Goal: Information Seeking & Learning: Learn about a topic

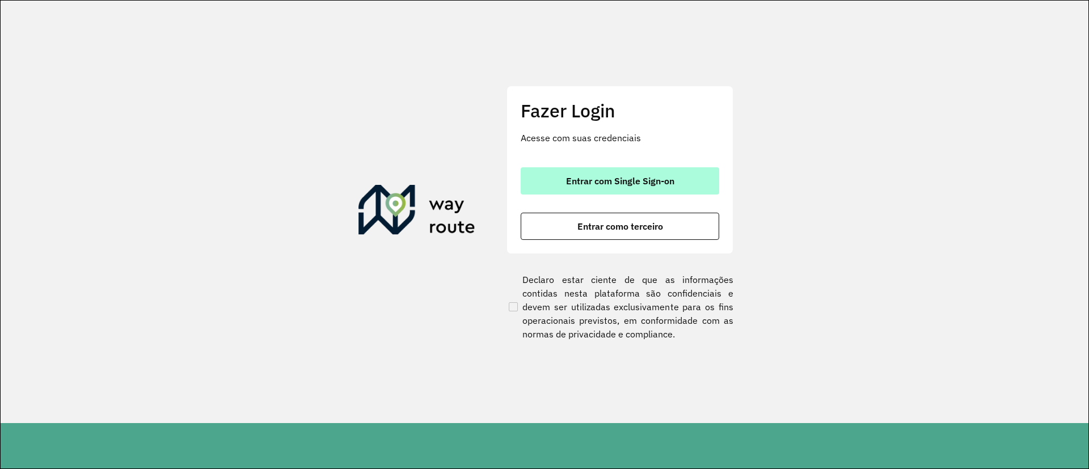
click at [610, 172] on button "Entrar com Single Sign-on" at bounding box center [620, 180] width 199 height 27
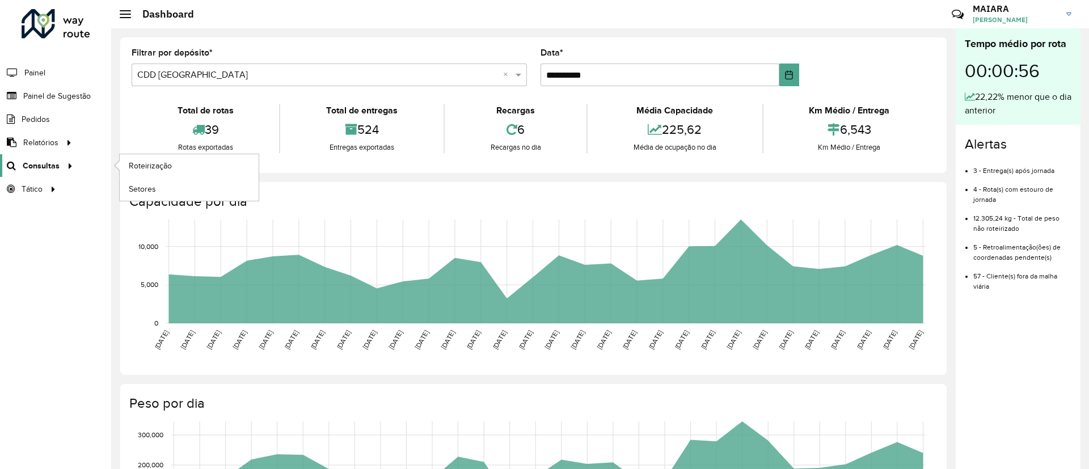
click at [57, 166] on span "Consultas" at bounding box center [41, 166] width 37 height 12
click at [132, 166] on span "Roteirização" at bounding box center [152, 166] width 46 height 12
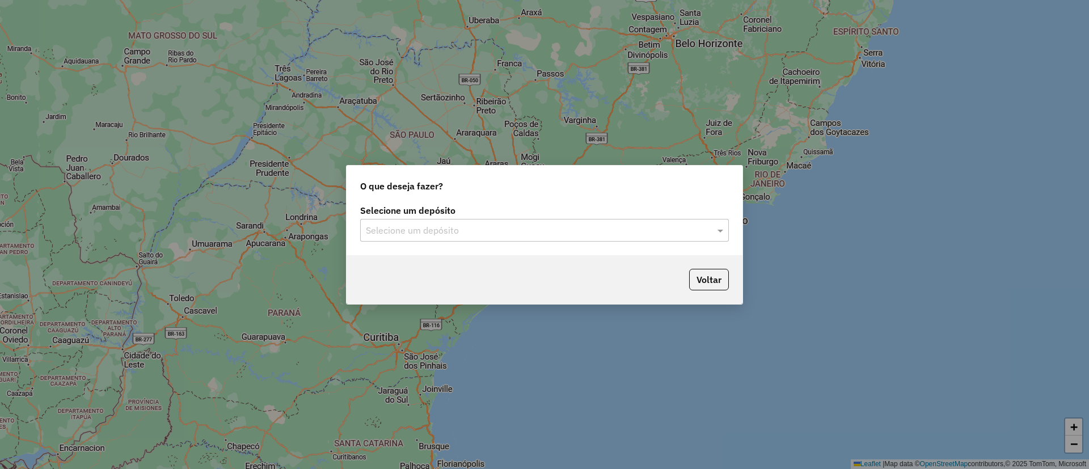
click at [518, 221] on div "Selecione um depósito" at bounding box center [544, 230] width 369 height 23
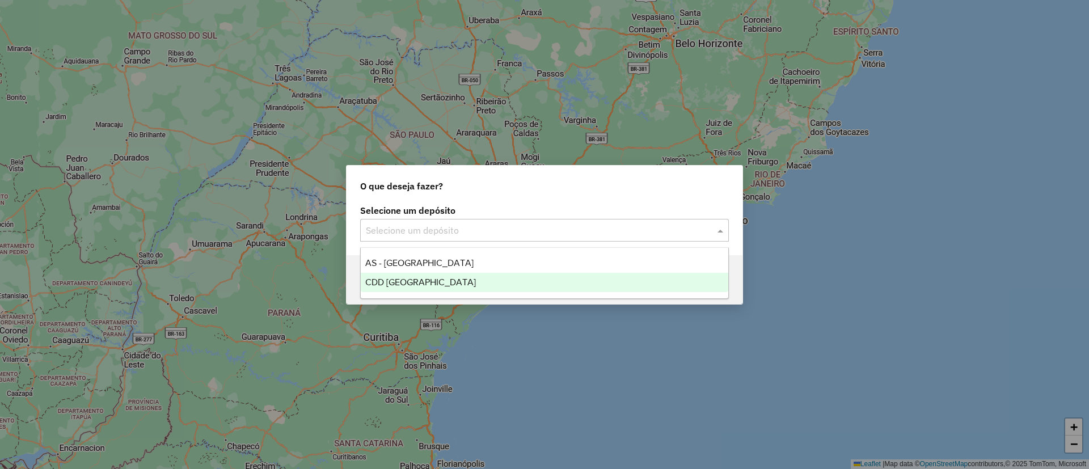
click at [438, 280] on div "CDD [GEOGRAPHIC_DATA]" at bounding box center [545, 282] width 368 height 19
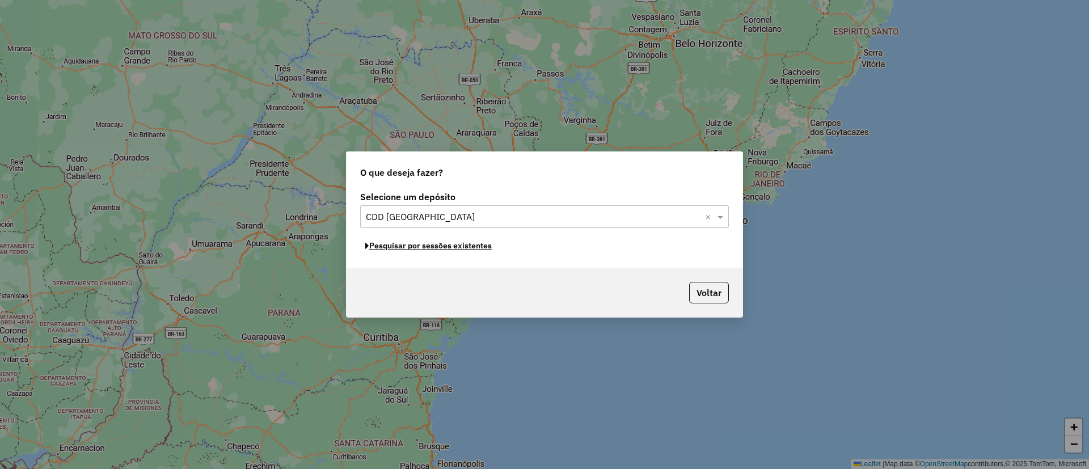
click at [448, 246] on button "Pesquisar por sessões existentes" at bounding box center [428, 246] width 137 height 18
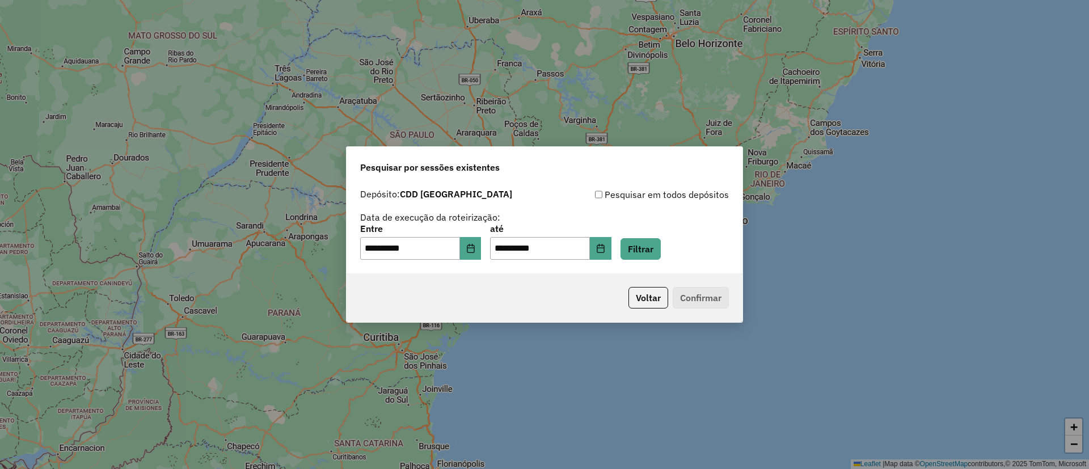
click at [660, 260] on div "**********" at bounding box center [545, 228] width 396 height 90
click at [660, 256] on button "Filtrar" at bounding box center [641, 249] width 40 height 22
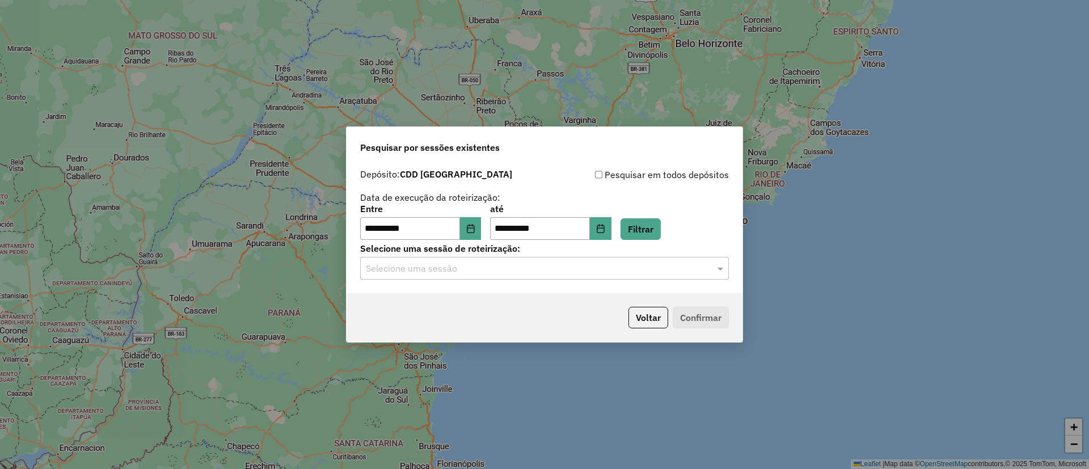
click at [524, 274] on input "text" at bounding box center [533, 269] width 335 height 14
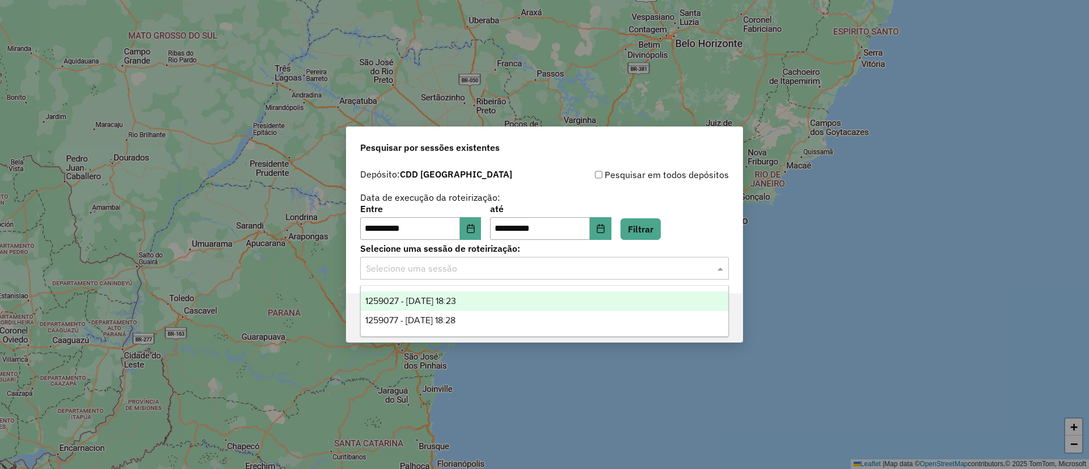
click at [515, 302] on div "1259027 - 04/09/2025 18:23" at bounding box center [545, 301] width 368 height 19
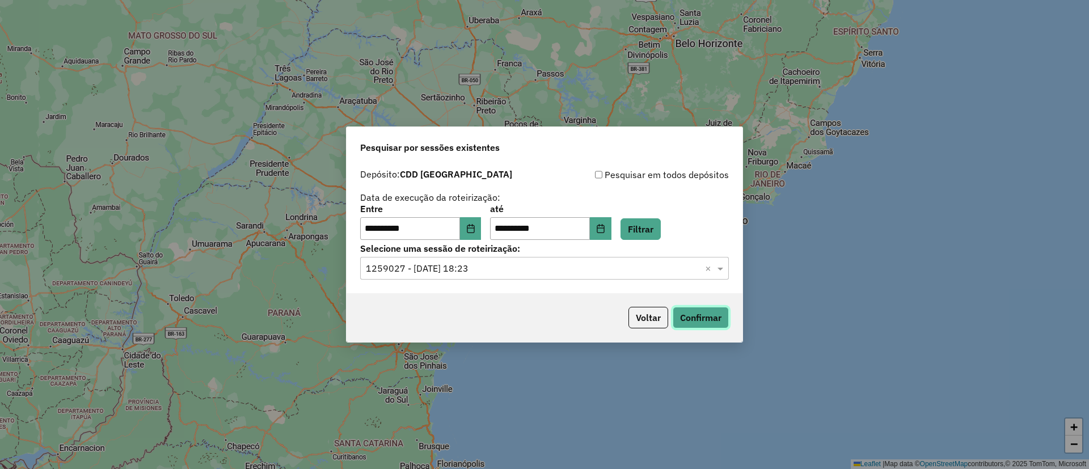
click at [691, 314] on button "Confirmar" at bounding box center [701, 318] width 56 height 22
click at [511, 271] on input "text" at bounding box center [533, 269] width 335 height 14
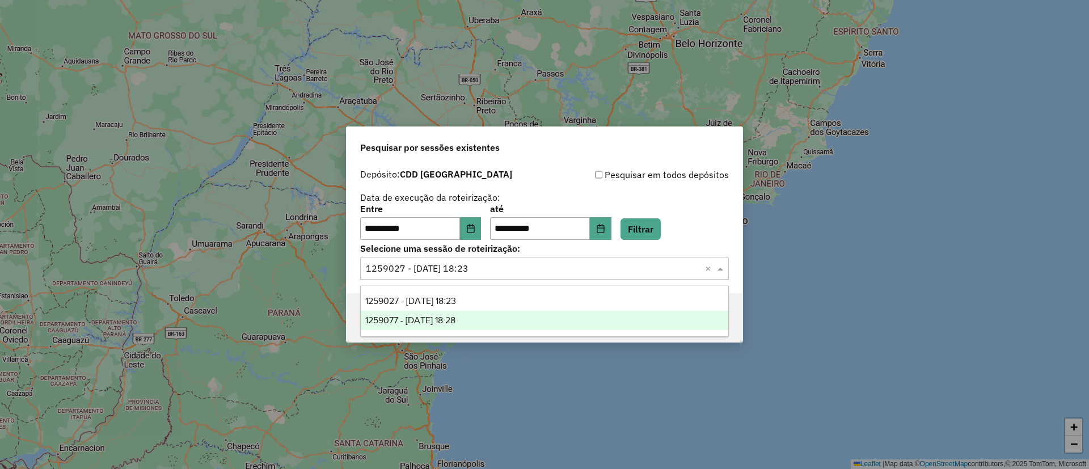
click at [484, 320] on div "1259077 - 04/09/2025 18:28" at bounding box center [545, 320] width 368 height 19
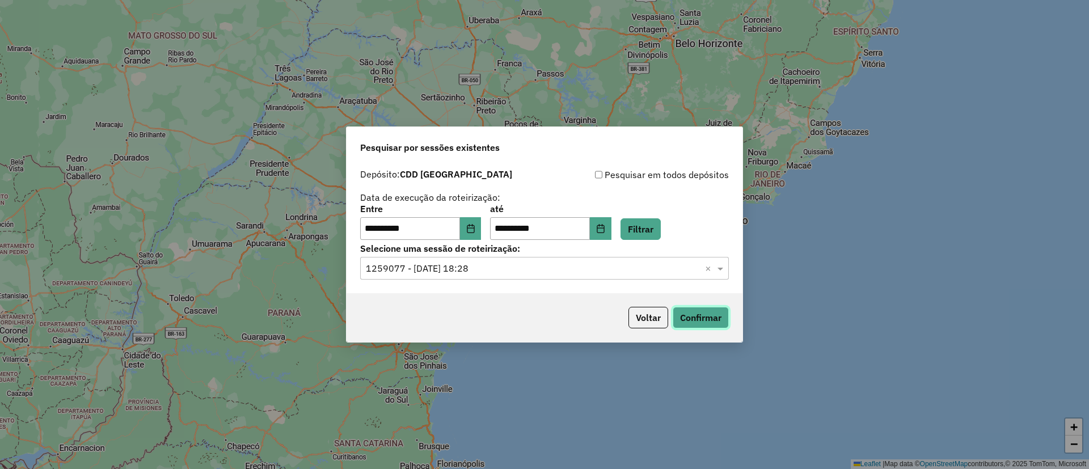
click at [722, 326] on button "Confirmar" at bounding box center [701, 318] width 56 height 22
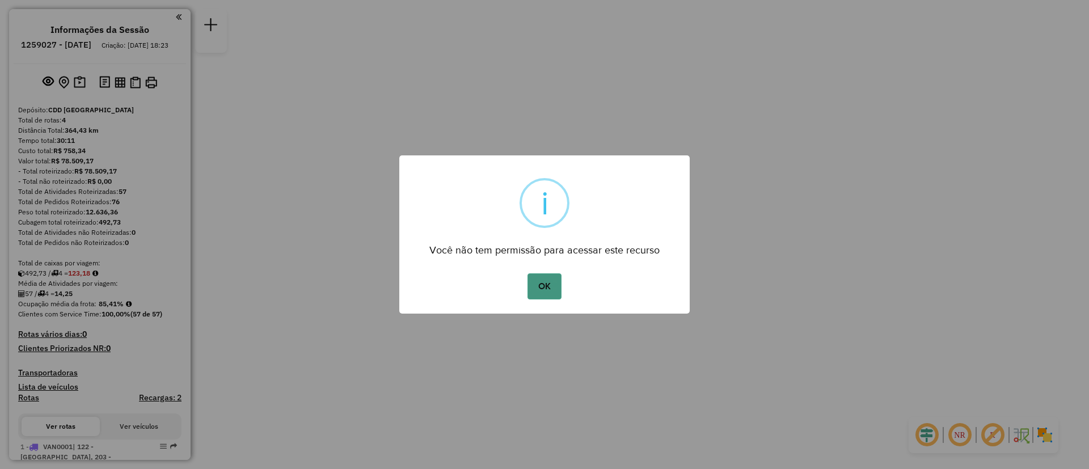
click at [548, 291] on button "OK" at bounding box center [543, 286] width 33 height 26
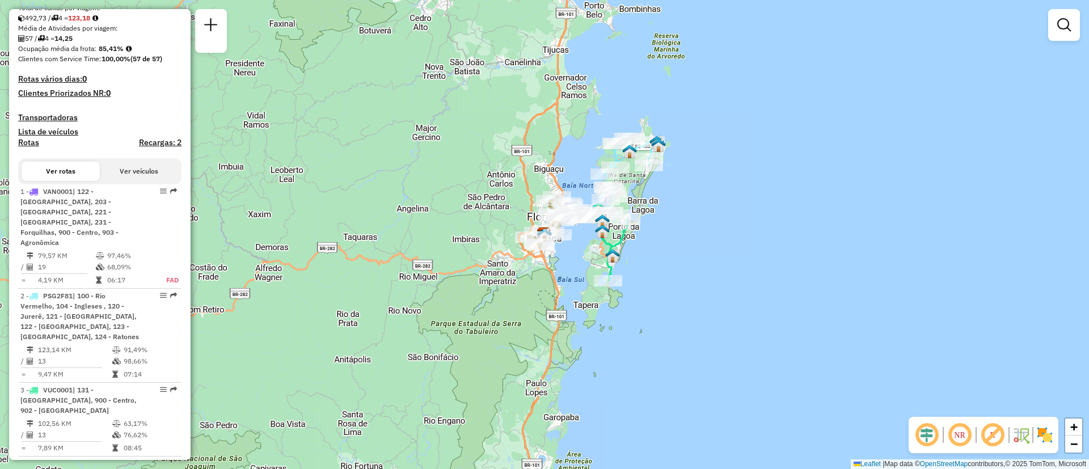
scroll to position [355, 0]
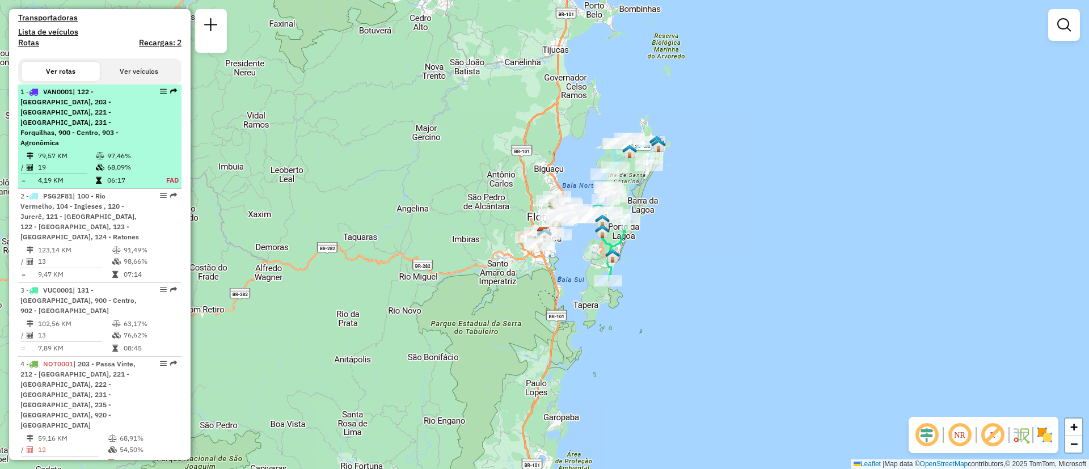
click at [98, 123] on span "| 122 - Monte Verde, 203 - Passa Vinte, 221 - Jardim Atlântico, 231 - Forquilha…" at bounding box center [69, 117] width 98 height 60
select select "**********"
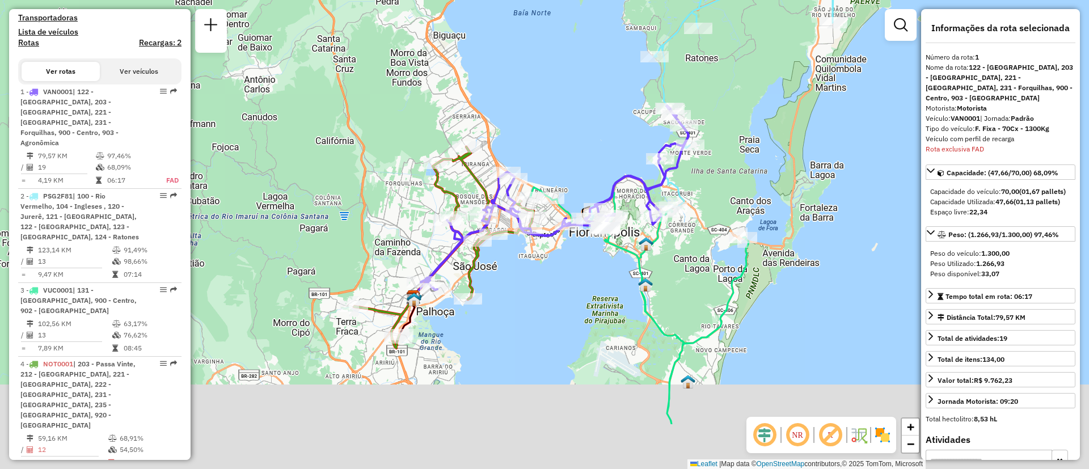
drag, startPoint x: 668, startPoint y: 361, endPoint x: 630, endPoint y: 270, distance: 98.7
click at [630, 270] on div "Janela de atendimento Grade de atendimento Capacidade Transportadoras Veículos …" at bounding box center [544, 234] width 1089 height 469
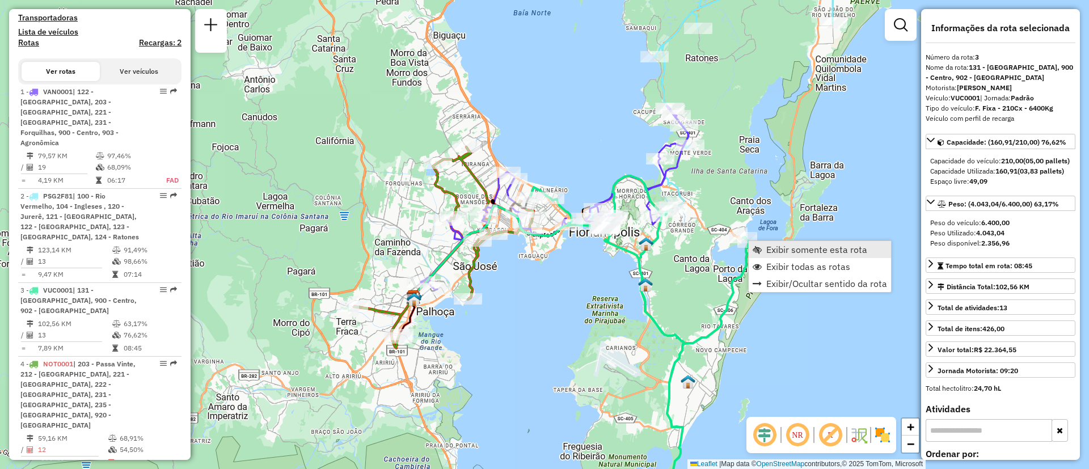
click at [790, 251] on span "Exibir somente esta rota" at bounding box center [816, 249] width 101 height 9
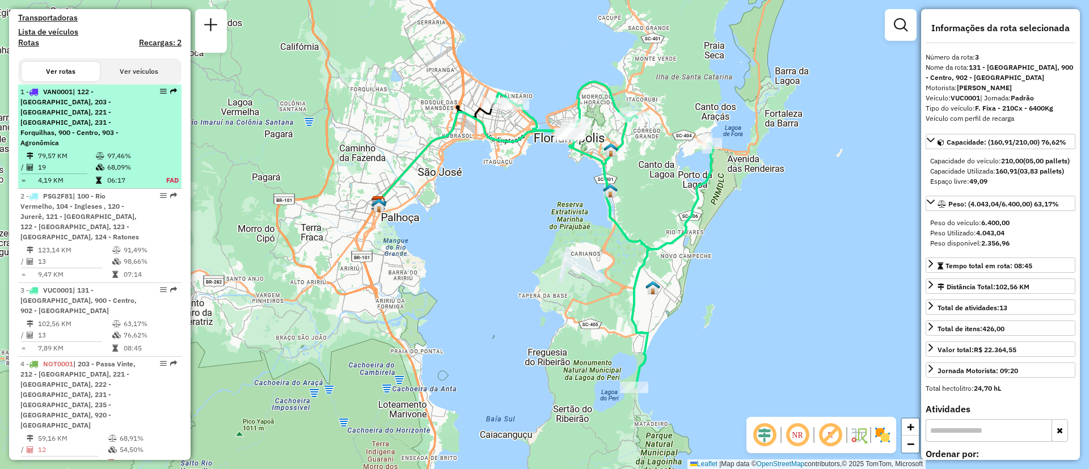
click at [77, 117] on span "| 122 - Monte Verde, 203 - Passa Vinte, 221 - Jardim Atlântico, 231 - Forquilha…" at bounding box center [69, 117] width 98 height 60
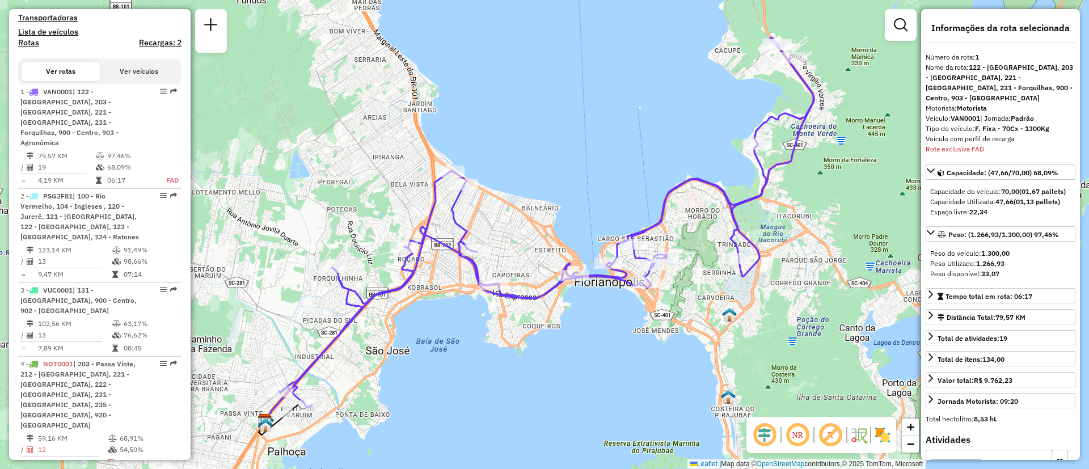
drag, startPoint x: 618, startPoint y: 344, endPoint x: 607, endPoint y: 345, distance: 10.4
click at [607, 345] on div "Janela de atendimento Grade de atendimento Capacidade Transportadoras Veículos …" at bounding box center [544, 234] width 1089 height 469
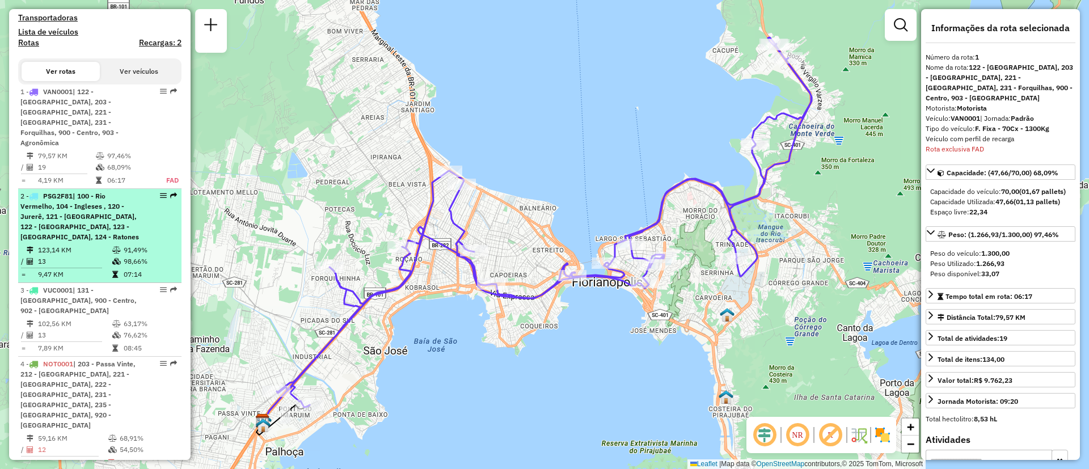
click at [86, 209] on span "| 100 - Rio Vermelho, 104 - Ingleses , 120 - Jurerê, 121 - Canasvieiras, 122 - …" at bounding box center [79, 216] width 119 height 49
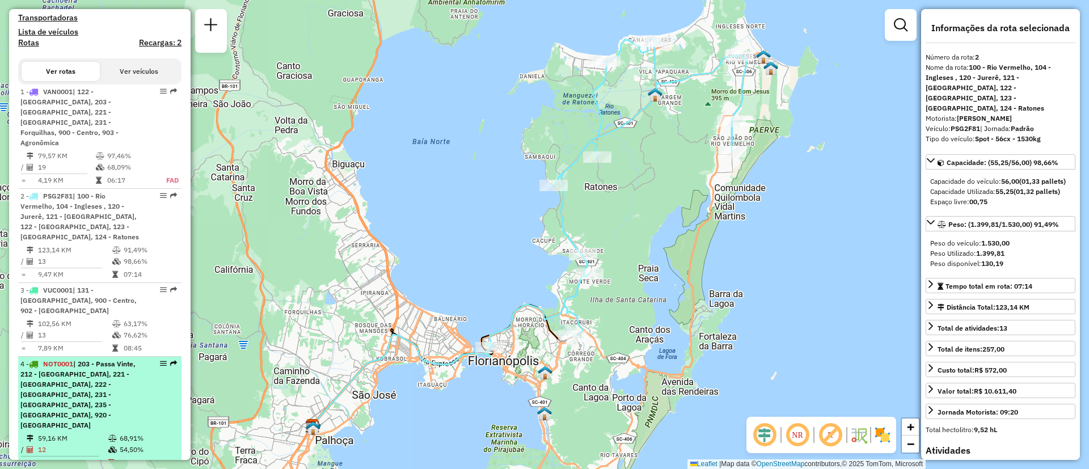
click at [52, 359] on div "4 - NOT0001 | 203 - Passa Vinte, 212 - Palhoça, 221 - Jardim Atlântico, 222 - C…" at bounding box center [80, 394] width 120 height 71
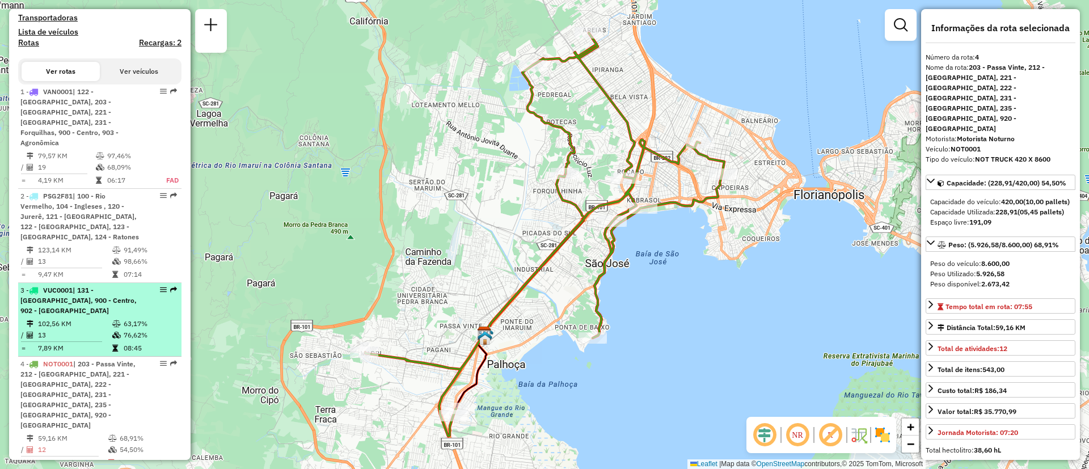
click at [58, 286] on span "VUC0001" at bounding box center [57, 290] width 29 height 9
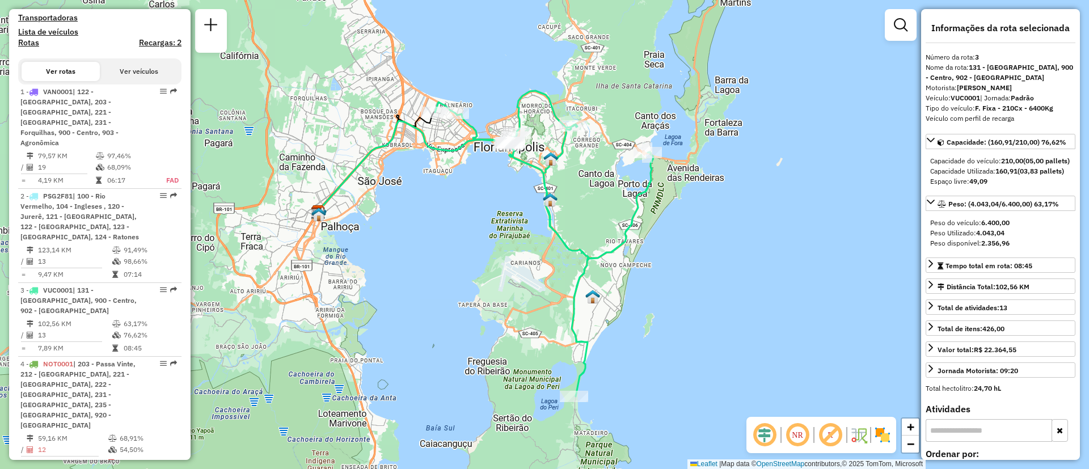
drag, startPoint x: 475, startPoint y: 317, endPoint x: 415, endPoint y: 326, distance: 60.8
click at [415, 326] on div "Janela de atendimento Grade de atendimento Capacidade Transportadoras Veículos …" at bounding box center [544, 234] width 1089 height 469
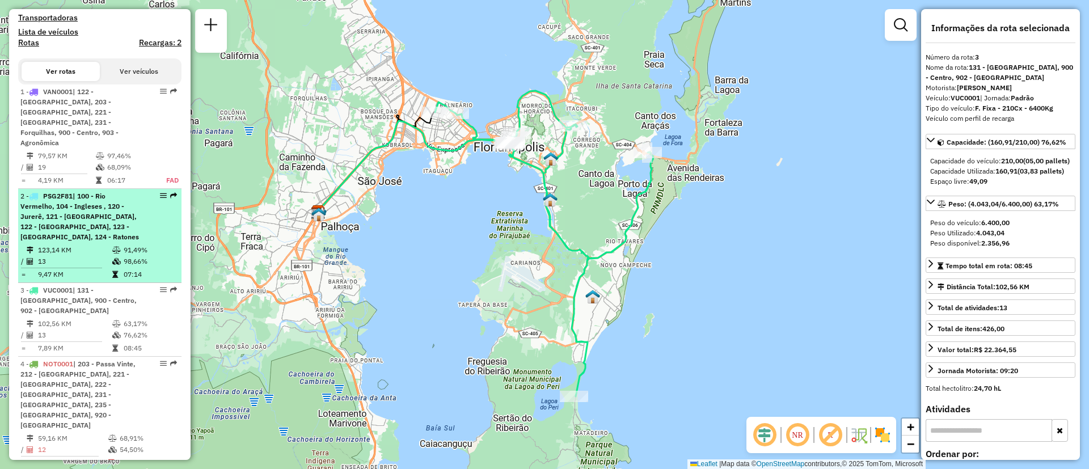
click at [77, 221] on div "2 - PSG2F81 | 100 - Rio Vermelho, 104 - Ingleses , 120 - Jurerê, 121 - Canasvie…" at bounding box center [80, 216] width 120 height 51
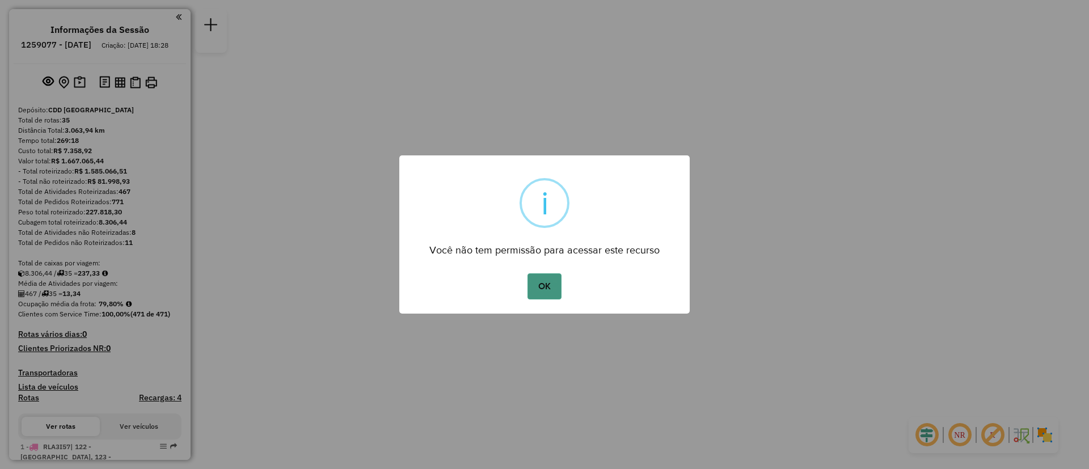
click at [535, 280] on button "OK" at bounding box center [543, 286] width 33 height 26
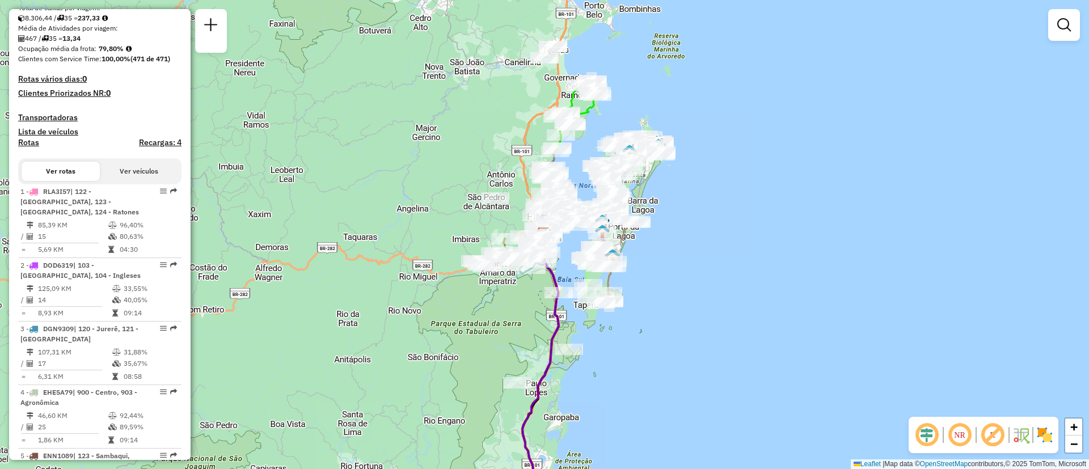
scroll to position [825, 0]
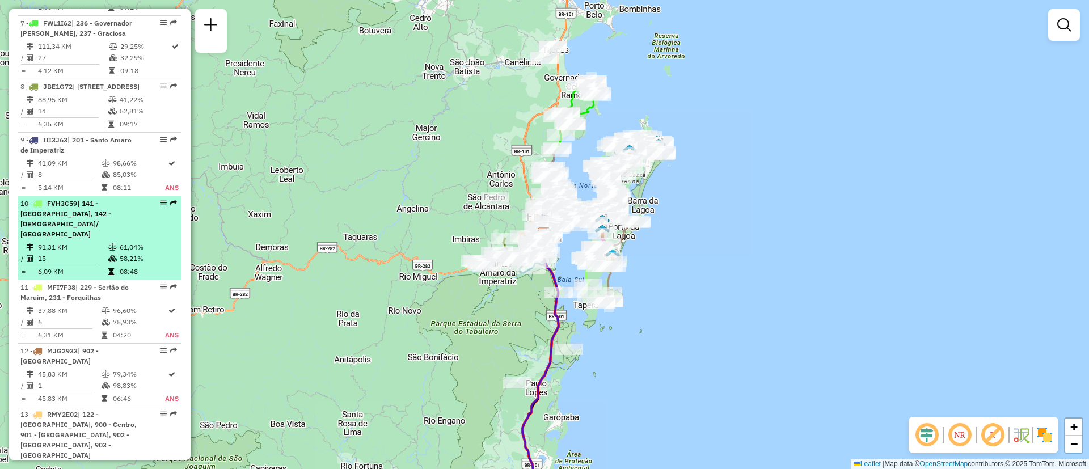
click at [140, 238] on div "10 - FVH3C59 | 141 - [GEOGRAPHIC_DATA], 142 - Carianos/ [GEOGRAPHIC_DATA]" at bounding box center [99, 219] width 159 height 41
select select "**********"
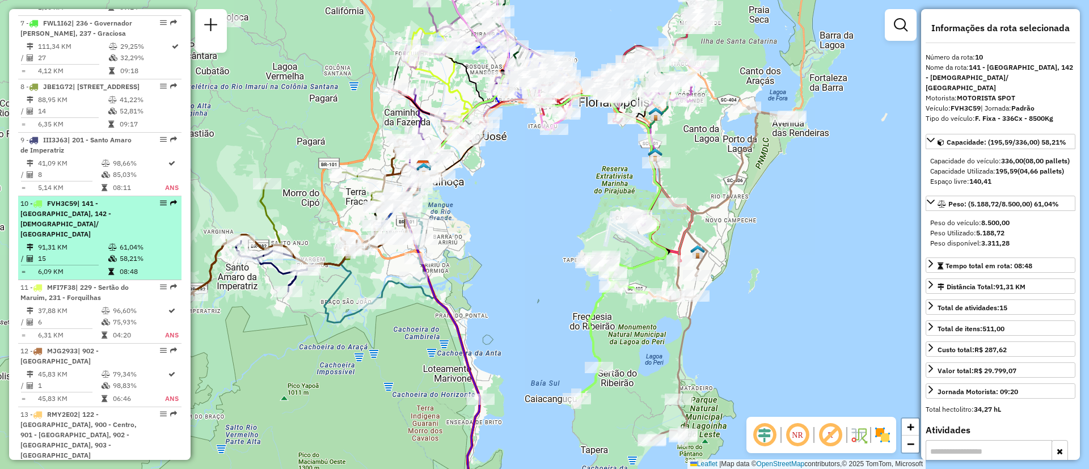
click at [160, 206] on em at bounding box center [163, 203] width 7 height 7
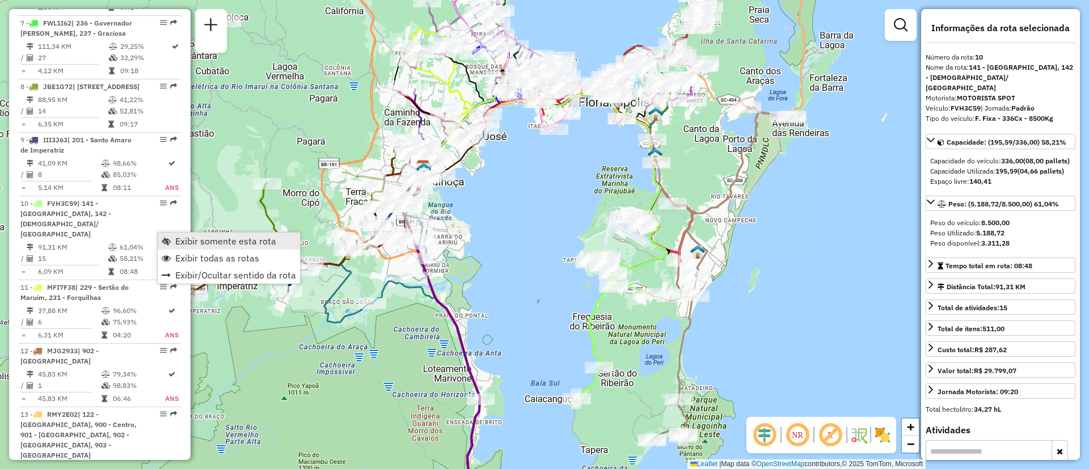
click at [176, 242] on span "Exibir somente esta rota" at bounding box center [225, 241] width 101 height 9
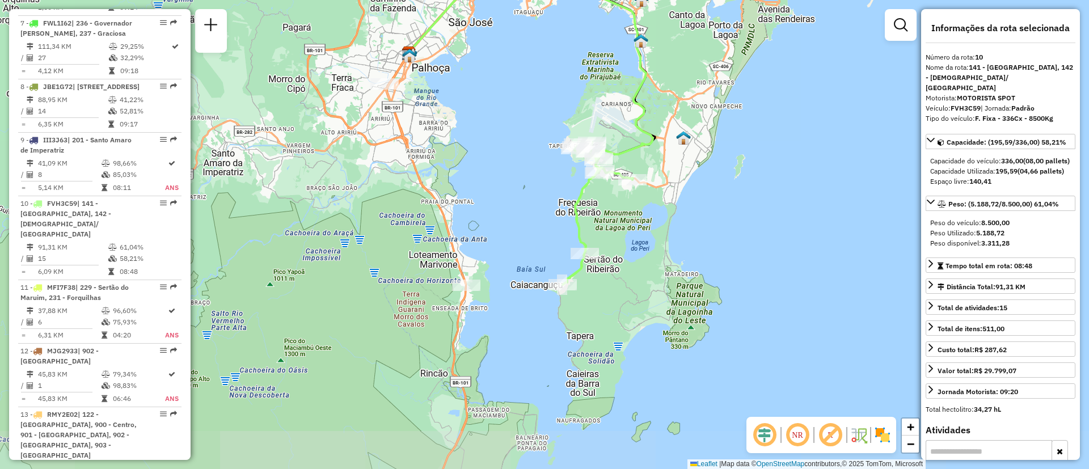
drag, startPoint x: 695, startPoint y: 332, endPoint x: 681, endPoint y: 218, distance: 114.9
click at [681, 218] on div "Janela de atendimento Grade de atendimento Capacidade Transportadoras Veículos …" at bounding box center [544, 234] width 1089 height 469
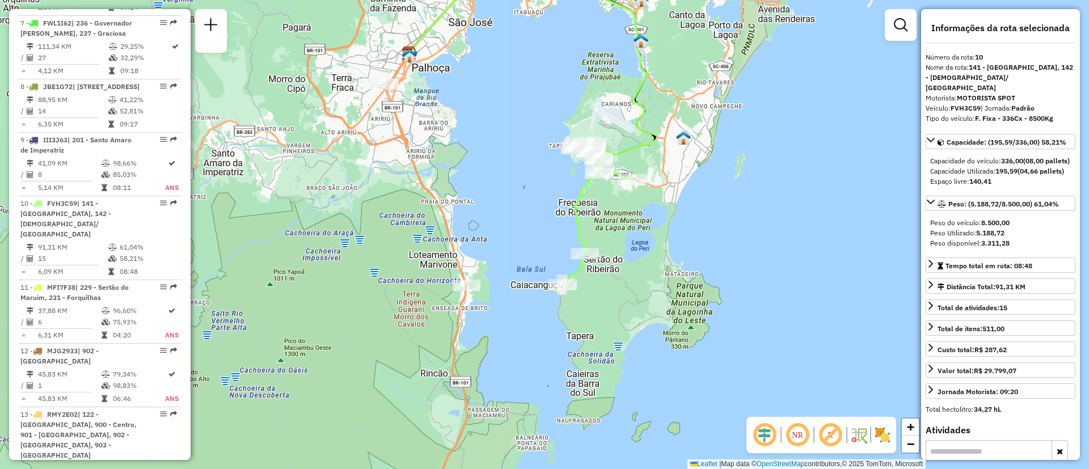
click at [803, 444] on em at bounding box center [797, 434] width 27 height 27
drag, startPoint x: 788, startPoint y: 224, endPoint x: 777, endPoint y: 221, distance: 11.8
click at [780, 270] on div "Janela de atendimento Grade de atendimento Capacidade Transportadoras Veículos …" at bounding box center [544, 234] width 1089 height 469
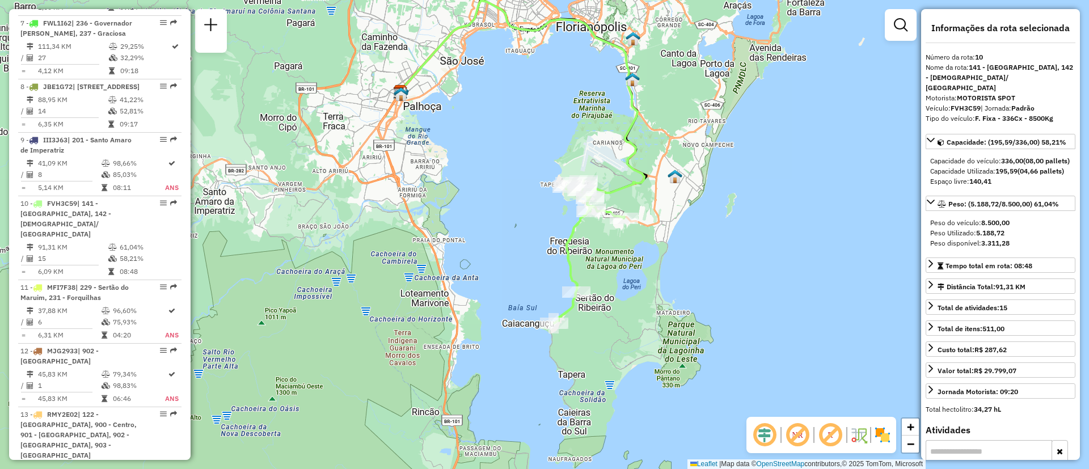
scroll to position [297, 0]
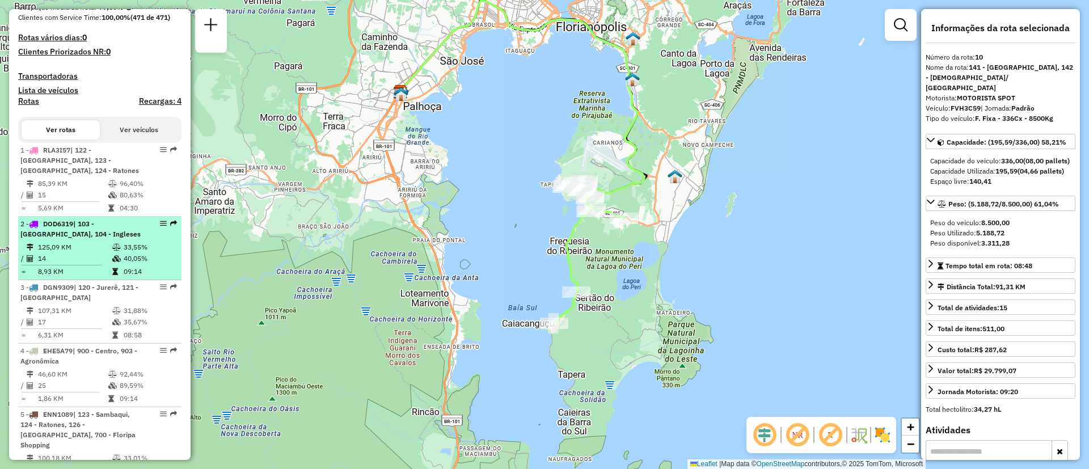
click at [83, 238] on span "| 103 - [GEOGRAPHIC_DATA], 104 - Ingleses" at bounding box center [80, 229] width 120 height 19
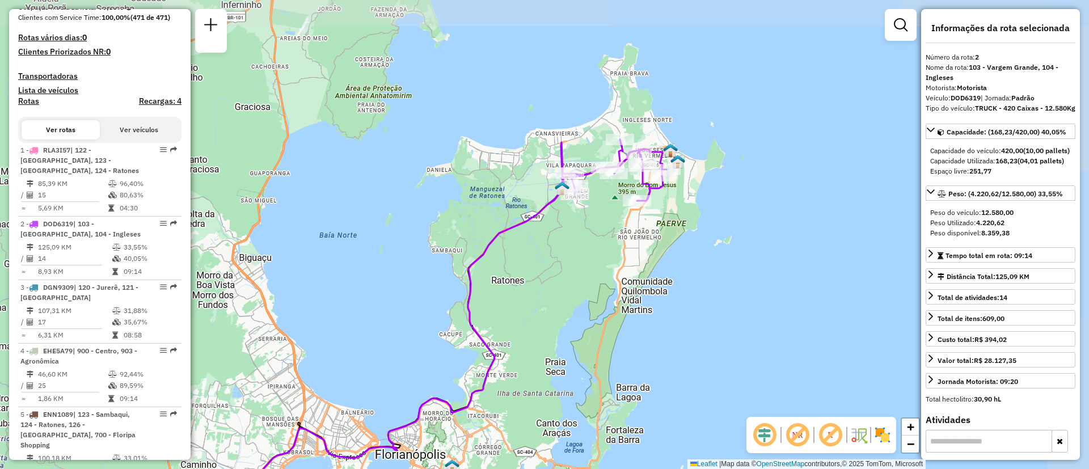
drag, startPoint x: 678, startPoint y: 227, endPoint x: 575, endPoint y: 324, distance: 142.0
click at [575, 324] on div "Janela de atendimento Grade de atendimento Capacidade Transportadoras Veículos …" at bounding box center [544, 234] width 1089 height 469
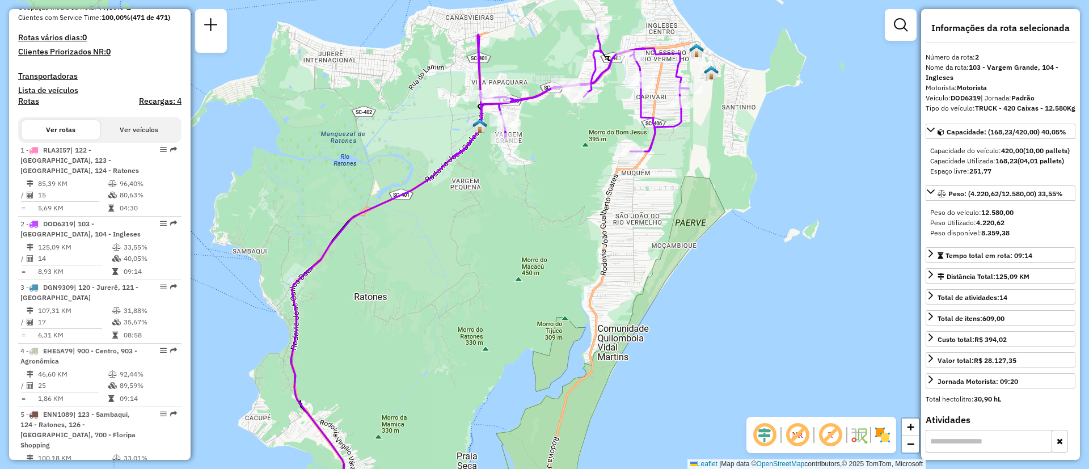
drag, startPoint x: 600, startPoint y: 211, endPoint x: 607, endPoint y: 316, distance: 105.2
click at [607, 316] on div "Janela de atendimento Grade de atendimento Capacidade Transportadoras Veículos …" at bounding box center [544, 234] width 1089 height 469
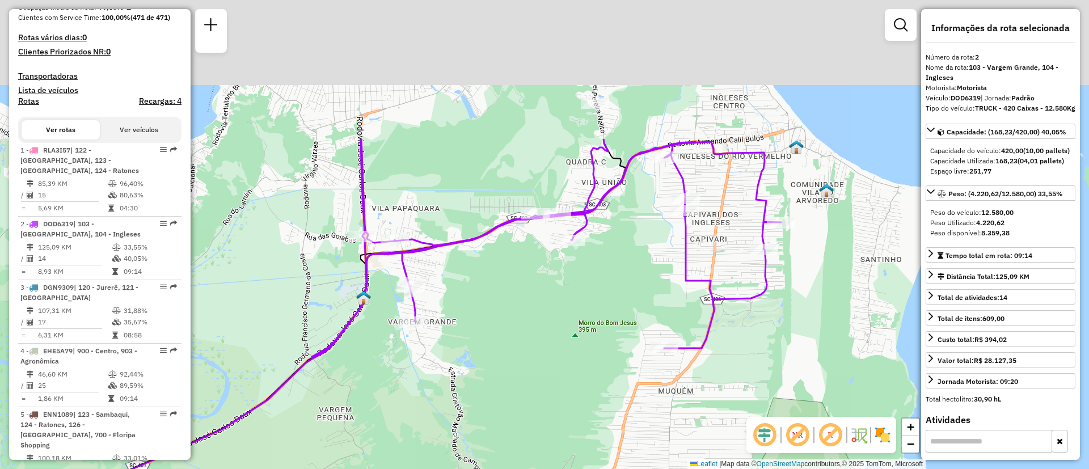
drag, startPoint x: 600, startPoint y: 170, endPoint x: 516, endPoint y: 356, distance: 204.1
click at [516, 356] on div "Janela de atendimento Grade de atendimento Capacidade Transportadoras Veículos …" at bounding box center [544, 234] width 1089 height 469
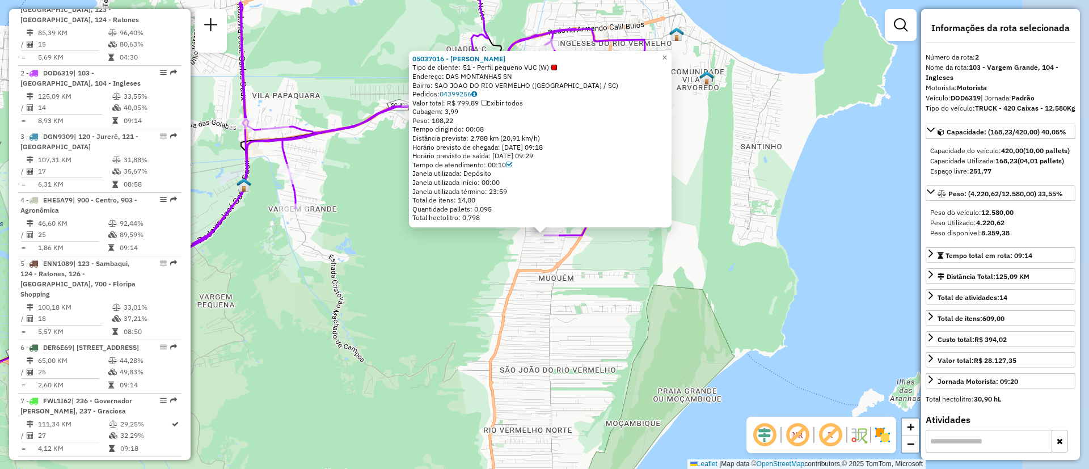
scroll to position [514, 0]
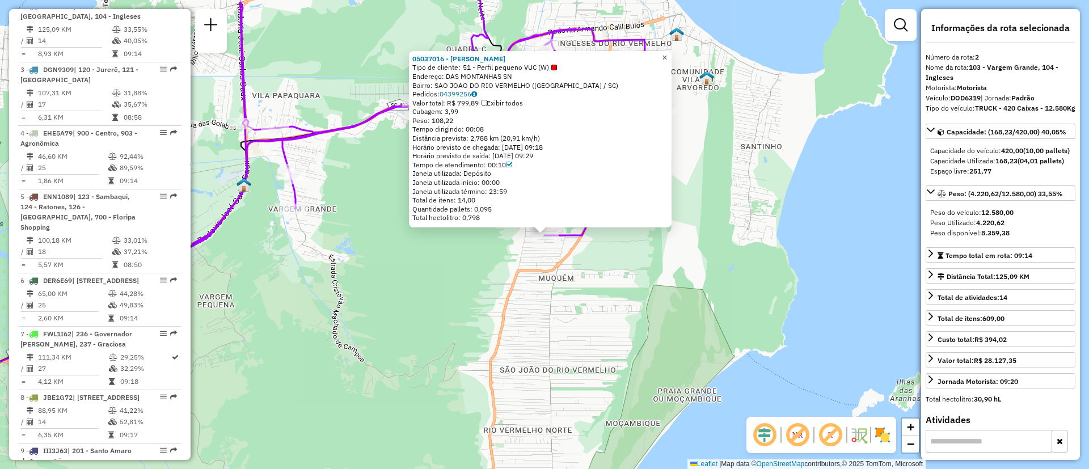
click at [667, 53] on span "×" at bounding box center [664, 58] width 5 height 10
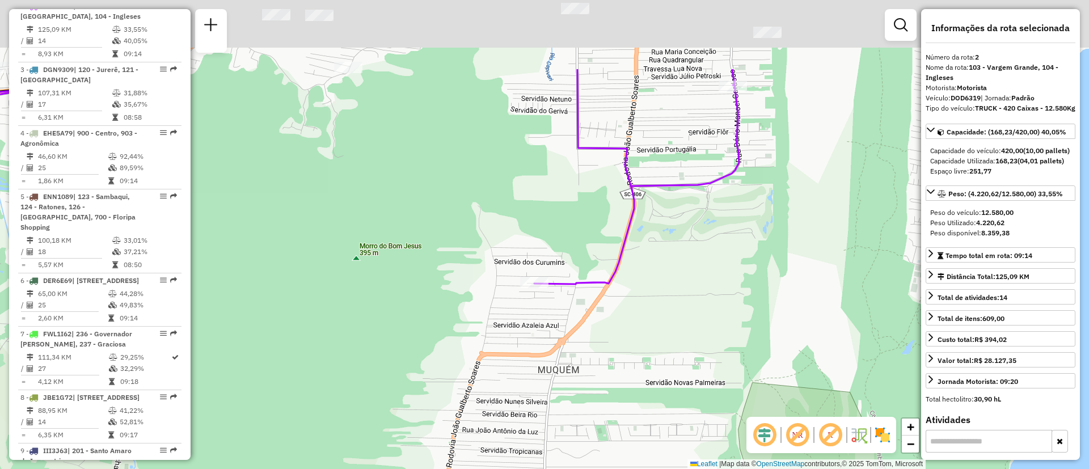
drag, startPoint x: 566, startPoint y: 234, endPoint x: 584, endPoint y: 350, distance: 117.8
click at [584, 350] on div "Janela de atendimento Grade de atendimento Capacidade Transportadoras Veículos …" at bounding box center [544, 234] width 1089 height 469
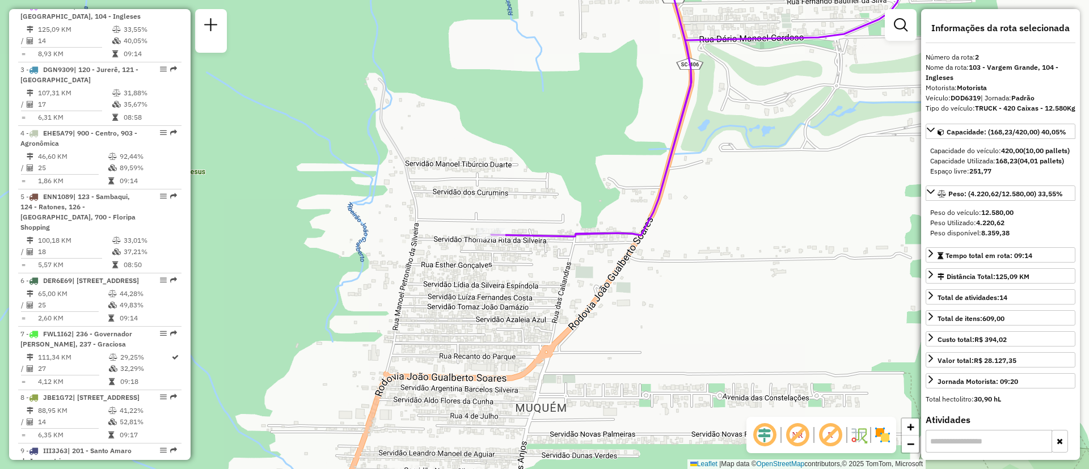
drag, startPoint x: 521, startPoint y: 275, endPoint x: 528, endPoint y: 294, distance: 19.9
click at [528, 294] on div "Janela de atendimento Grade de atendimento Capacidade Transportadoras Veículos …" at bounding box center [544, 234] width 1089 height 469
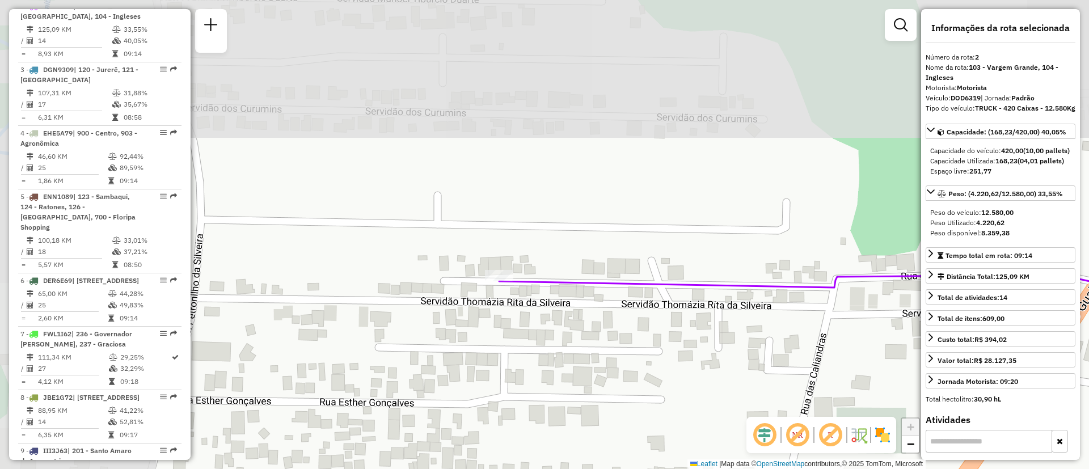
drag, startPoint x: 374, startPoint y: 204, endPoint x: 581, endPoint y: 391, distance: 278.7
click at [581, 391] on div "Janela de atendimento Grade de atendimento Capacidade Transportadoras Veículos …" at bounding box center [544, 234] width 1089 height 469
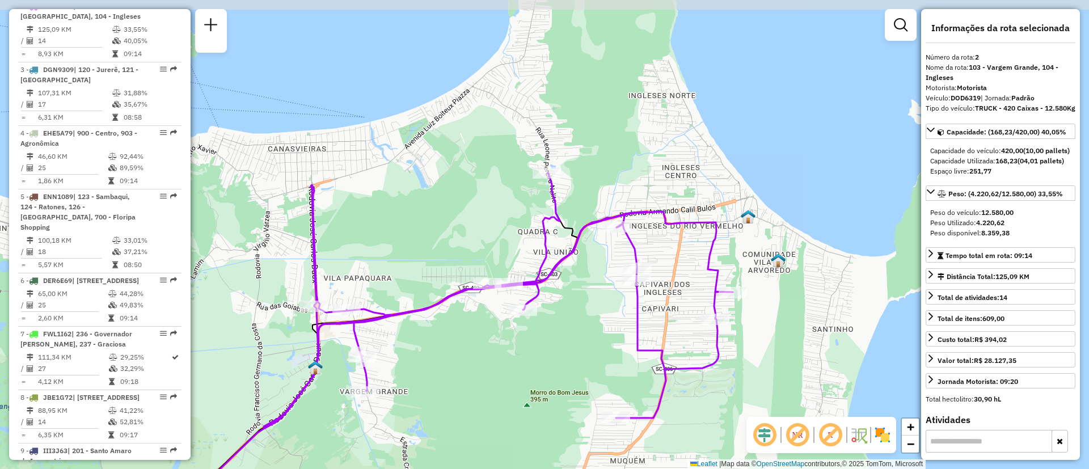
drag, startPoint x: 525, startPoint y: 302, endPoint x: 556, endPoint y: 351, distance: 57.9
click at [556, 351] on div "Janela de atendimento Grade de atendimento Capacidade Transportadoras Veículos …" at bounding box center [544, 234] width 1089 height 469
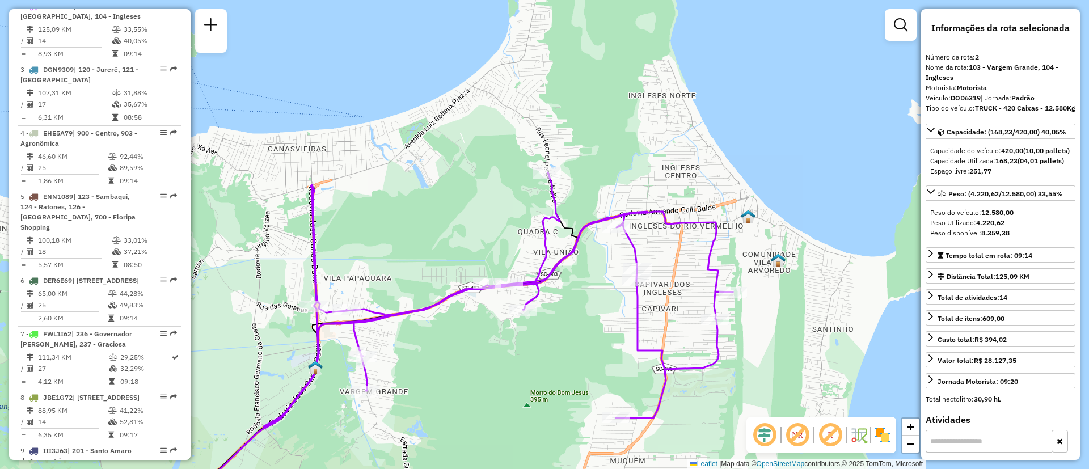
scroll to position [2073, 0]
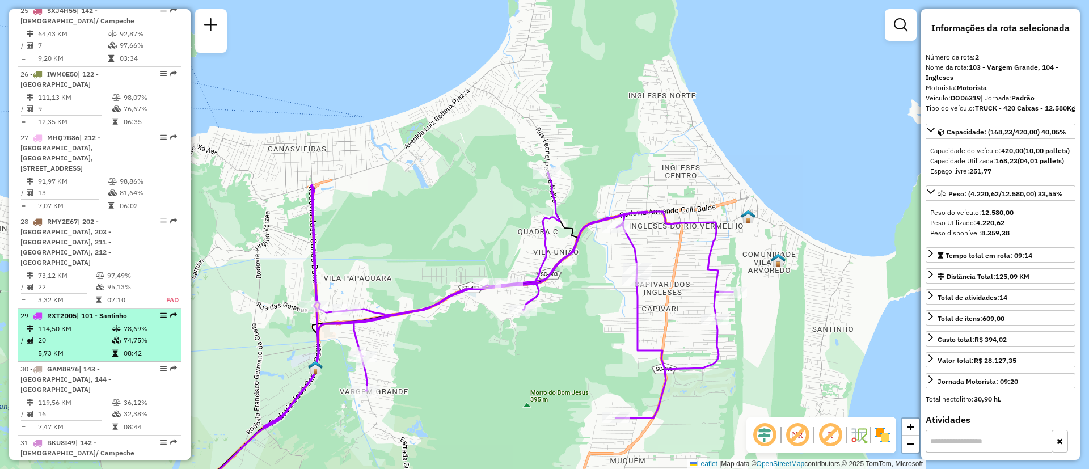
click at [94, 323] on td "114,50 KM" at bounding box center [74, 328] width 74 height 11
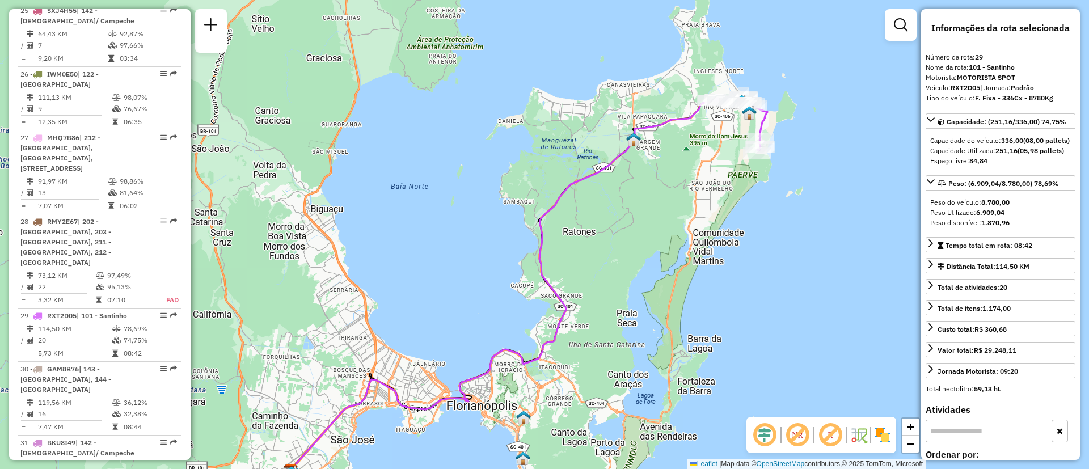
drag, startPoint x: 678, startPoint y: 246, endPoint x: 580, endPoint y: 385, distance: 169.8
click at [580, 385] on div "Janela de atendimento Grade de atendimento Capacidade Transportadoras Veículos …" at bounding box center [544, 234] width 1089 height 469
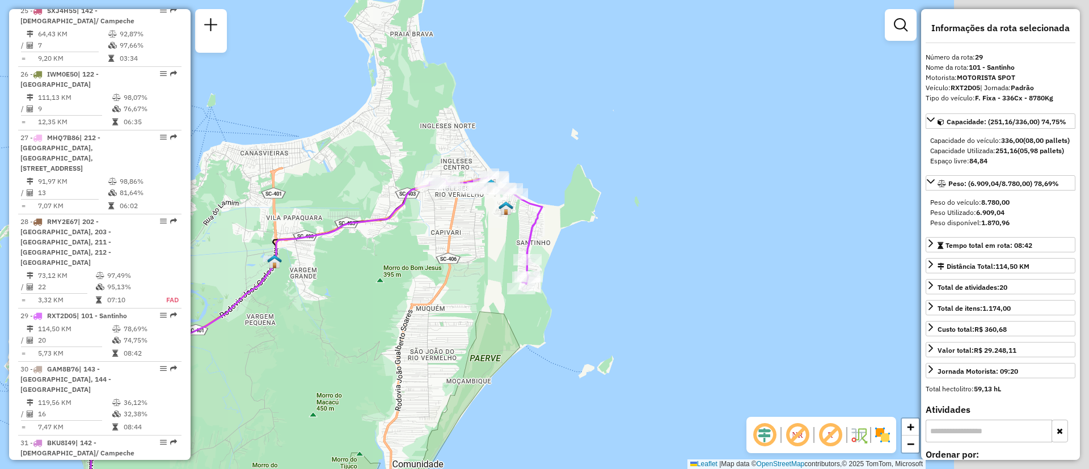
drag, startPoint x: 628, startPoint y: 280, endPoint x: 428, endPoint y: 337, distance: 208.4
click at [428, 337] on div "Janela de atendimento Grade de atendimento Capacidade Transportadoras Veículos …" at bounding box center [544, 234] width 1089 height 469
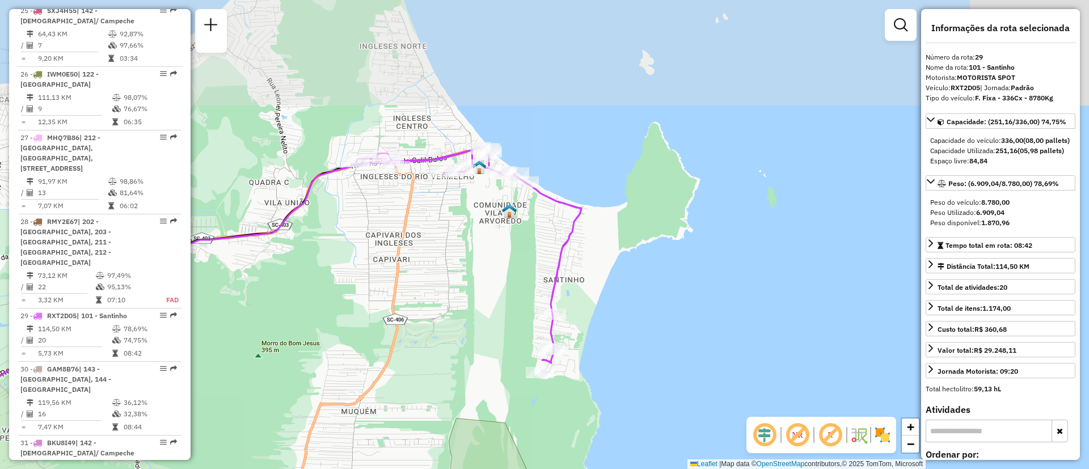
drag, startPoint x: 453, startPoint y: 290, endPoint x: 396, endPoint y: 403, distance: 126.1
click at [396, 403] on div "Janela de atendimento Grade de atendimento Capacidade Transportadoras Veículos …" at bounding box center [544, 234] width 1089 height 469
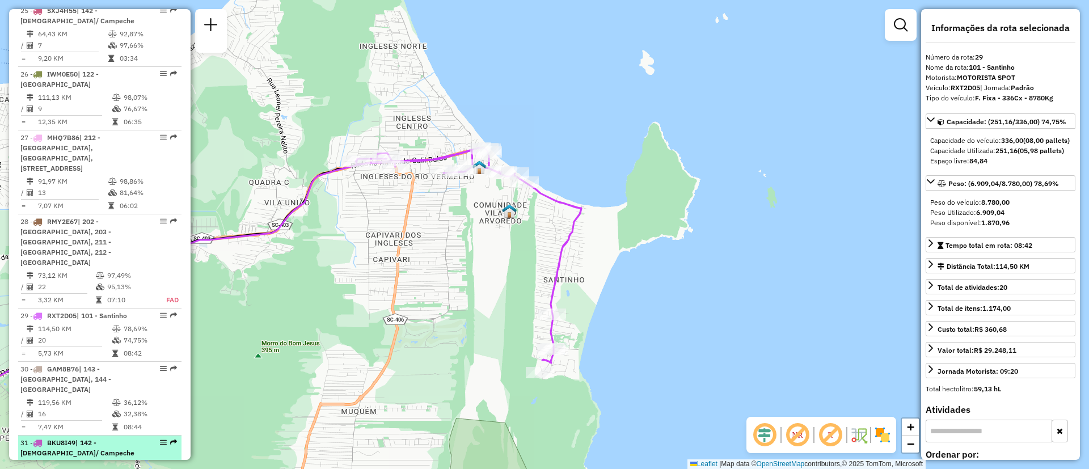
click at [108, 438] on span "| 142 - [DEMOGRAPHIC_DATA]/ Campeche" at bounding box center [77, 447] width 114 height 19
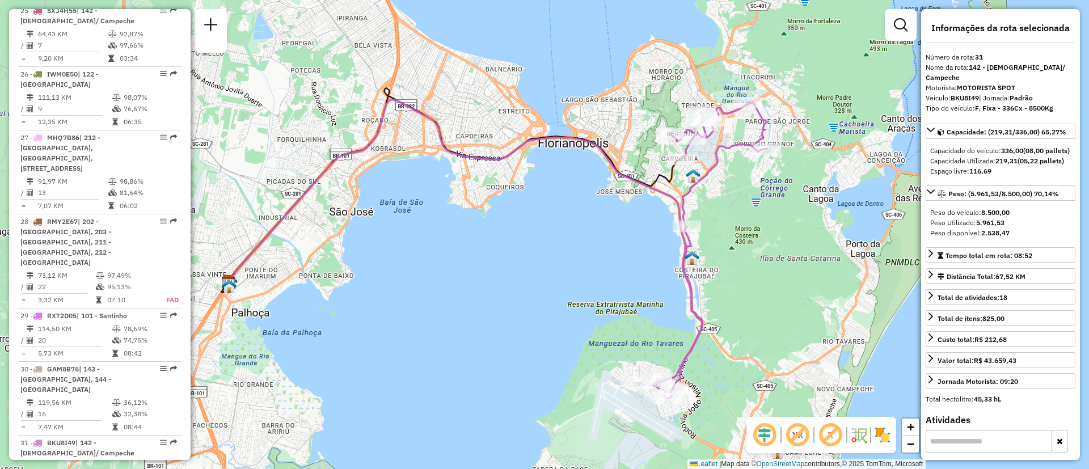
drag, startPoint x: 644, startPoint y: 309, endPoint x: 563, endPoint y: 321, distance: 81.5
click at [563, 321] on div "Janela de atendimento Grade de atendimento Capacidade Transportadoras Veículos …" at bounding box center [544, 234] width 1089 height 469
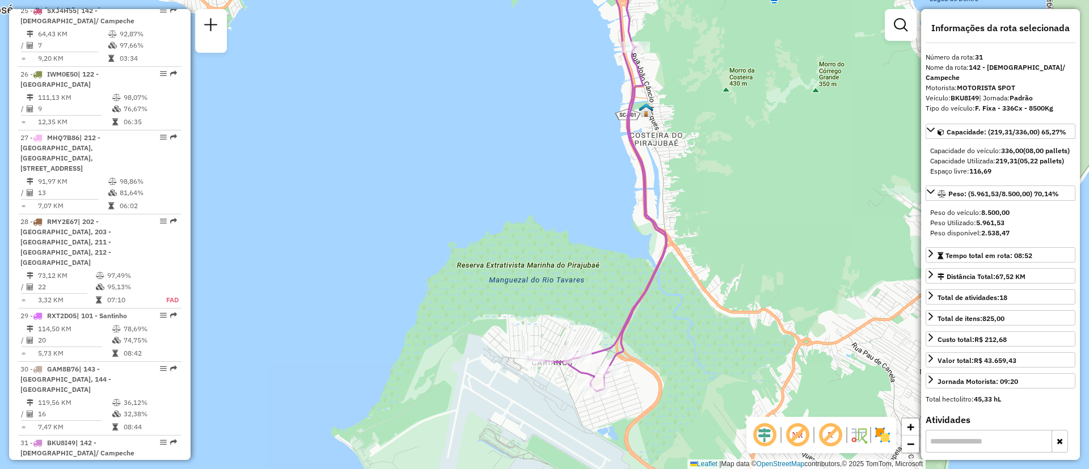
drag, startPoint x: 716, startPoint y: 393, endPoint x: 660, endPoint y: 311, distance: 98.7
click at [660, 311] on div "Janela de atendimento Grade de atendimento Capacidade Transportadoras Veículos …" at bounding box center [544, 234] width 1089 height 469
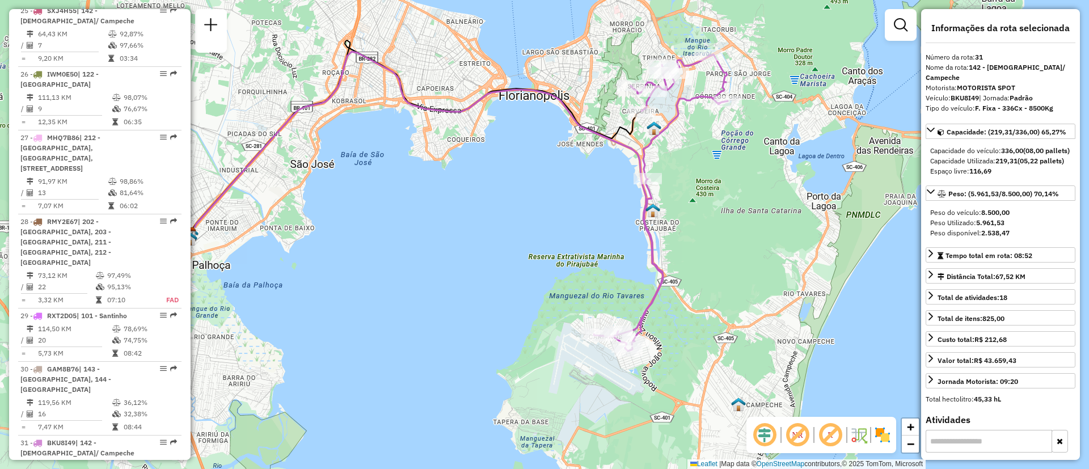
scroll to position [2327, 0]
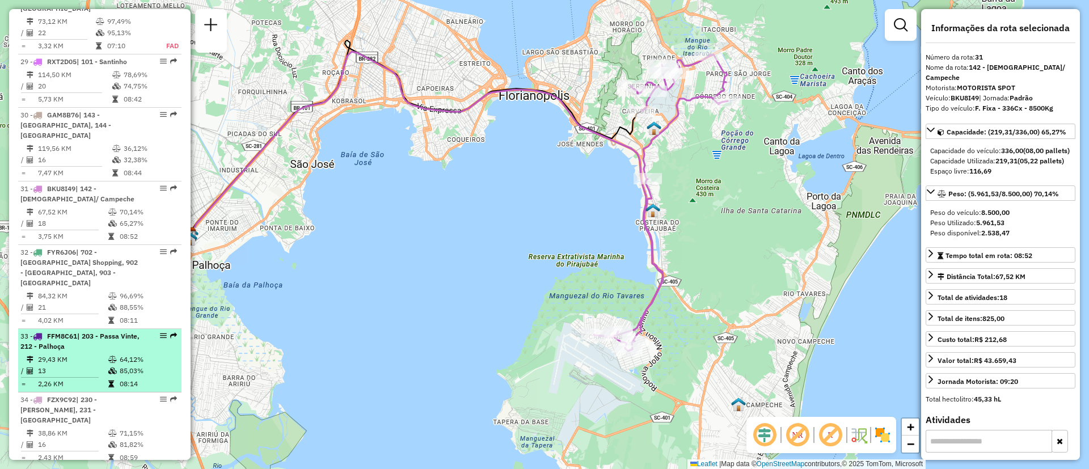
click at [102, 331] on div "33 - FFM8C61 | 203 - Passa Vinte, 212 - Palhoça" at bounding box center [80, 341] width 120 height 20
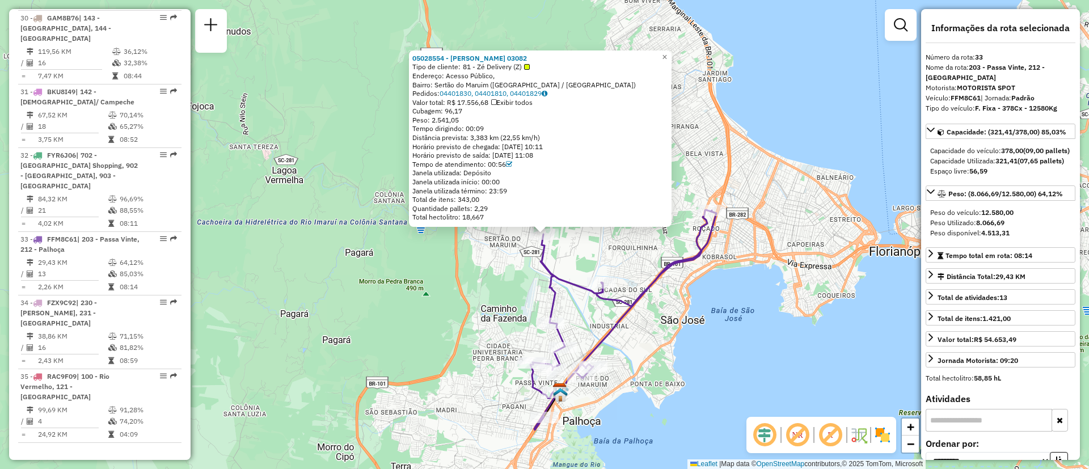
scroll to position [2533, 0]
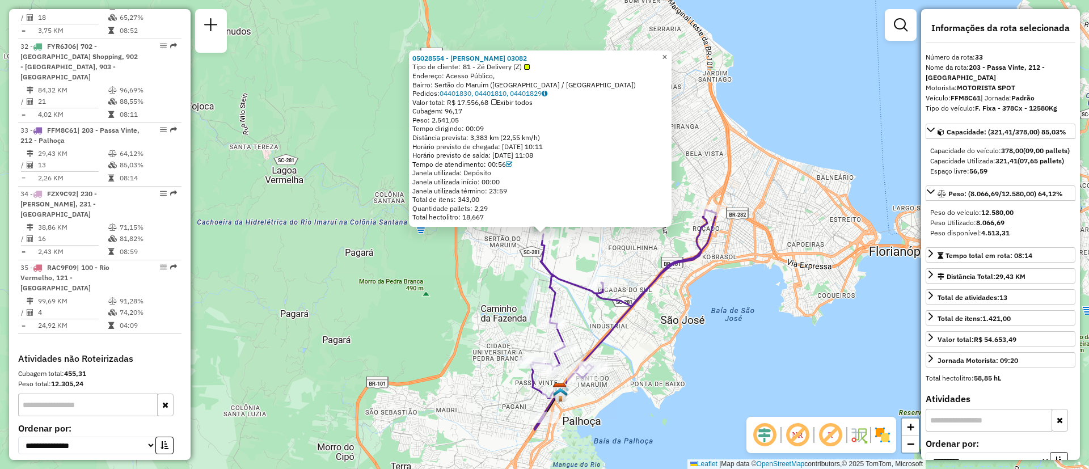
click at [667, 57] on span "×" at bounding box center [664, 57] width 5 height 10
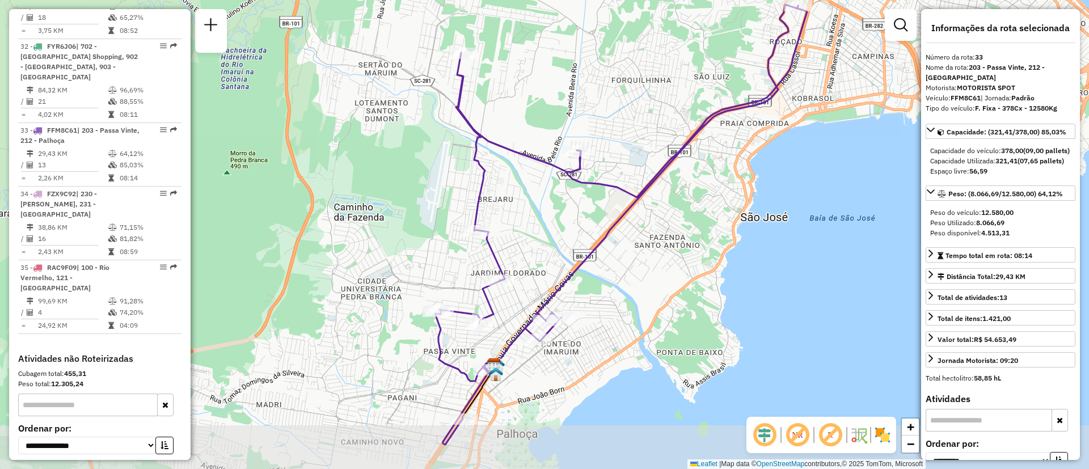
drag, startPoint x: 628, startPoint y: 386, endPoint x: 632, endPoint y: 322, distance: 63.7
click at [632, 322] on div "Janela de atendimento Grade de atendimento Capacidade Transportadoras Veículos …" at bounding box center [544, 234] width 1089 height 469
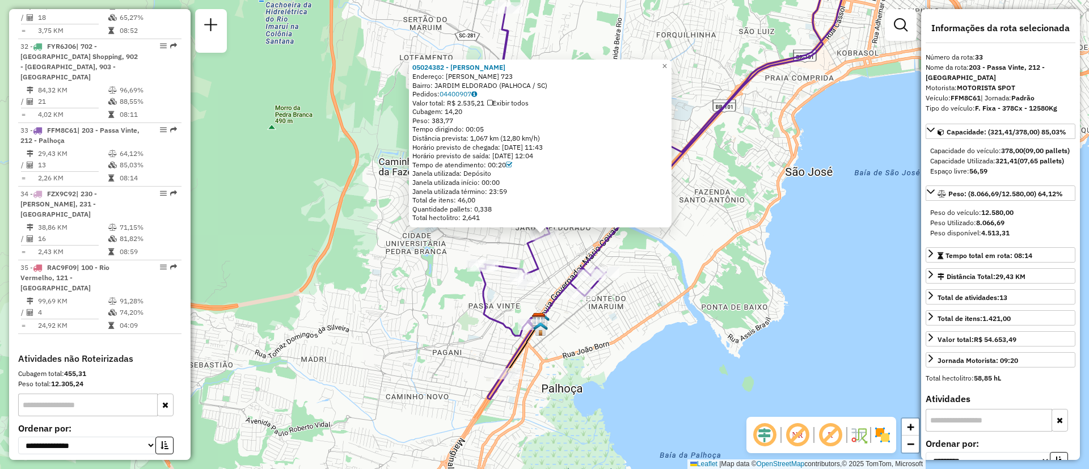
click at [790, 312] on div "Rota 33 - Placa FFM8C61 05024382 - [PERSON_NAME] 05024382 - [PERSON_NAME]: [PER…" at bounding box center [544, 234] width 1089 height 469
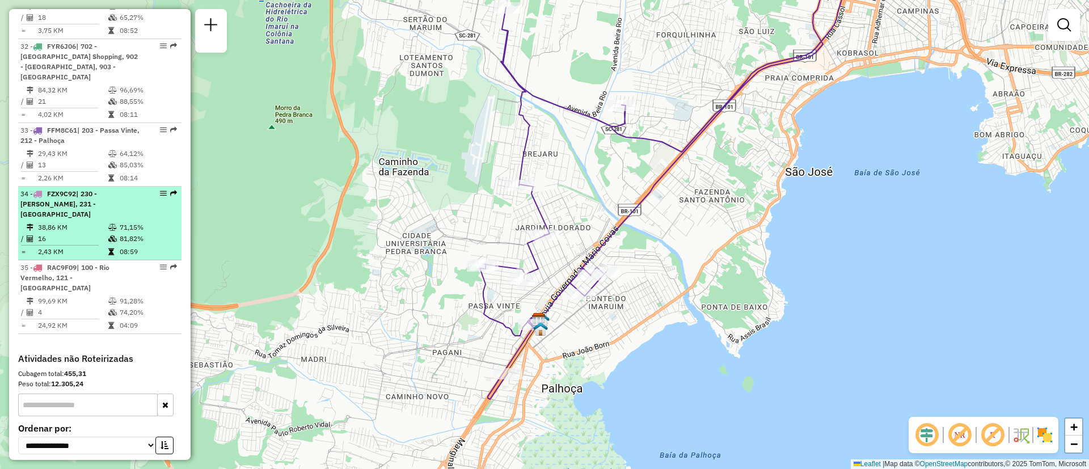
click at [79, 222] on td "38,86 KM" at bounding box center [72, 227] width 70 height 11
select select "**********"
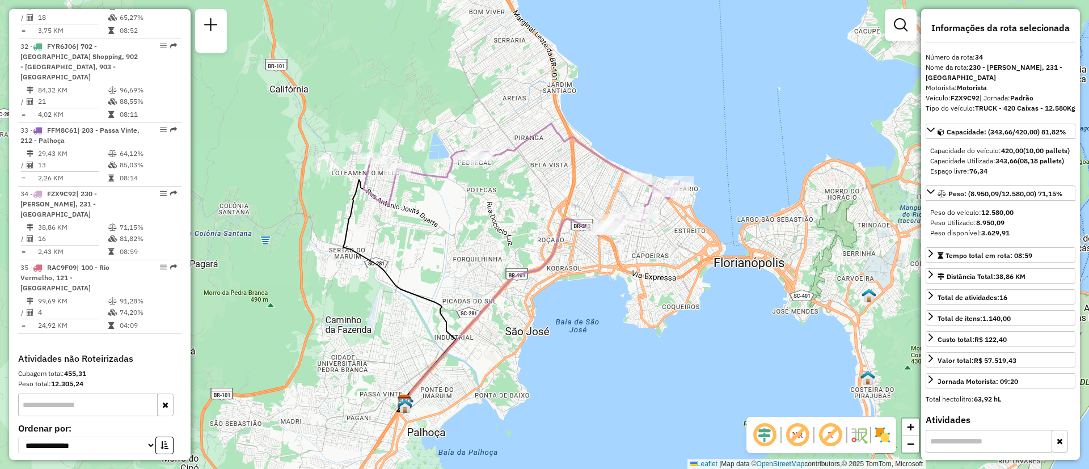
drag, startPoint x: 552, startPoint y: 221, endPoint x: 519, endPoint y: 255, distance: 47.3
click at [519, 255] on div "Janela de atendimento Grade de atendimento Capacidade Transportadoras Veículos …" at bounding box center [544, 234] width 1089 height 469
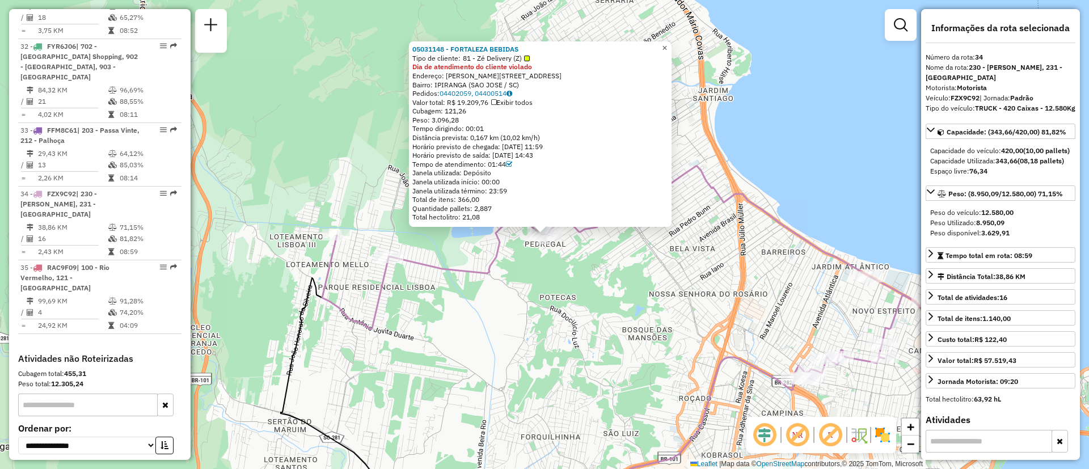
click at [672, 46] on link "×" at bounding box center [665, 48] width 14 height 14
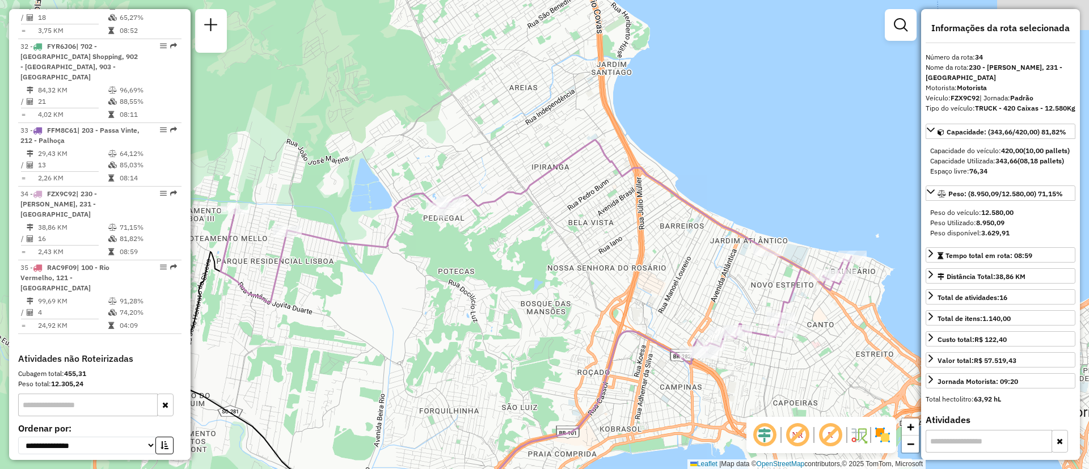
drag, startPoint x: 731, startPoint y: 358, endPoint x: 588, endPoint y: 330, distance: 145.3
click at [588, 331] on icon at bounding box center [588, 410] width 212 height 158
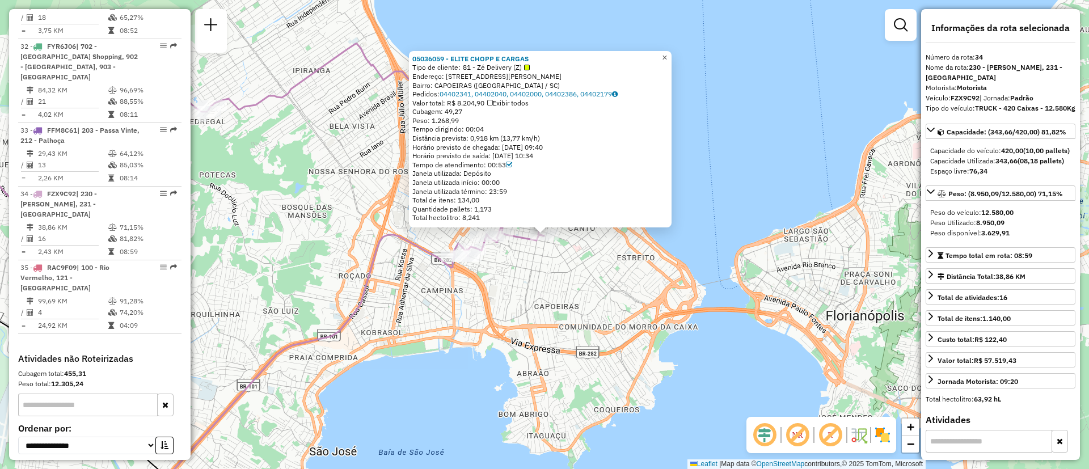
click at [667, 53] on link "×" at bounding box center [665, 58] width 14 height 14
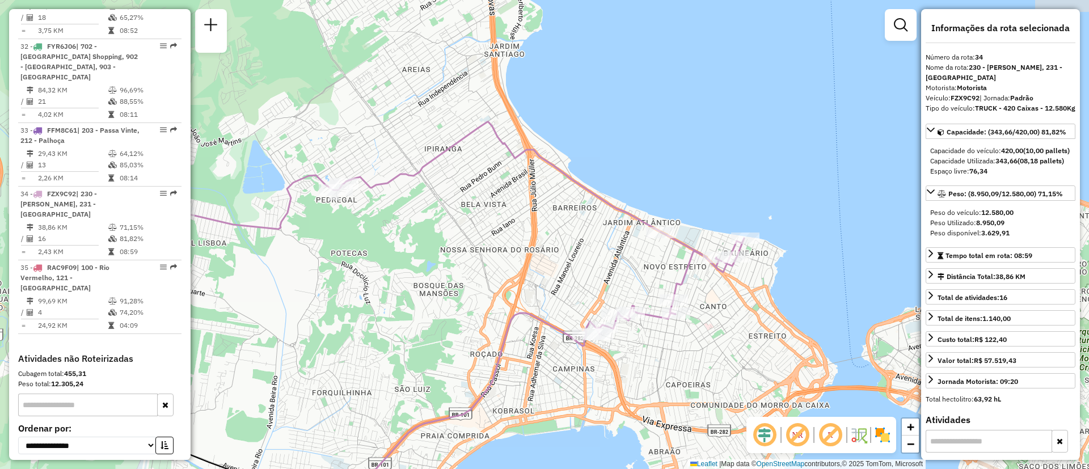
drag, startPoint x: 593, startPoint y: 320, endPoint x: 719, endPoint y: 387, distance: 142.3
click at [719, 387] on div "Janela de atendimento Grade de atendimento Capacidade Transportadoras Veículos …" at bounding box center [544, 234] width 1089 height 469
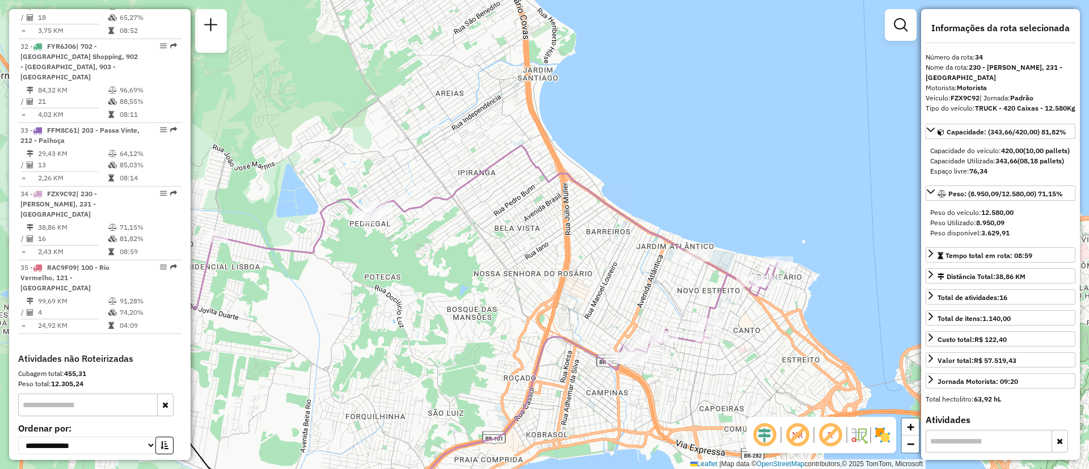
drag, startPoint x: 451, startPoint y: 288, endPoint x: 642, endPoint y: 307, distance: 192.2
click at [642, 307] on div "Janela de atendimento Grade de atendimento Capacidade Transportadoras Veículos …" at bounding box center [544, 234] width 1089 height 469
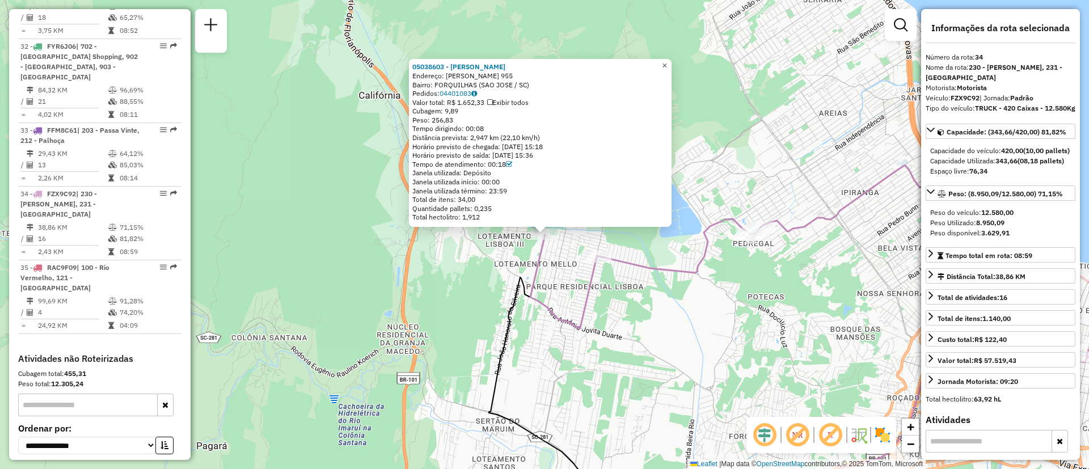
click at [667, 62] on span "×" at bounding box center [664, 66] width 5 height 10
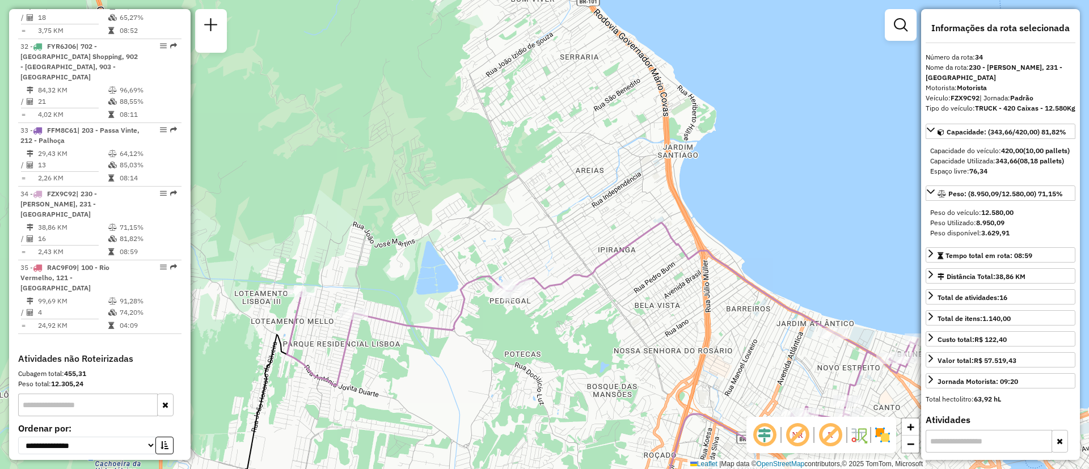
drag, startPoint x: 788, startPoint y: 391, endPoint x: 509, endPoint y: 457, distance: 286.7
click at [509, 457] on div "Janela de atendimento Grade de atendimento Capacidade Transportadoras Veículos …" at bounding box center [544, 234] width 1089 height 469
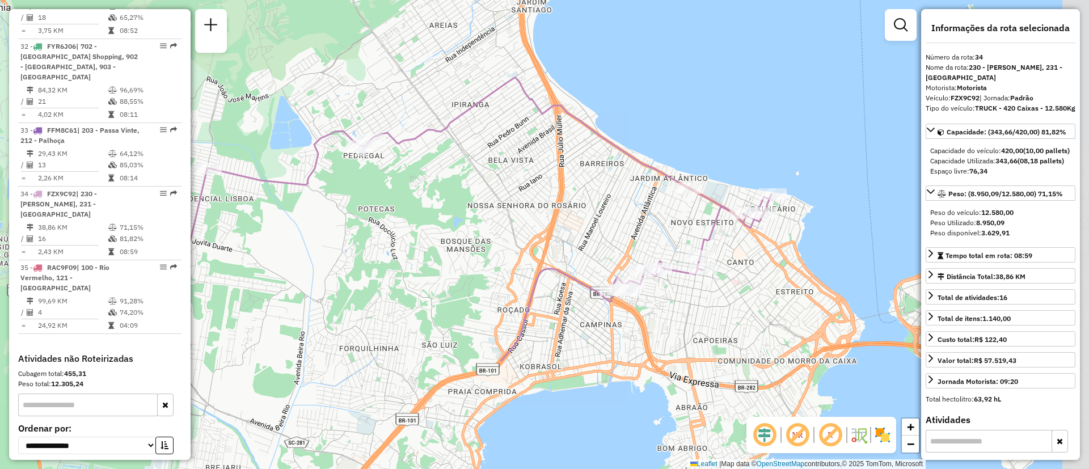
drag, startPoint x: 606, startPoint y: 441, endPoint x: 495, endPoint y: 285, distance: 190.8
click at [495, 285] on div "Janela de atendimento Grade de atendimento Capacidade Transportadoras Veículos …" at bounding box center [544, 234] width 1089 height 469
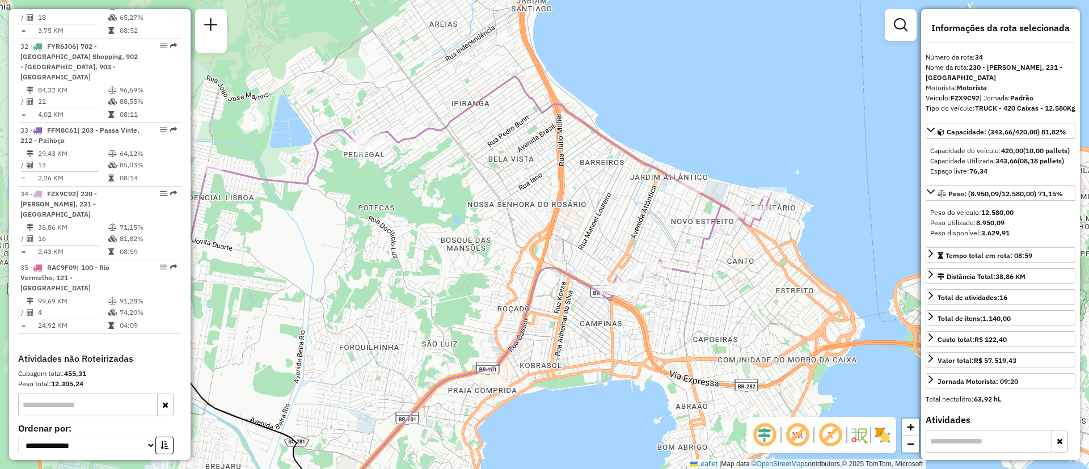
click at [531, 238] on div "Janela de atendimento Grade de atendimento Capacidade Transportadoras Veículos …" at bounding box center [544, 234] width 1089 height 469
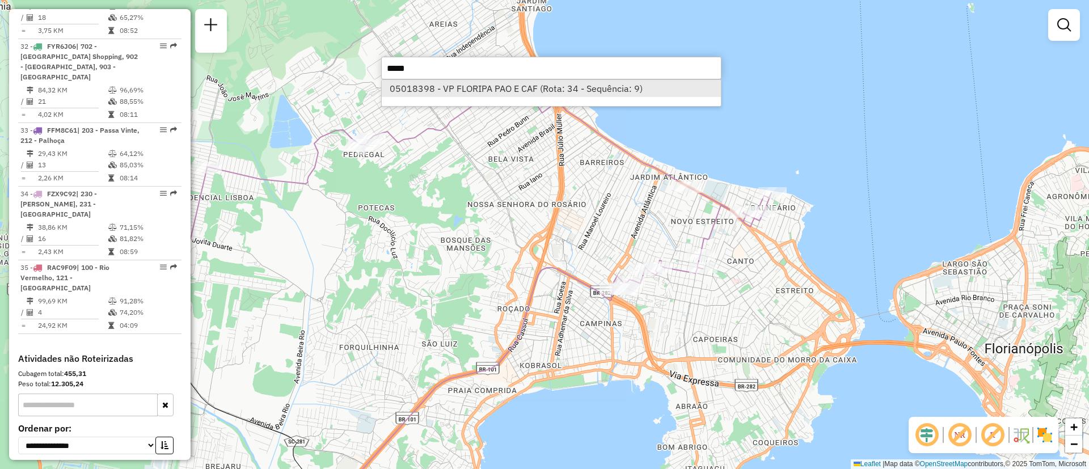
type input "*****"
click at [613, 90] on li "05018398 - VP FLORIPA PAO E CAF (Rota: 34 - Sequência: 9)" at bounding box center [551, 88] width 339 height 17
select select "**********"
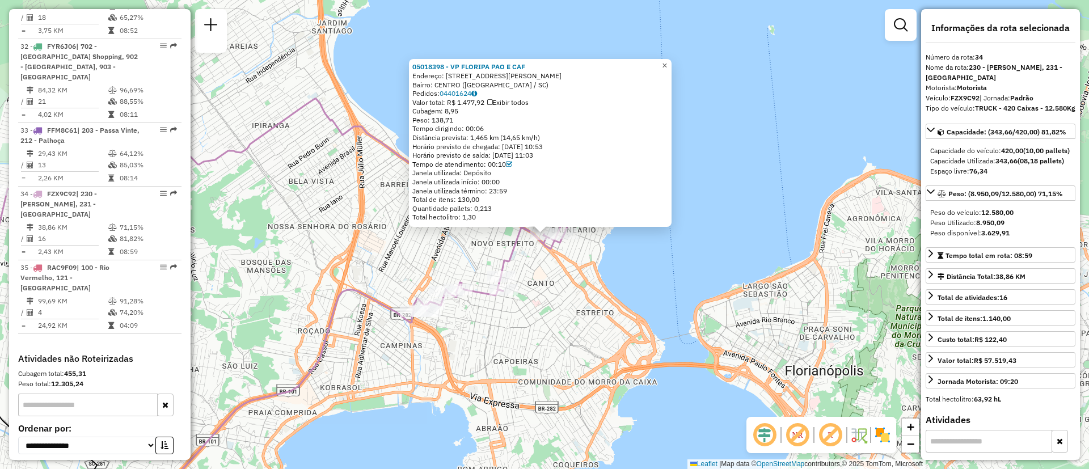
click at [667, 61] on span "×" at bounding box center [664, 66] width 5 height 10
click at [672, 64] on link "×" at bounding box center [665, 66] width 14 height 14
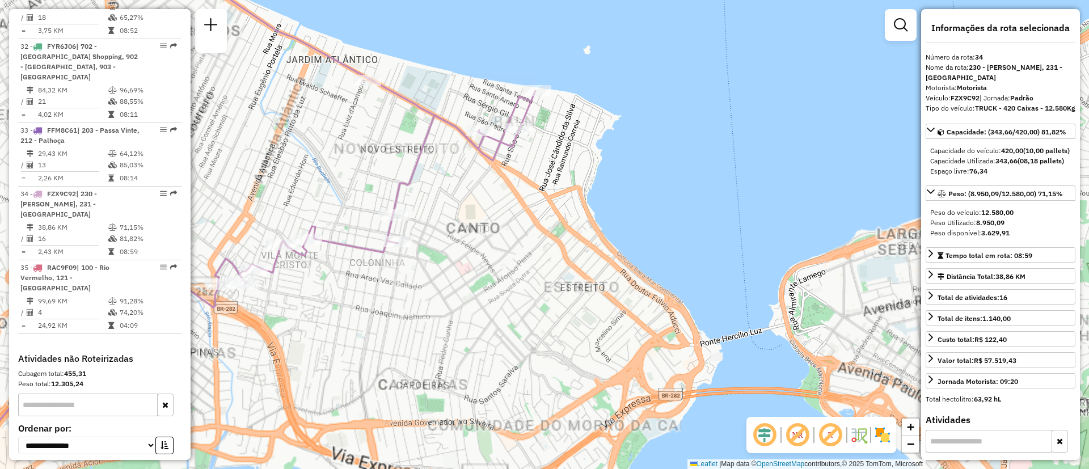
drag, startPoint x: 530, startPoint y: 243, endPoint x: 601, endPoint y: 330, distance: 111.6
click at [601, 330] on div "Janela de atendimento Grade de atendimento Capacidade Transportadoras Veículos …" at bounding box center [544, 234] width 1089 height 469
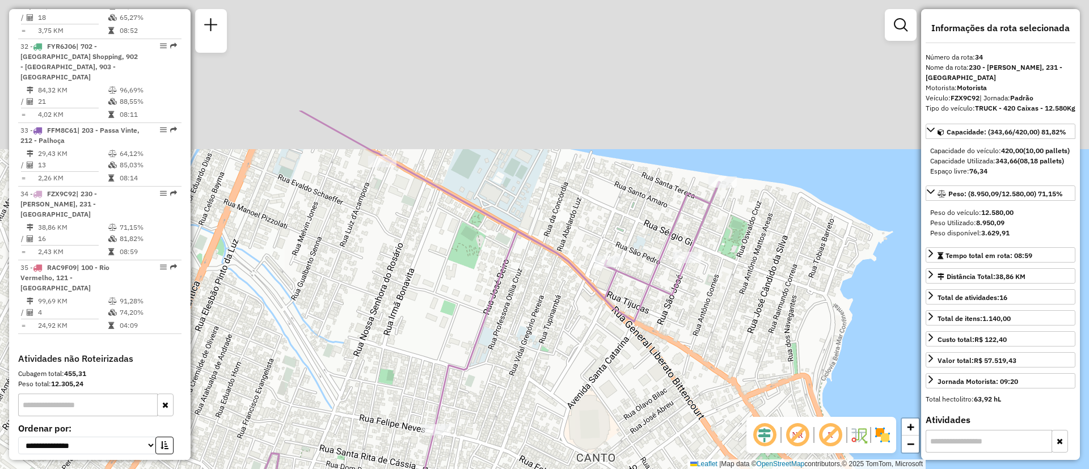
drag, startPoint x: 556, startPoint y: 272, endPoint x: 662, endPoint y: 430, distance: 190.0
click at [662, 430] on div "Janela de atendimento Grade de atendimento Capacidade Transportadoras Veículos …" at bounding box center [544, 234] width 1089 height 469
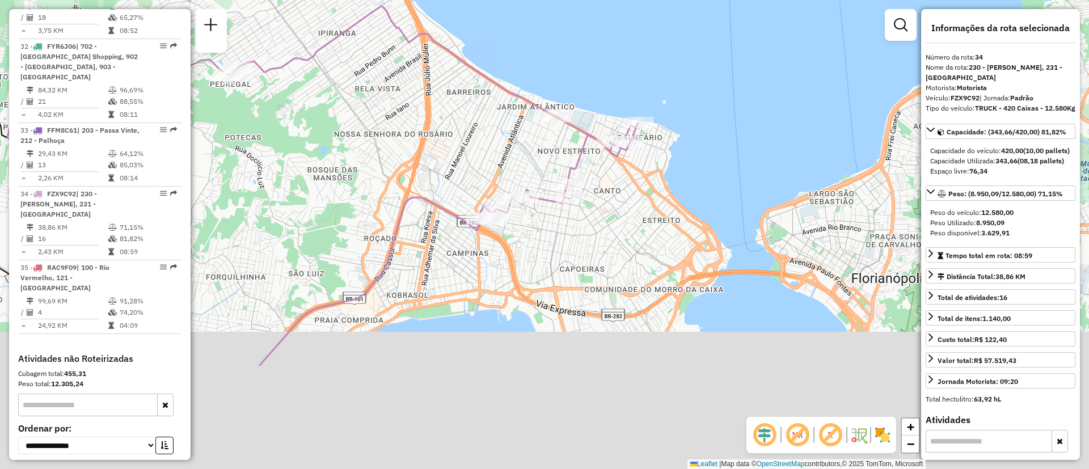
drag, startPoint x: 551, startPoint y: 371, endPoint x: 576, endPoint y: 221, distance: 151.7
click at [576, 221] on div "Rota 34 - Placa FZX9C92 05036059 - ELITE CHOPP E CARGAS Janela de atendimento G…" at bounding box center [544, 234] width 1089 height 469
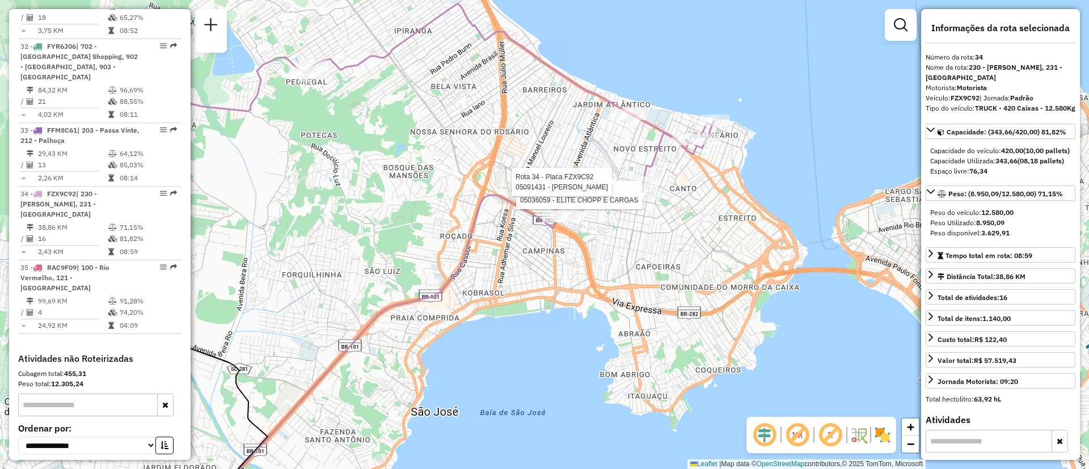
drag, startPoint x: 548, startPoint y: 303, endPoint x: 624, endPoint y: 301, distance: 76.0
click at [624, 301] on div "Rota 34 - Placa FZX9C92 05036059 - ELITE CHOPP E CARGAS Rota 34 - Placa FZX9C92…" at bounding box center [544, 234] width 1089 height 469
click at [656, 284] on div "Rota 34 - Placa FZX9C92 05036059 - ELITE CHOPP E CARGAS Rota 34 - Placa FZX9C92…" at bounding box center [544, 234] width 1089 height 469
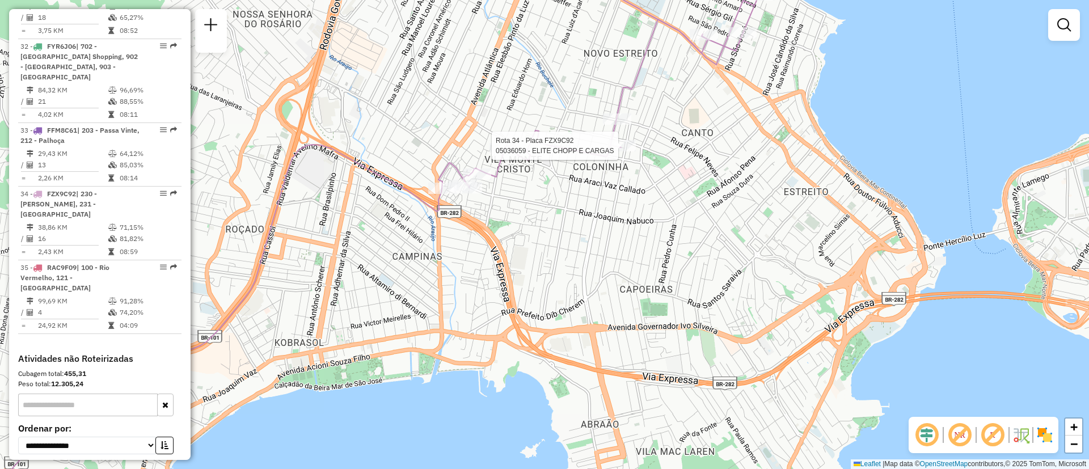
select select "**********"
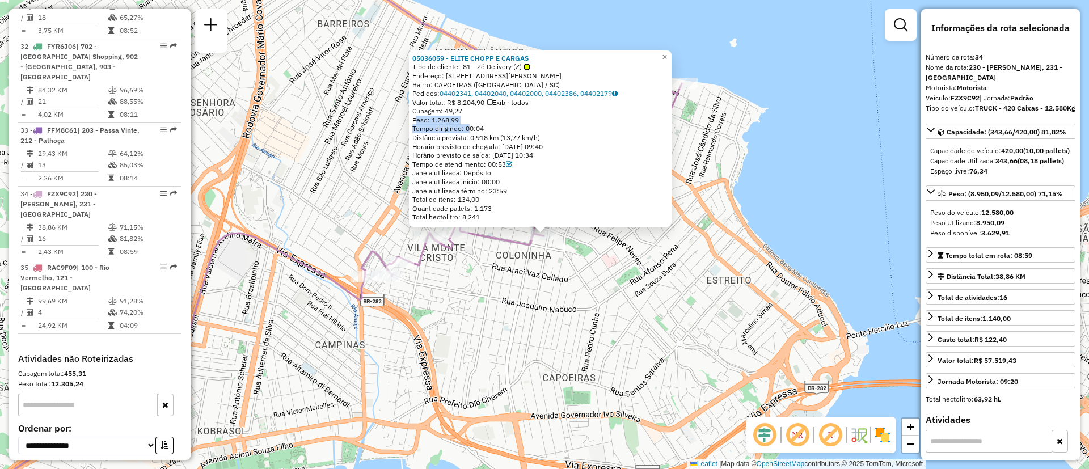
drag, startPoint x: 471, startPoint y: 125, endPoint x: 410, endPoint y: 121, distance: 61.4
click at [410, 121] on div "05036059 - ELITE CHOPP E CARGAS Tipo de cliente: 81 - Zé Delivery (Z) Endereço:…" at bounding box center [540, 138] width 263 height 176
click at [519, 133] on div "Distância prevista: 0,918 km (13,77 km/h)" at bounding box center [540, 137] width 256 height 9
click at [667, 54] on span "×" at bounding box center [664, 57] width 5 height 10
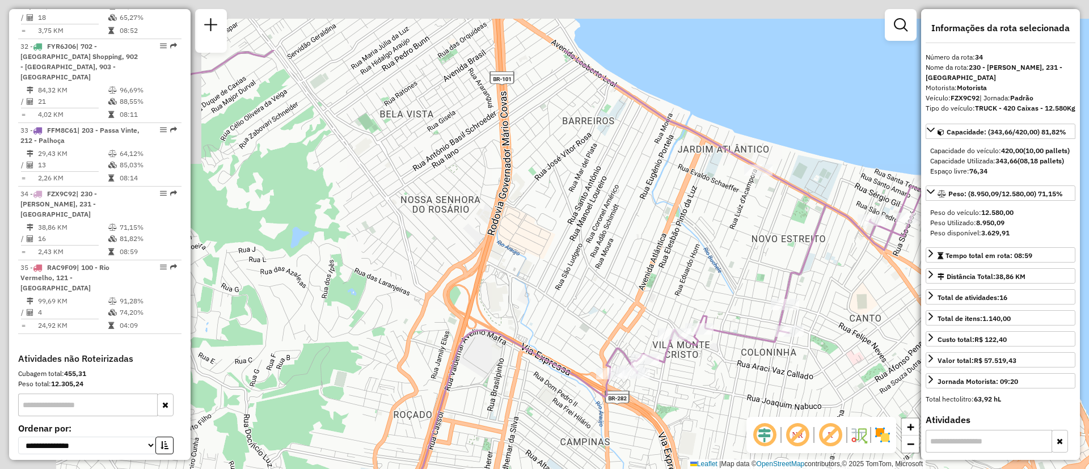
drag, startPoint x: 427, startPoint y: 152, endPoint x: 687, endPoint y: 225, distance: 270.3
click at [687, 225] on div "Janela de atendimento Grade de atendimento Capacidade Transportadoras Veículos …" at bounding box center [544, 234] width 1089 height 469
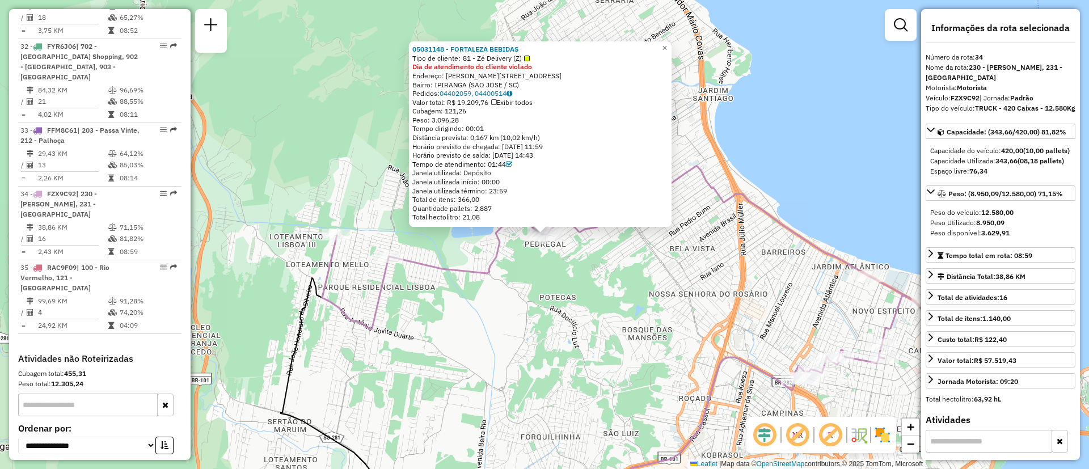
drag, startPoint x: 480, startPoint y: 120, endPoint x: 431, endPoint y: 120, distance: 49.3
click at [431, 120] on div "Peso: 3.096,28" at bounding box center [540, 120] width 256 height 9
click at [667, 44] on span "×" at bounding box center [664, 48] width 5 height 10
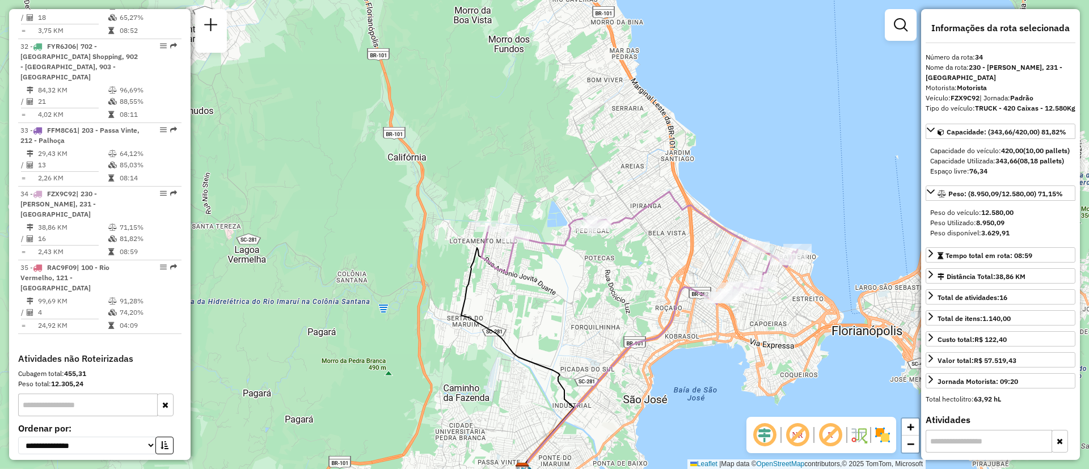
drag, startPoint x: 742, startPoint y: 340, endPoint x: 616, endPoint y: 357, distance: 127.1
click at [616, 357] on div "Janela de atendimento Grade de atendimento Capacidade Transportadoras Veículos …" at bounding box center [544, 234] width 1089 height 469
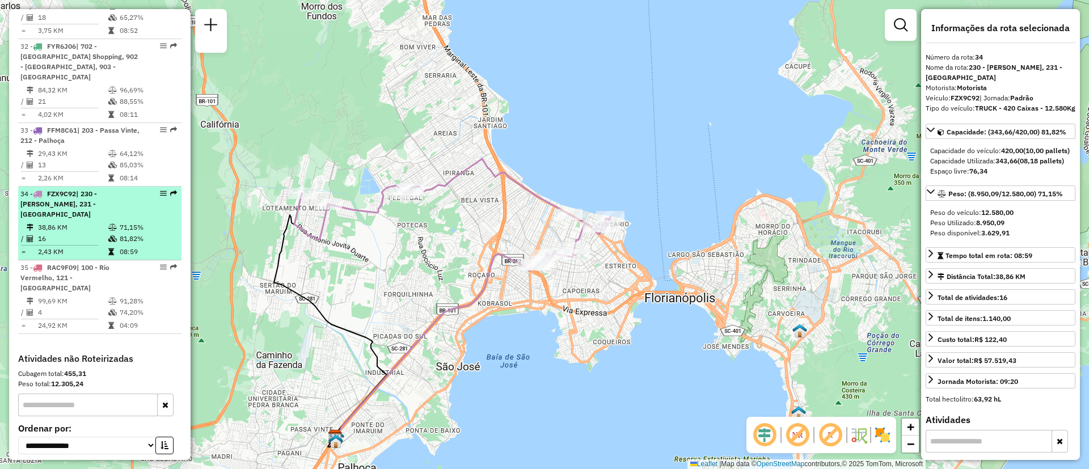
click at [163, 190] on em at bounding box center [163, 193] width 7 height 7
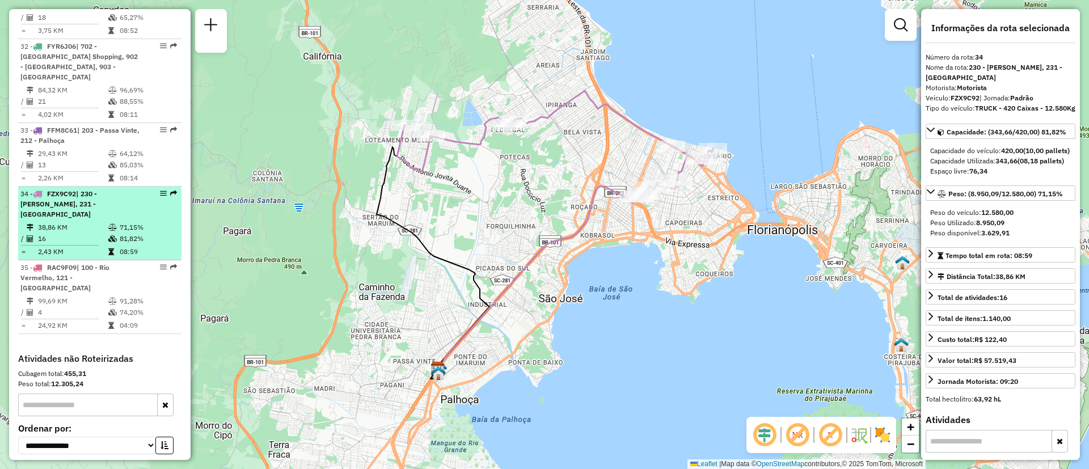
click at [160, 190] on em at bounding box center [163, 193] width 7 height 7
click at [161, 190] on em at bounding box center [163, 193] width 7 height 7
drag, startPoint x: 141, startPoint y: 113, endPoint x: 137, endPoint y: 99, distance: 15.1
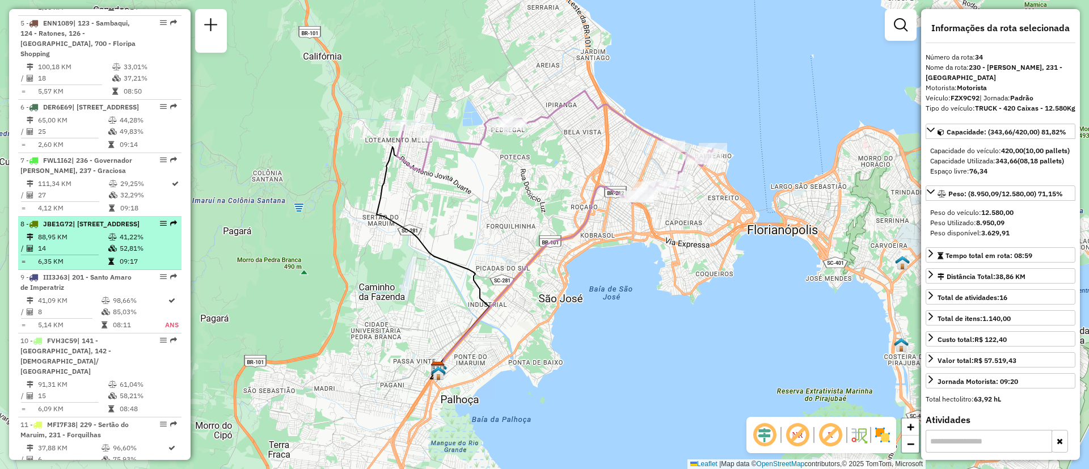
click at [73, 228] on span "| [STREET_ADDRESS]" at bounding box center [106, 224] width 67 height 9
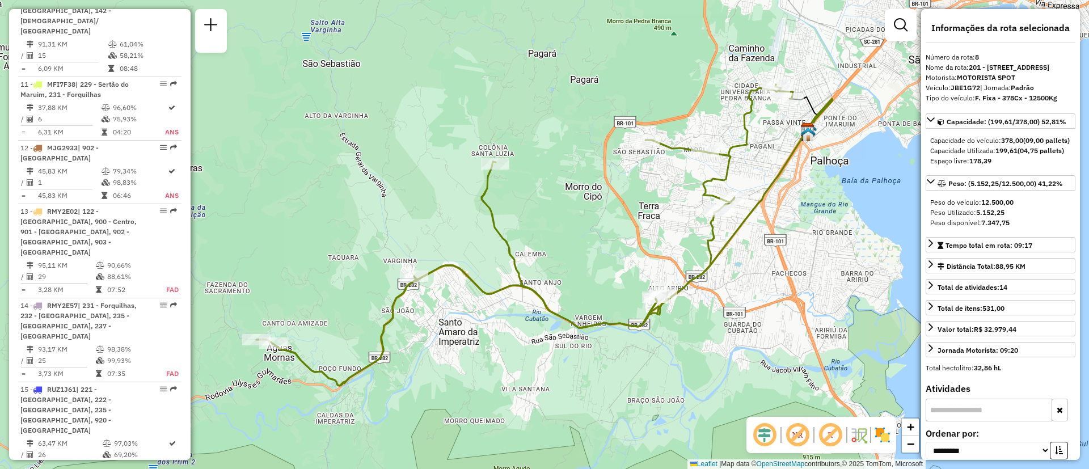
scroll to position [762, 0]
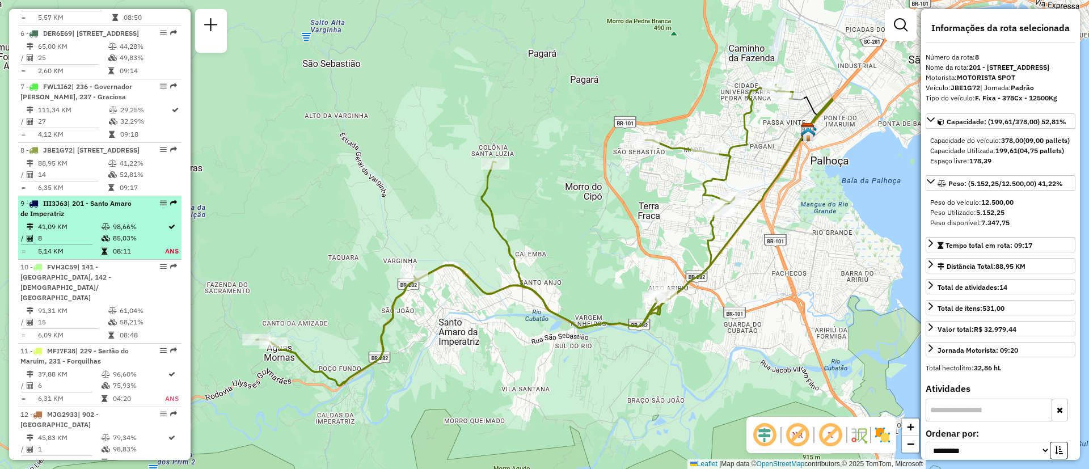
click at [105, 218] on span "| 201 - Santo Amaro de Imperatriz" at bounding box center [75, 208] width 111 height 19
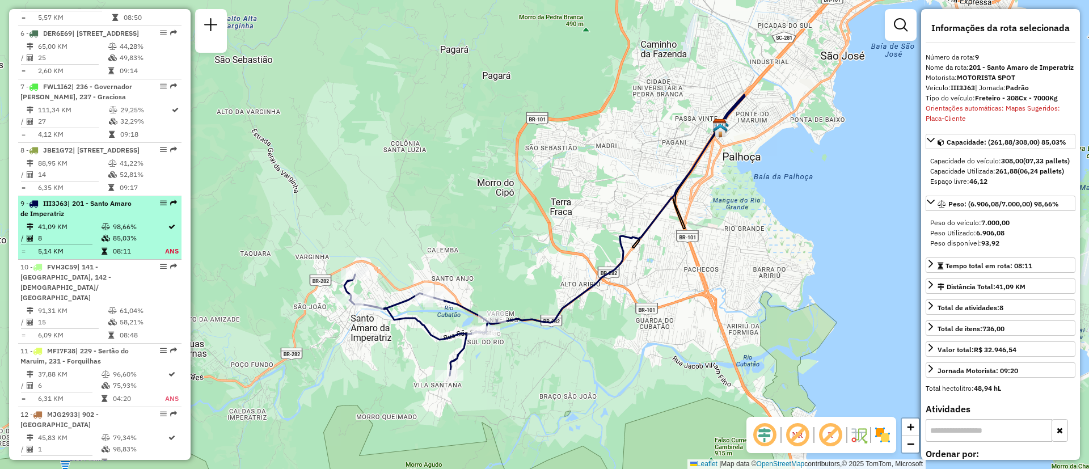
click at [160, 206] on em at bounding box center [163, 203] width 7 height 7
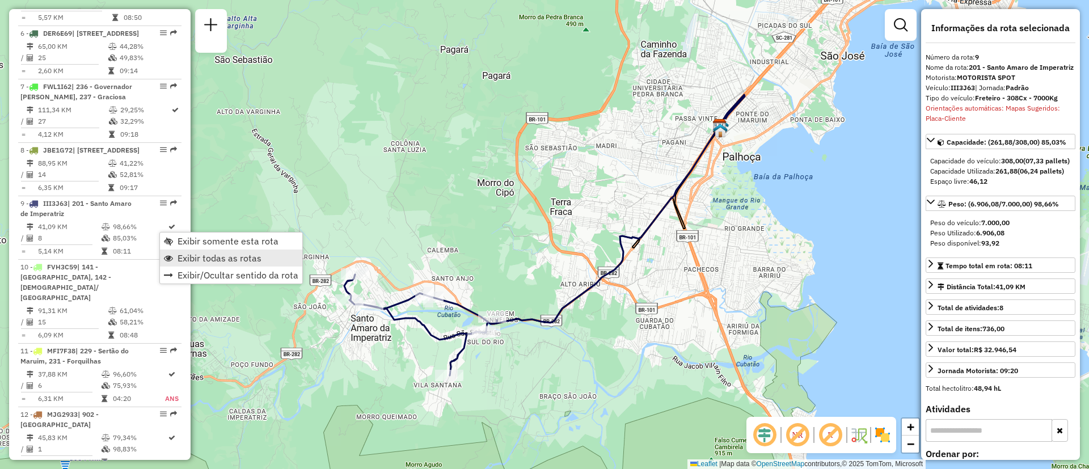
click at [223, 254] on span "Exibir todas as rotas" at bounding box center [220, 258] width 84 height 9
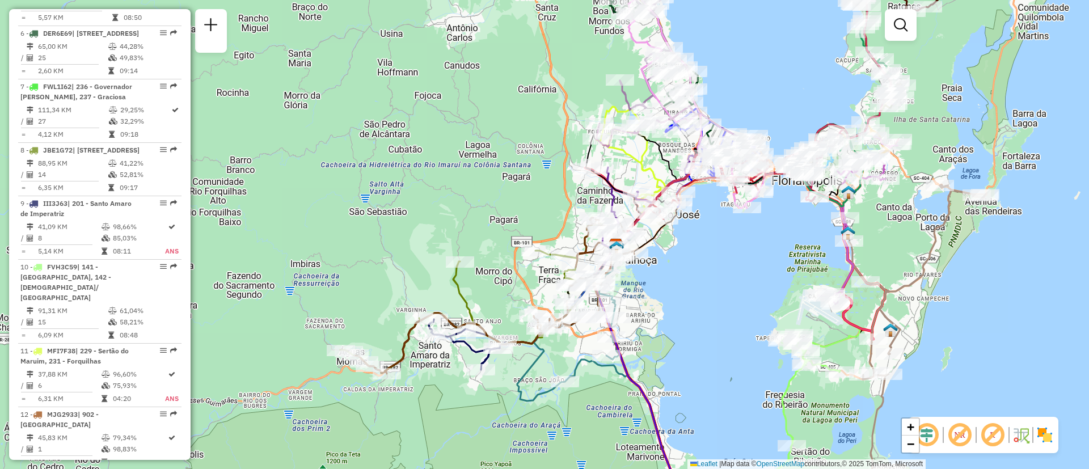
drag, startPoint x: 627, startPoint y: 404, endPoint x: 572, endPoint y: 404, distance: 55.6
click at [572, 404] on div "Janela de atendimento Grade de atendimento Capacidade Transportadoras Veículos …" at bounding box center [544, 234] width 1089 height 469
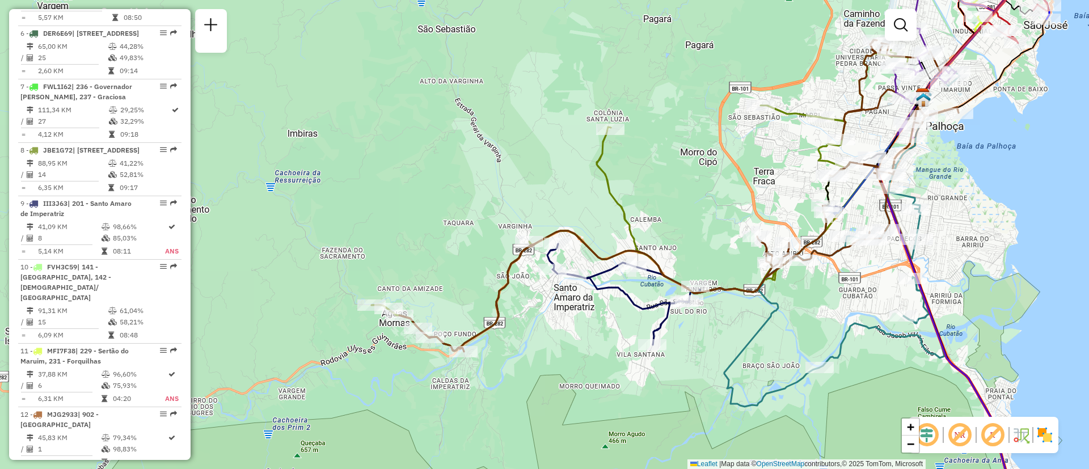
drag, startPoint x: 567, startPoint y: 400, endPoint x: 809, endPoint y: 384, distance: 243.3
click at [815, 386] on div "Janela de atendimento Grade de atendimento Capacidade Transportadoras Veículos …" at bounding box center [544, 234] width 1089 height 469
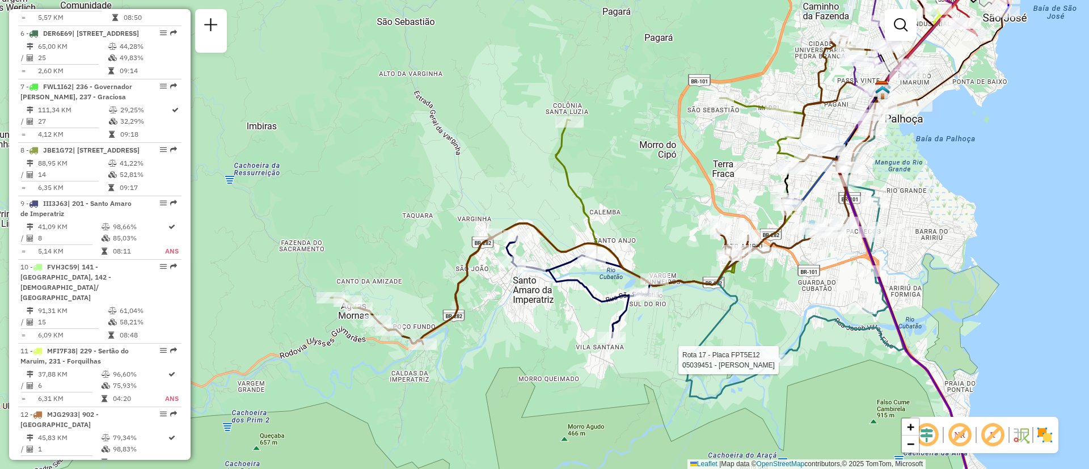
select select "**********"
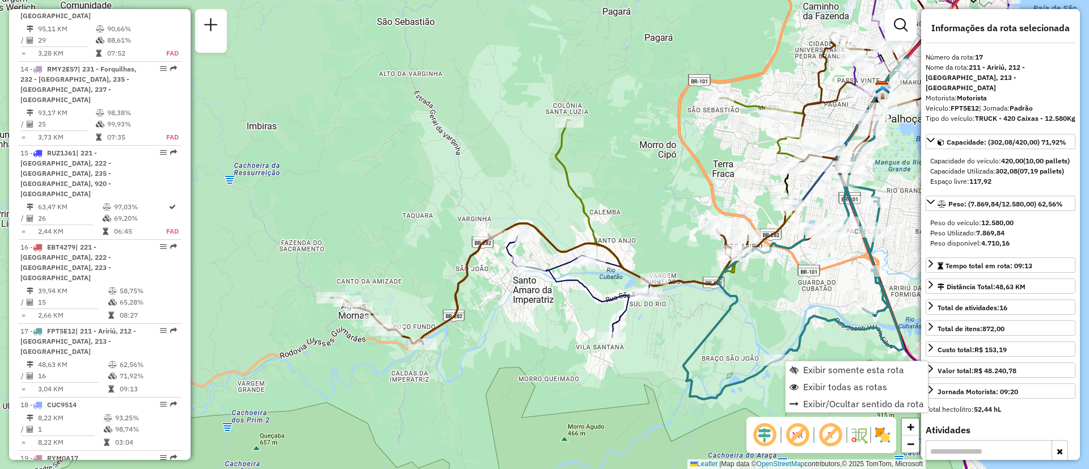
scroll to position [1539, 0]
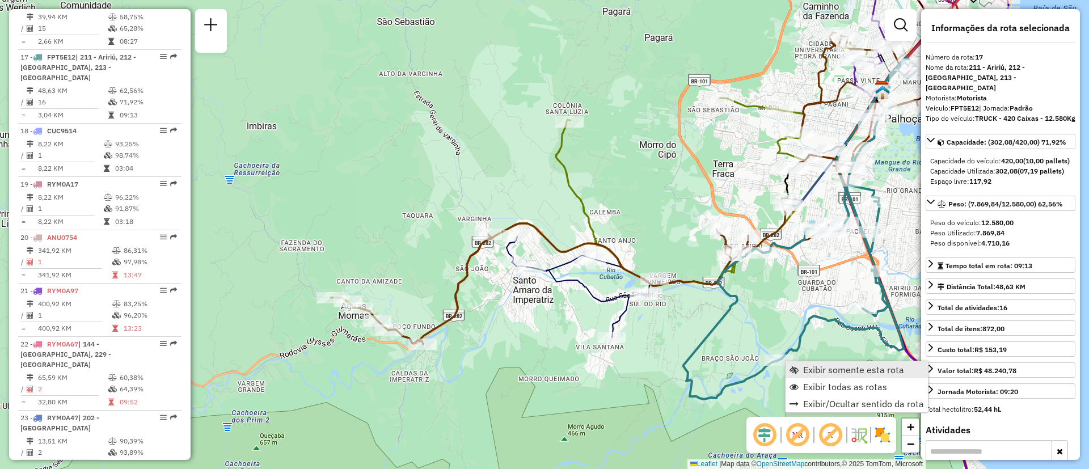
click at [804, 371] on span "Exibir somente esta rota" at bounding box center [853, 369] width 101 height 9
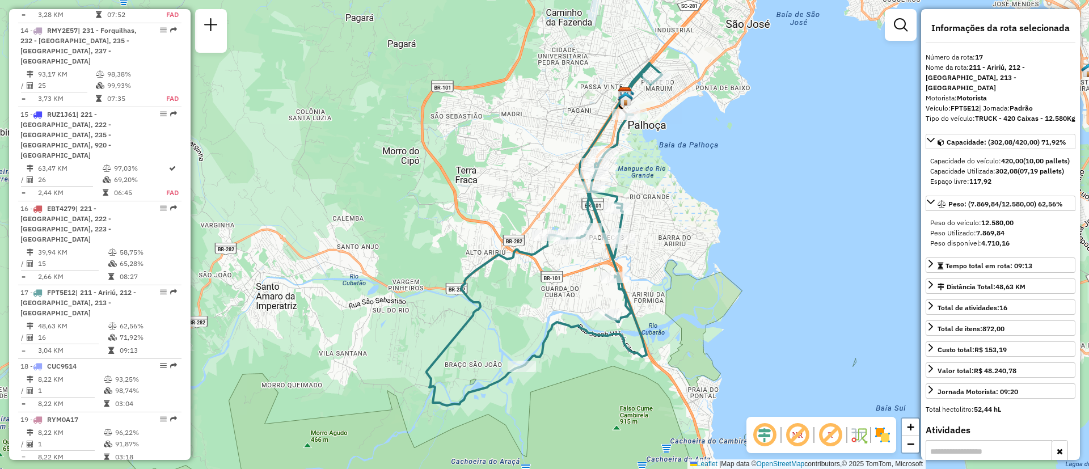
scroll to position [1284, 0]
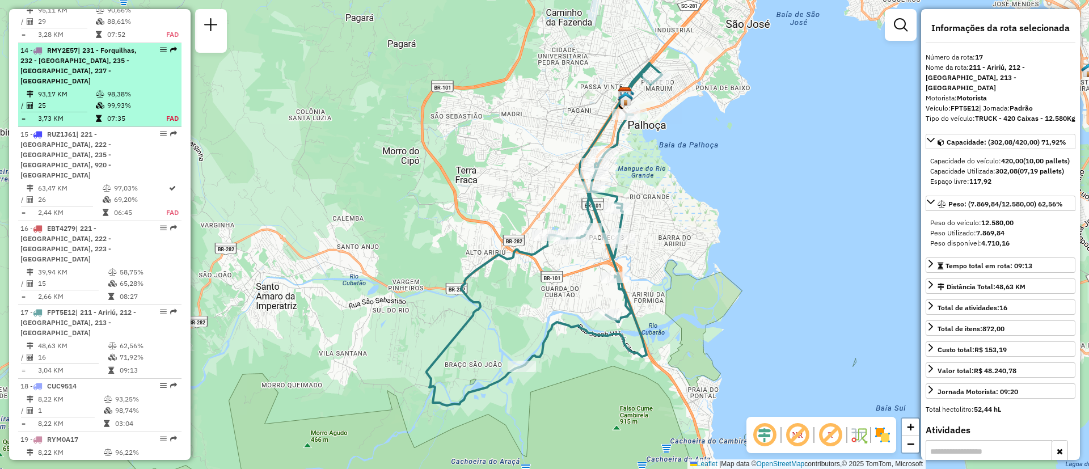
click at [94, 66] on span "| 231 - Forquilhas, 232 - [GEOGRAPHIC_DATA], 235 - [GEOGRAPHIC_DATA], 237 - [GE…" at bounding box center [78, 65] width 116 height 39
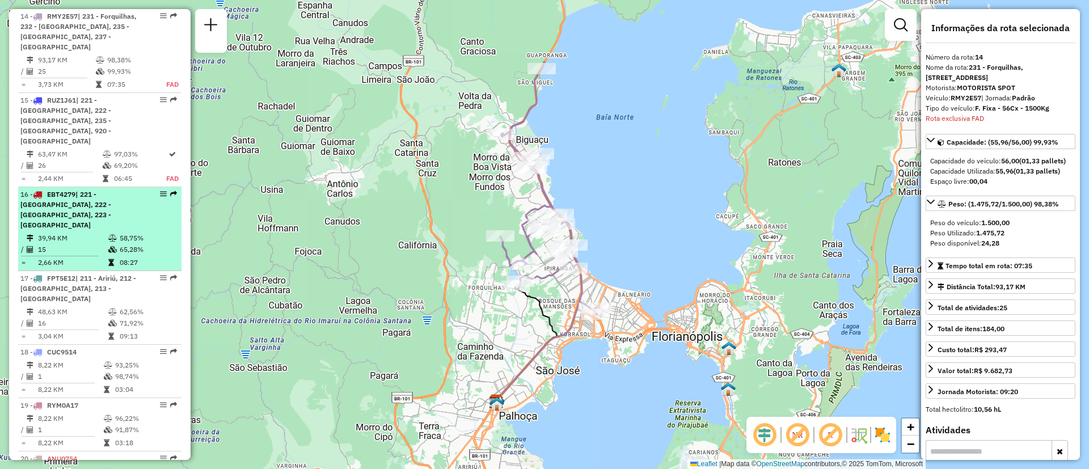
scroll to position [1233, 0]
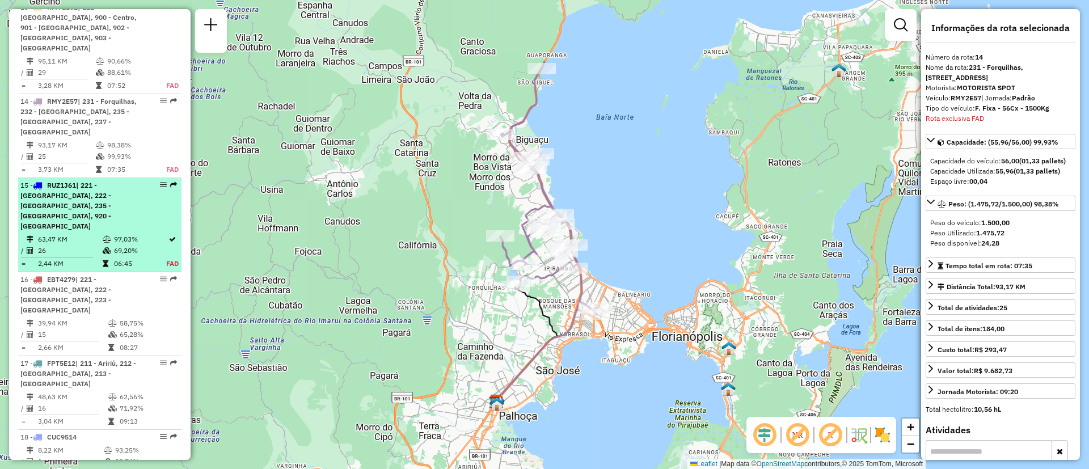
click at [94, 188] on span "| 221 - [GEOGRAPHIC_DATA], 222 - [GEOGRAPHIC_DATA], 235 - [GEOGRAPHIC_DATA], 92…" at bounding box center [65, 205] width 91 height 49
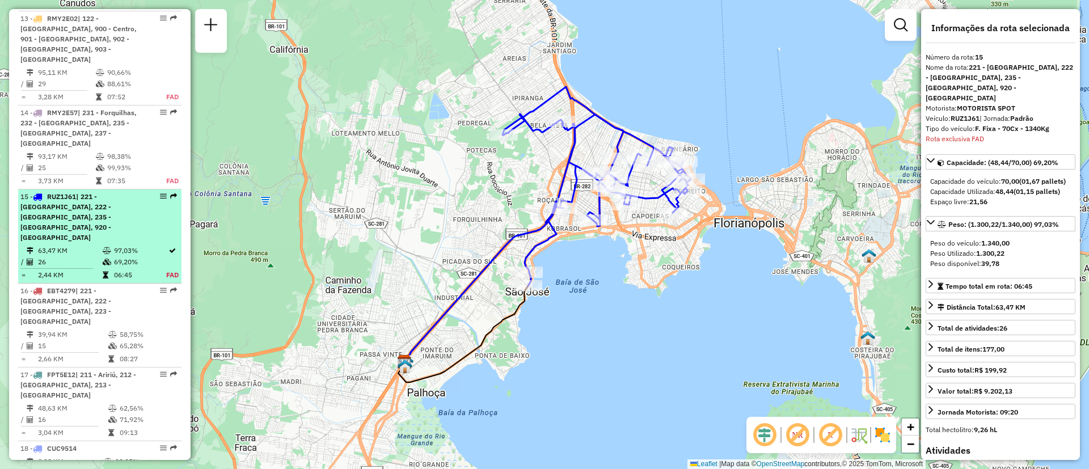
scroll to position [1136, 0]
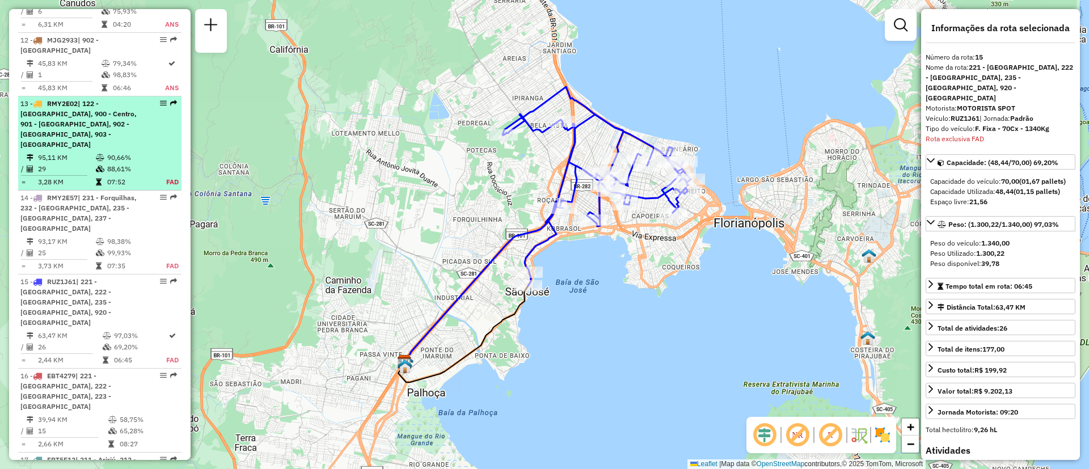
click at [120, 141] on div "13 - RMY2E02 | 122 - [GEOGRAPHIC_DATA], 900 - Centro, 901 - [GEOGRAPHIC_DATA], …" at bounding box center [80, 124] width 120 height 51
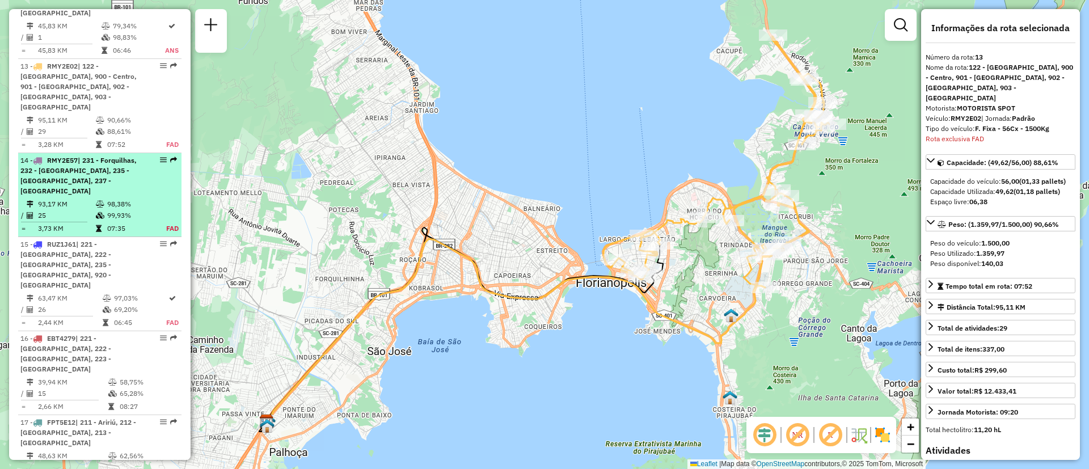
scroll to position [1149, 0]
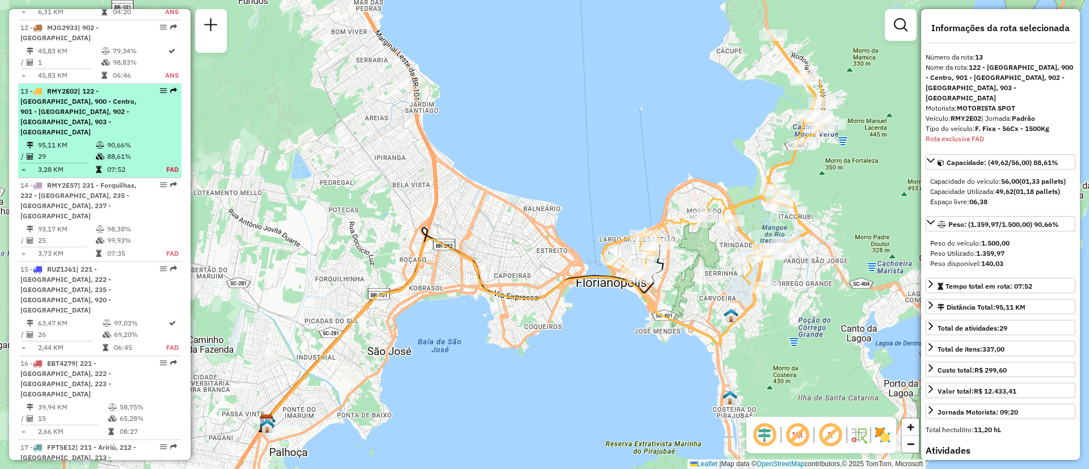
click at [129, 124] on div "13 - RMY2E02 | 122 - [GEOGRAPHIC_DATA], 900 - Centro, 901 - [GEOGRAPHIC_DATA], …" at bounding box center [80, 111] width 120 height 51
click at [85, 119] on span "| 122 - [GEOGRAPHIC_DATA], 900 - Centro, 901 - [GEOGRAPHIC_DATA], 902 - [GEOGRA…" at bounding box center [78, 111] width 116 height 49
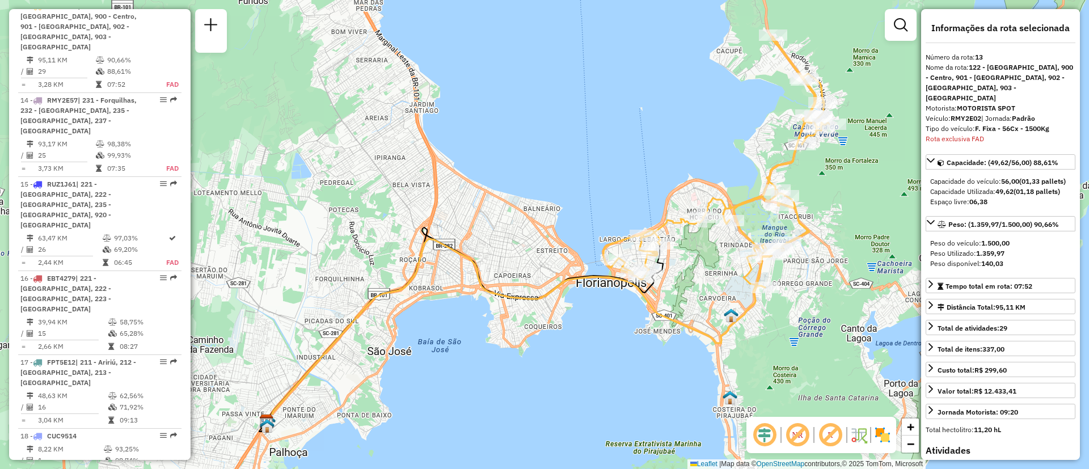
scroll to position [1598, 0]
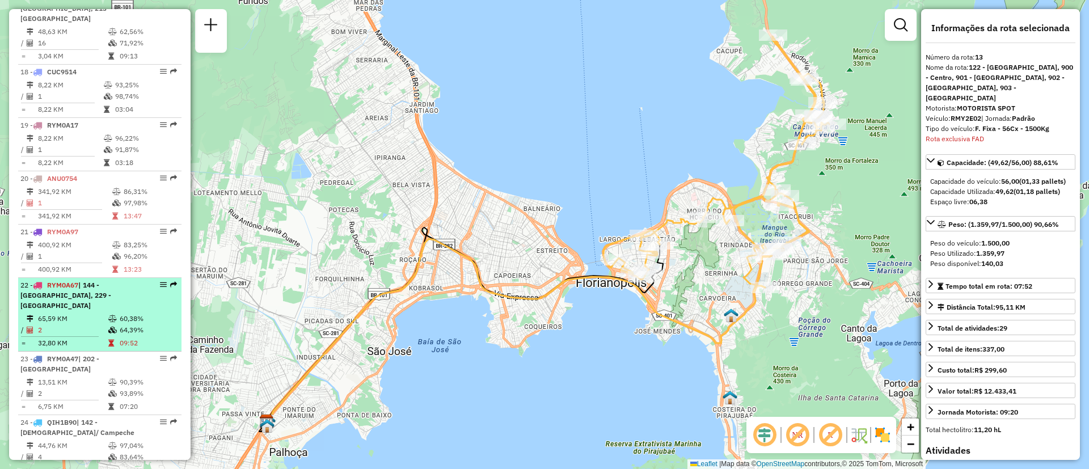
click at [74, 280] on div "22 - RYM0A67 | 144 - [GEOGRAPHIC_DATA], 229 - [GEOGRAPHIC_DATA]" at bounding box center [80, 295] width 120 height 31
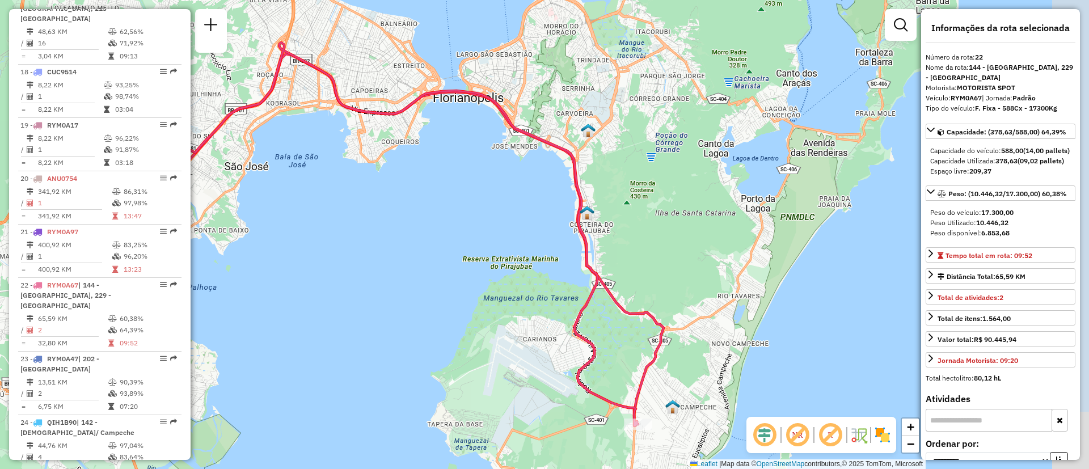
drag, startPoint x: 568, startPoint y: 253, endPoint x: 387, endPoint y: 252, distance: 181.5
click at [387, 252] on div "Janela de atendimento Grade de atendimento Capacidade Transportadoras Veículos …" at bounding box center [544, 234] width 1089 height 469
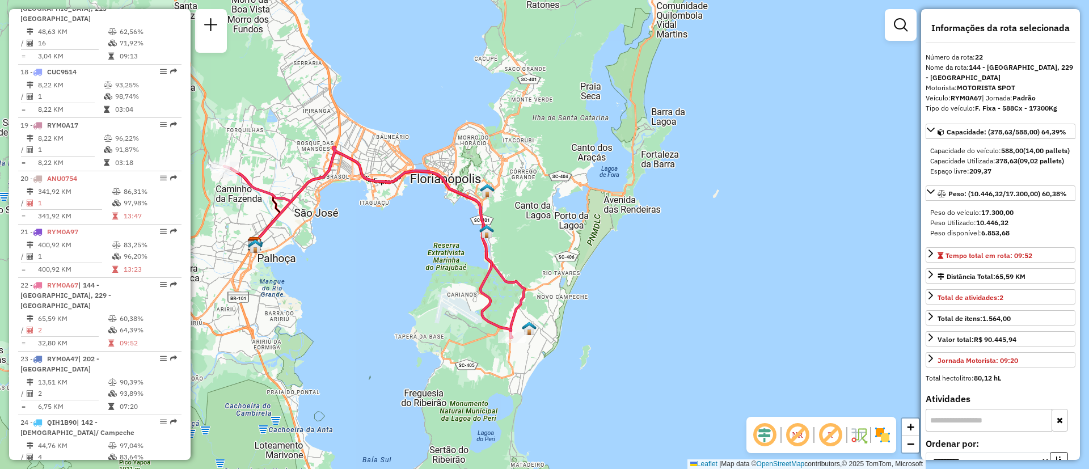
scroll to position [1999, 0]
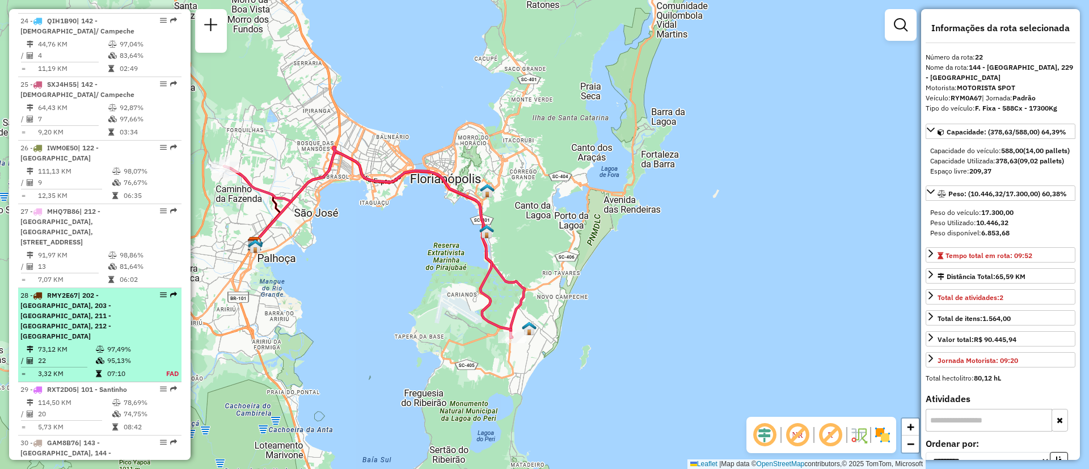
click at [97, 291] on span "| 202 - [GEOGRAPHIC_DATA], 203 - [GEOGRAPHIC_DATA], 211 - [GEOGRAPHIC_DATA], 21…" at bounding box center [65, 315] width 91 height 49
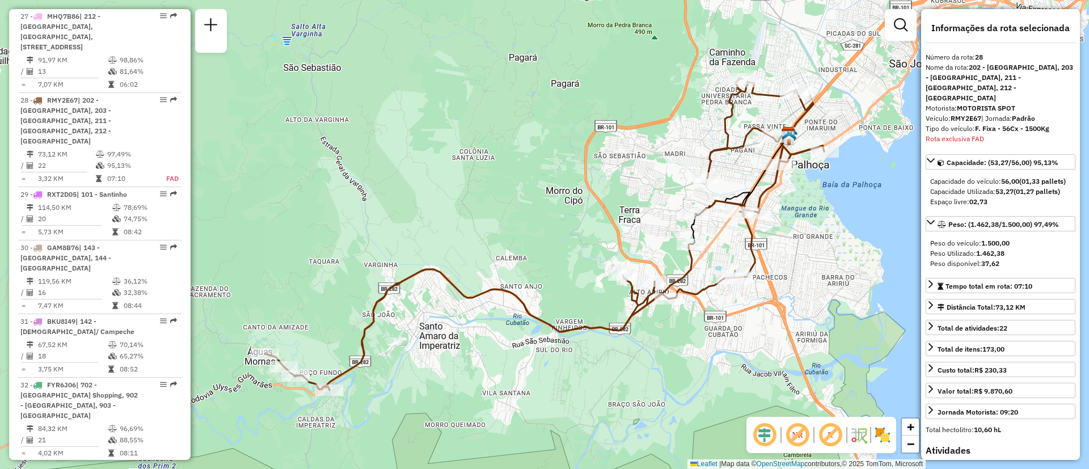
scroll to position [2217, 0]
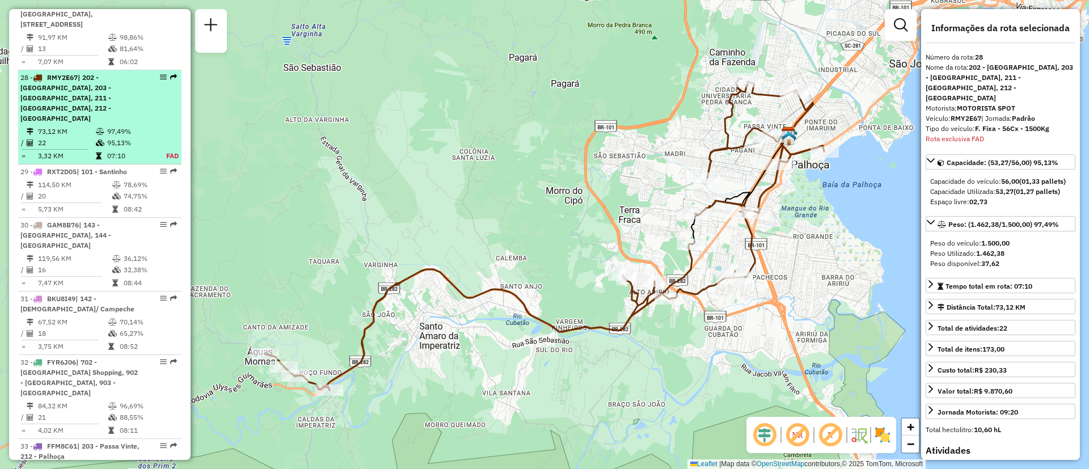
click at [160, 74] on em at bounding box center [163, 77] width 7 height 7
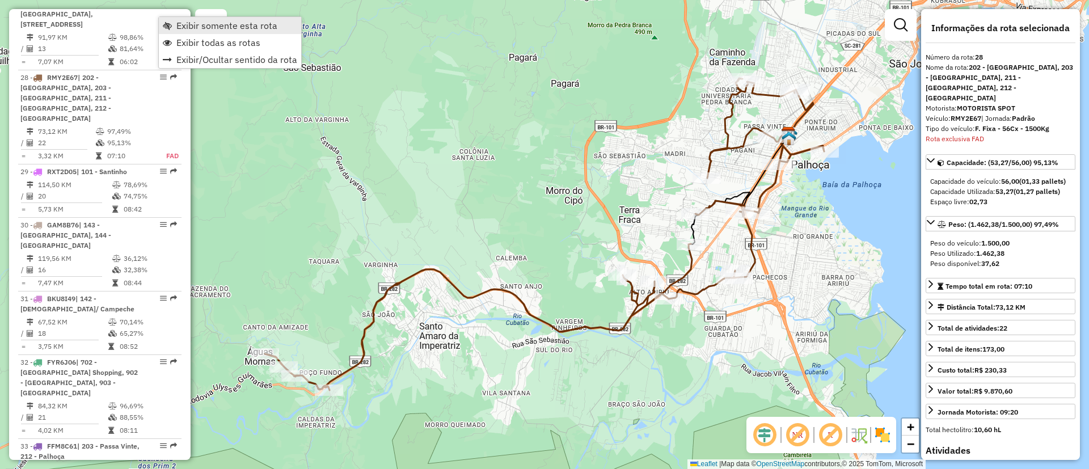
click at [181, 23] on span "Exibir somente esta rota" at bounding box center [226, 25] width 101 height 9
click at [189, 39] on span "Exibir todas as rotas" at bounding box center [221, 41] width 84 height 9
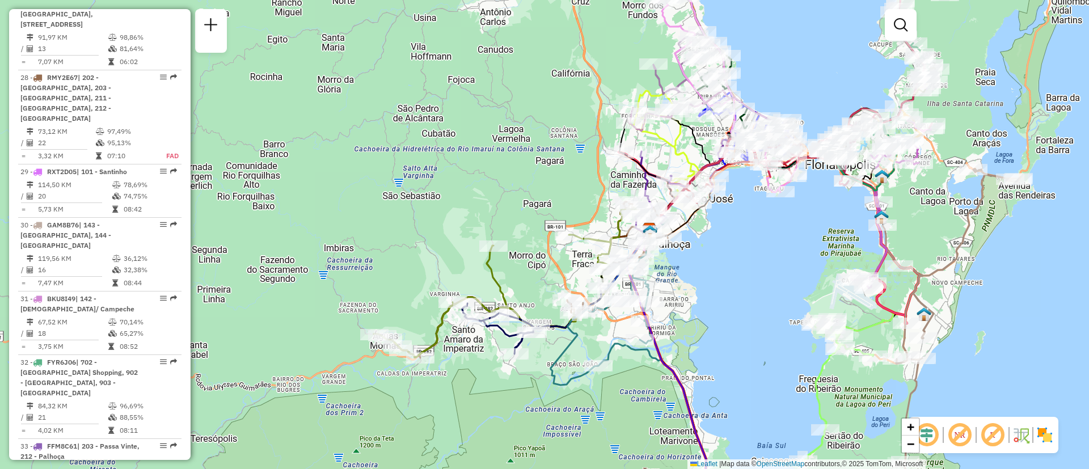
select select "**********"
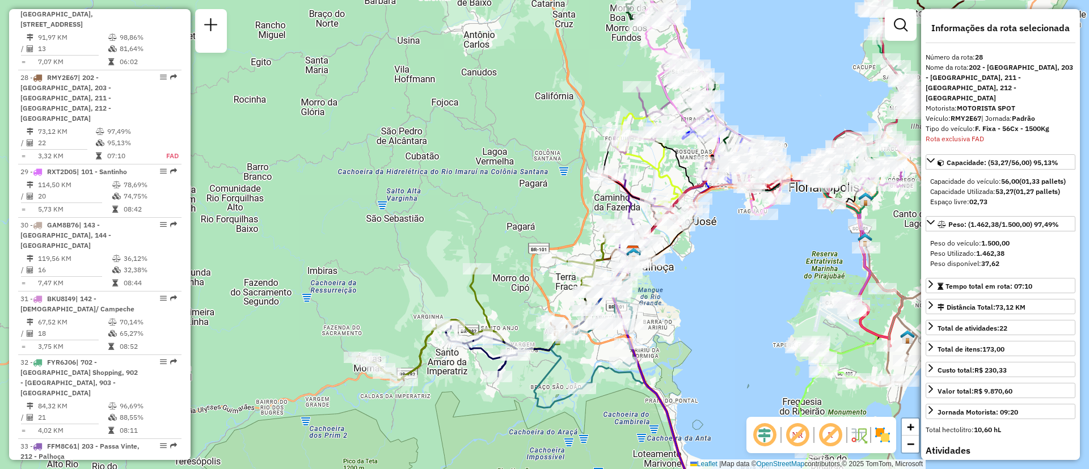
drag, startPoint x: 750, startPoint y: 276, endPoint x: 723, endPoint y: 301, distance: 37.7
click at [723, 311] on div "Janela de atendimento Grade de atendimento Capacidade Transportadoras Veículos …" at bounding box center [544, 234] width 1089 height 469
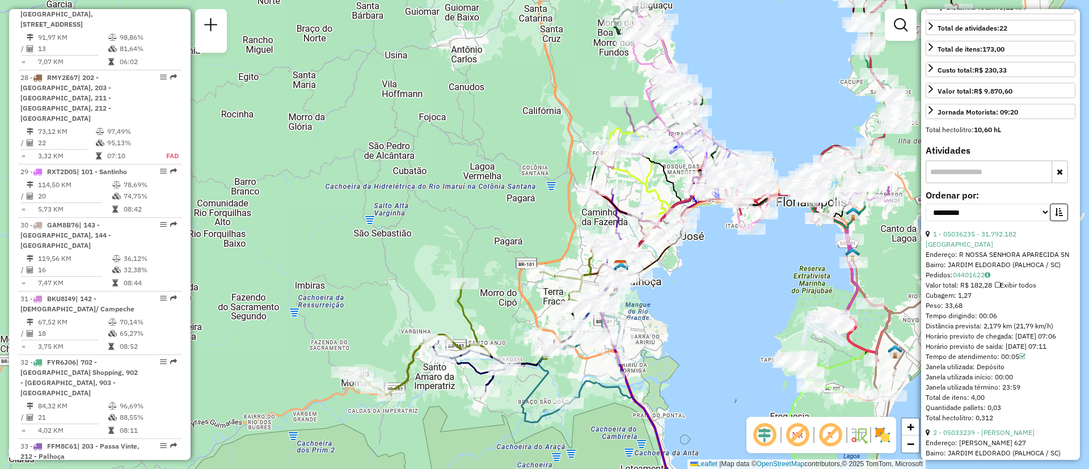
scroll to position [561, 0]
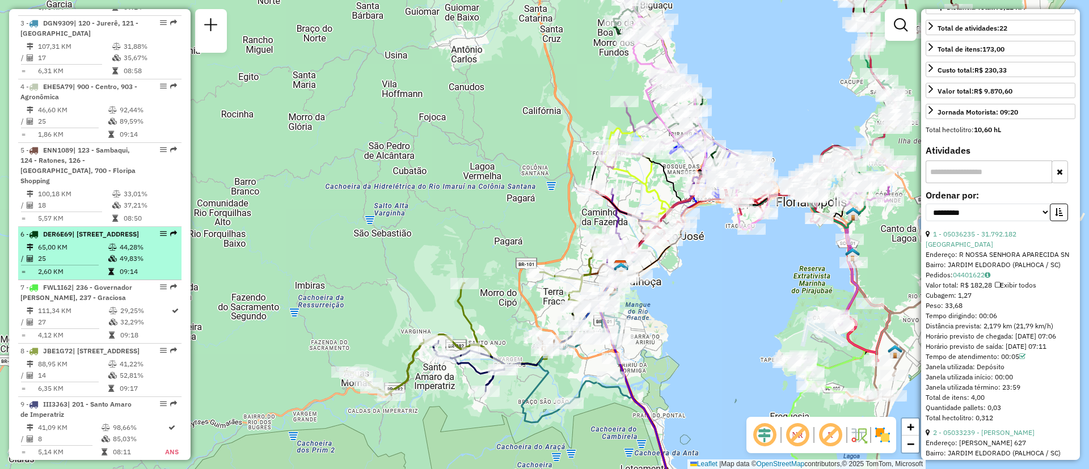
click at [156, 229] on div "6 - DER6E69 | [STREET_ADDRESS]" at bounding box center [99, 234] width 159 height 10
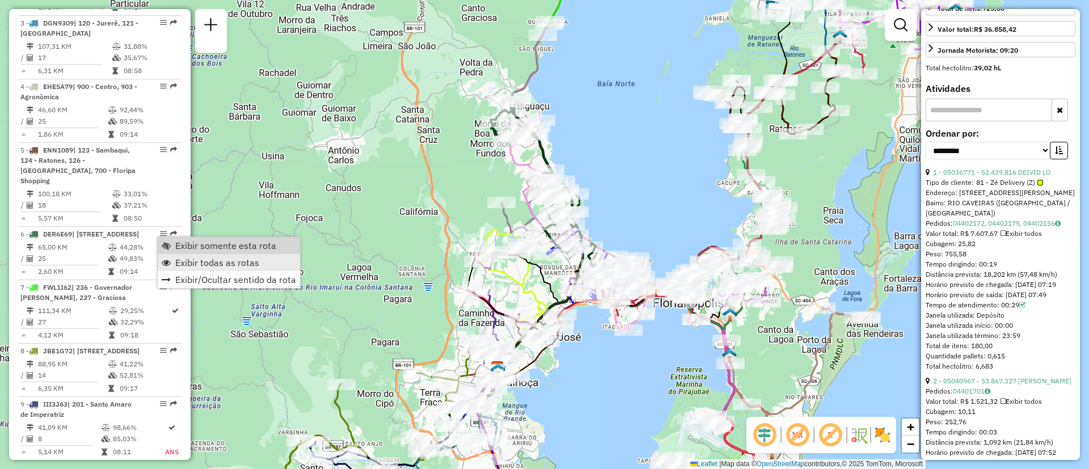
click at [197, 256] on link "Exibir todas as rotas" at bounding box center [229, 262] width 142 height 17
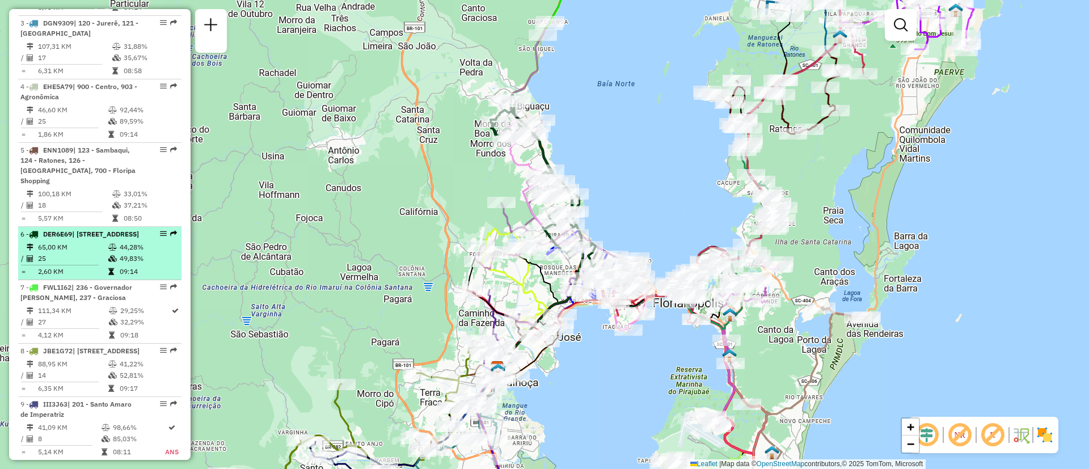
drag, startPoint x: 164, startPoint y: 239, endPoint x: 157, endPoint y: 237, distance: 7.7
select select "**********"
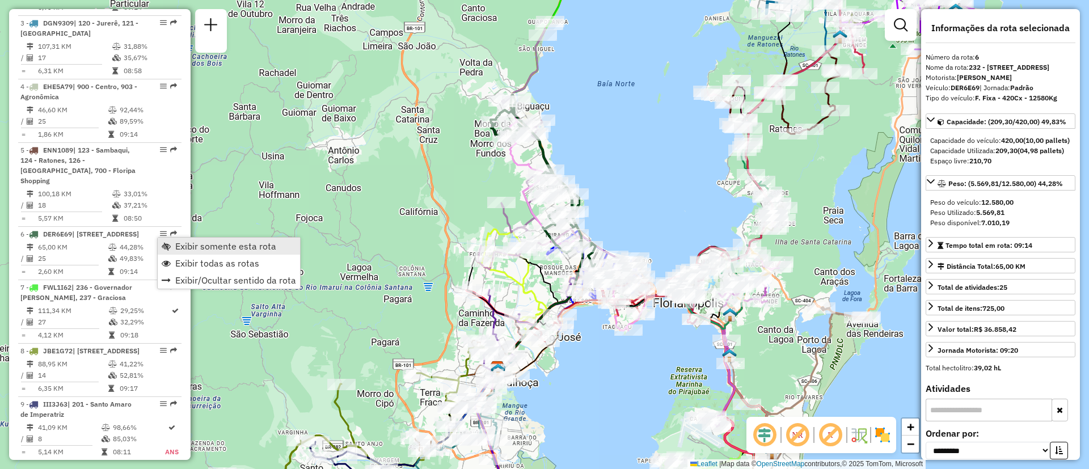
click at [182, 243] on span "Exibir somente esta rota" at bounding box center [225, 246] width 101 height 9
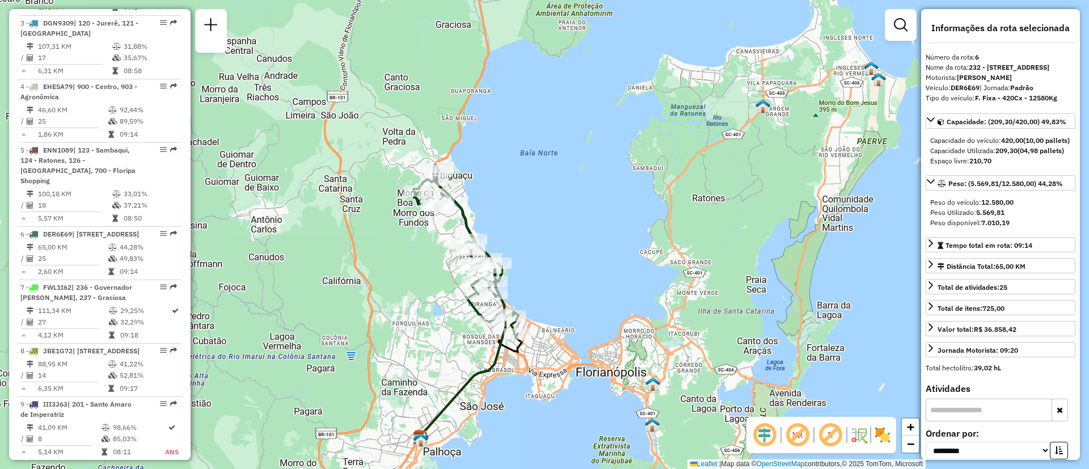
drag, startPoint x: 401, startPoint y: 210, endPoint x: 324, endPoint y: 280, distance: 103.6
click at [324, 280] on div "Janela de atendimento Grade de atendimento Capacidade Transportadoras Veículos …" at bounding box center [544, 234] width 1089 height 469
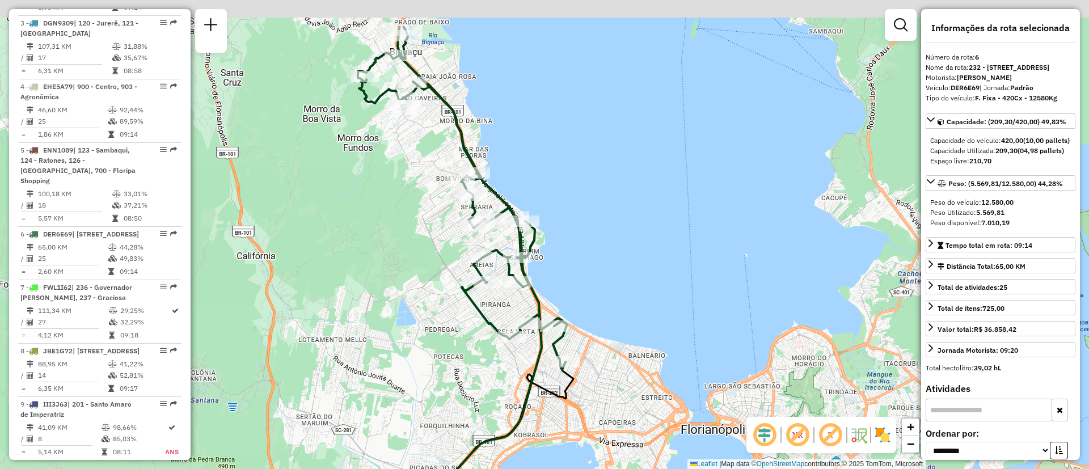
drag, startPoint x: 529, startPoint y: 353, endPoint x: 599, endPoint y: 437, distance: 109.1
click at [544, 428] on div "Janela de atendimento Grade de atendimento Capacidade Transportadoras Veículos …" at bounding box center [544, 234] width 1089 height 469
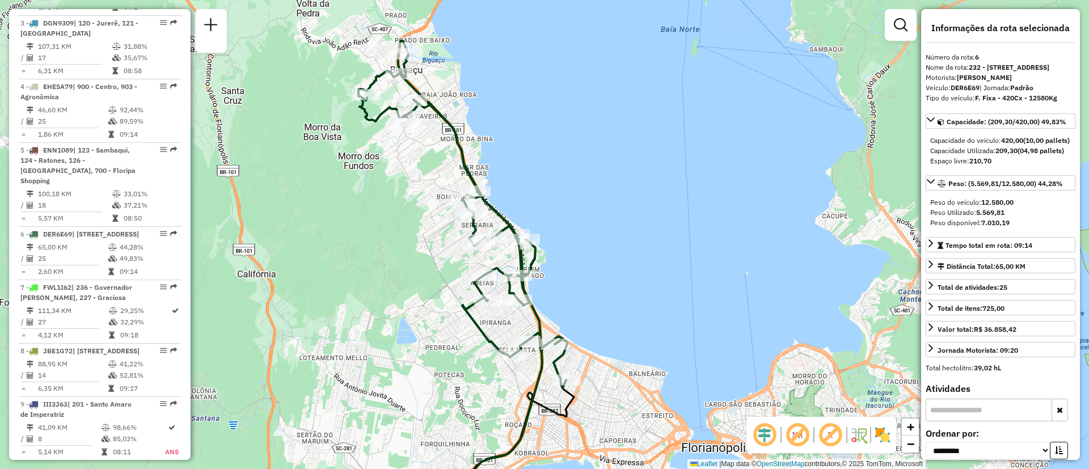
drag, startPoint x: 665, startPoint y: 303, endPoint x: 665, endPoint y: 322, distance: 19.3
click at [665, 322] on div "Janela de atendimento Grade de atendimento Capacidade Transportadoras Veículos …" at bounding box center [544, 234] width 1089 height 469
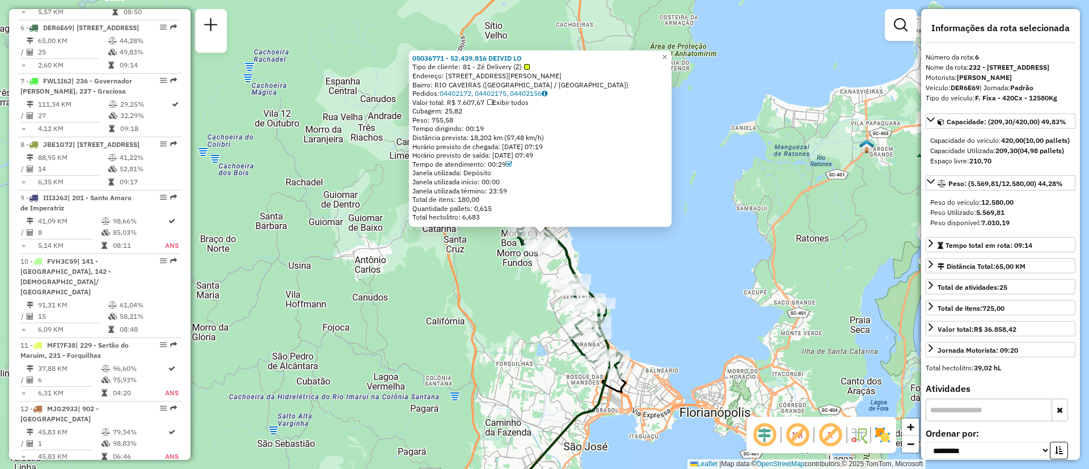
scroll to position [779, 0]
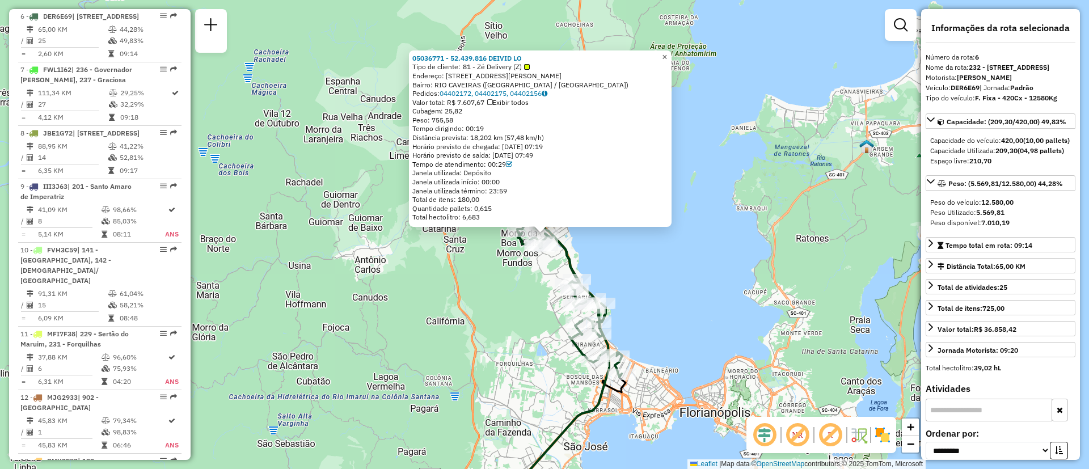
click at [667, 53] on span "×" at bounding box center [664, 57] width 5 height 10
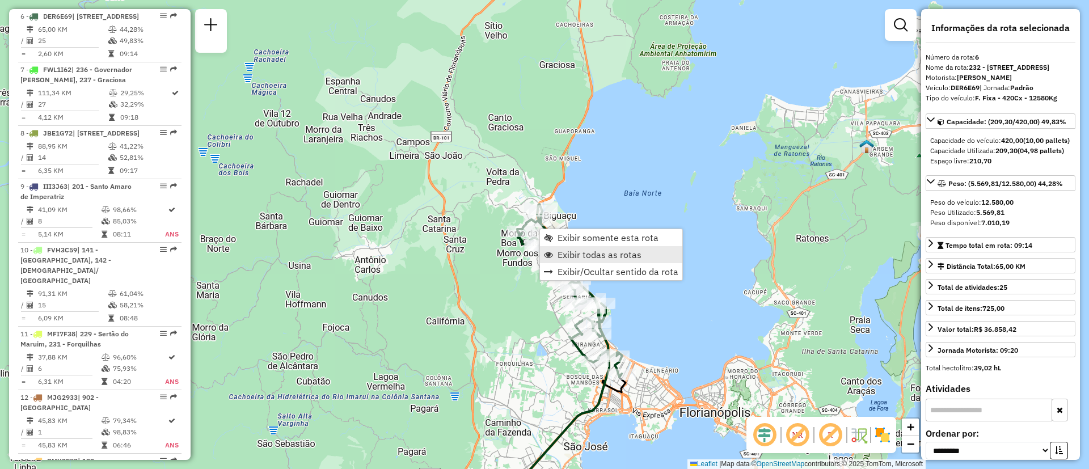
click at [618, 260] on link "Exibir todas as rotas" at bounding box center [611, 254] width 142 height 17
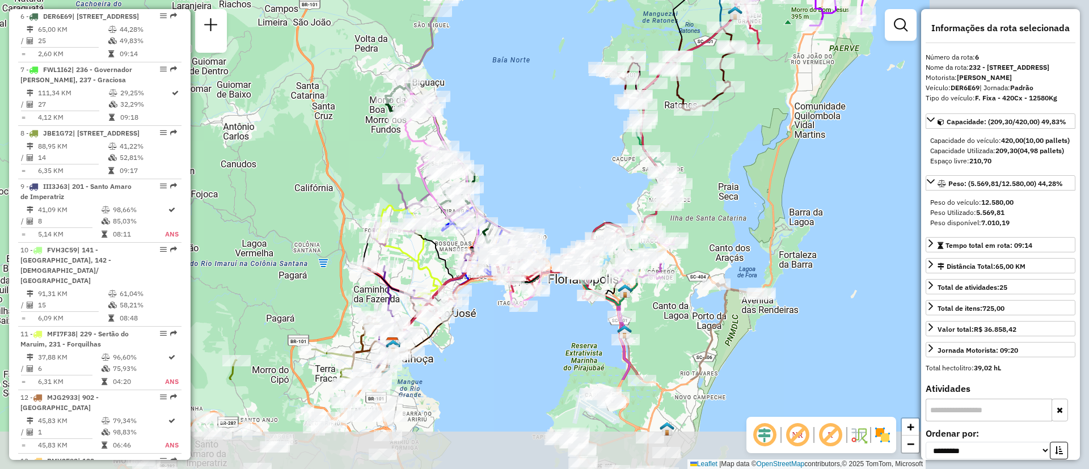
drag, startPoint x: 675, startPoint y: 274, endPoint x: 501, endPoint y: 138, distance: 220.7
click at [501, 138] on div "Janela de atendimento Grade de atendimento Capacidade Transportadoras Veículos …" at bounding box center [544, 234] width 1089 height 469
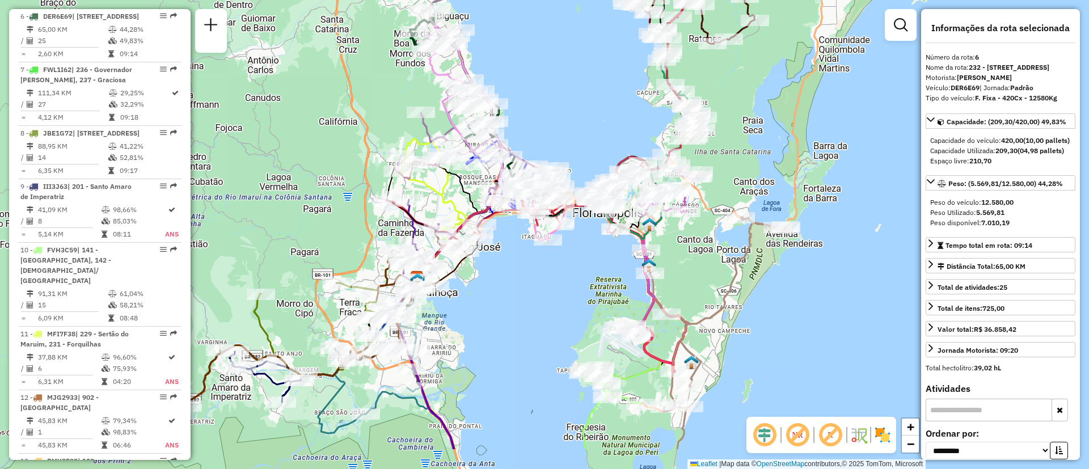
drag, startPoint x: 480, startPoint y: 310, endPoint x: 542, endPoint y: 170, distance: 153.7
click at [542, 170] on div "Janela de atendimento Grade de atendimento Capacidade Transportadoras Veículos …" at bounding box center [544, 234] width 1089 height 469
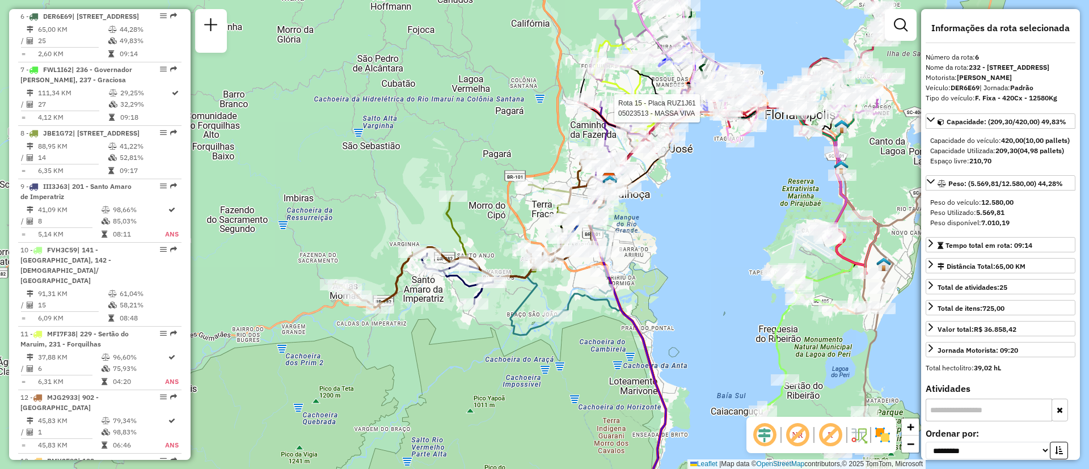
drag, startPoint x: 611, startPoint y: 288, endPoint x: 672, endPoint y: 277, distance: 61.7
click at [677, 277] on div "Rota 15 - Placa RUZ1J61 05023513 - MASSA VIVA Janela de atendimento Grade de at…" at bounding box center [544, 234] width 1089 height 469
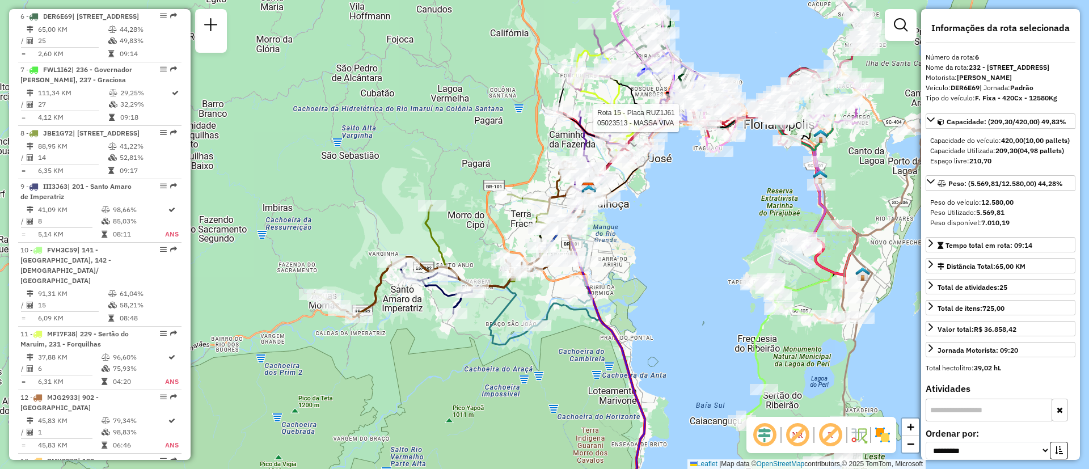
drag, startPoint x: 697, startPoint y: 337, endPoint x: 656, endPoint y: 354, distance: 43.5
click at [656, 354] on div "Rota 15 - Placa RUZ1J61 05023513 - MASSA VIVA Janela de atendimento Grade de at…" at bounding box center [544, 234] width 1089 height 469
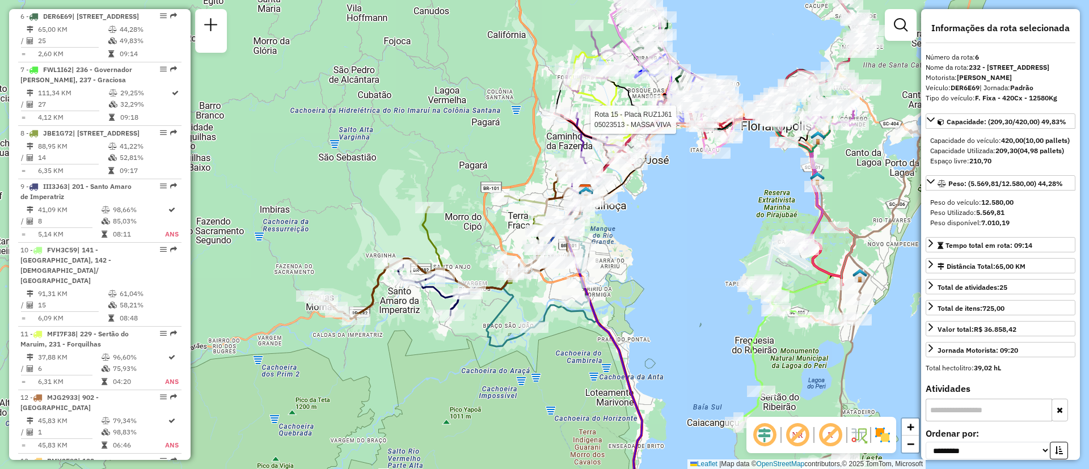
drag, startPoint x: 661, startPoint y: 353, endPoint x: 631, endPoint y: 363, distance: 31.7
click at [631, 363] on div "Rota 15 - Placa RUZ1J61 05023513 - MASSA VIVA Janela de atendimento Grade de at…" at bounding box center [544, 234] width 1089 height 469
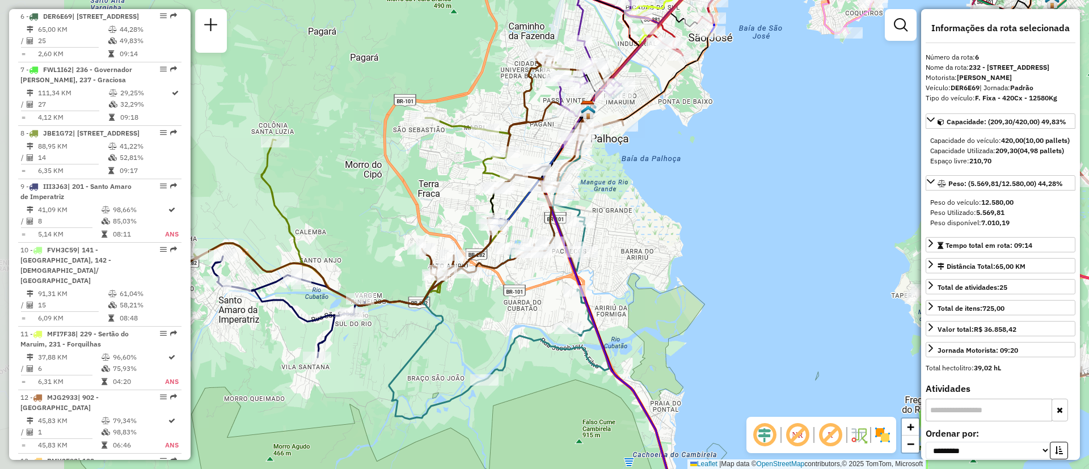
drag, startPoint x: 586, startPoint y: 314, endPoint x: 716, endPoint y: 319, distance: 130.0
click at [716, 319] on div "Rota 15 - Placa RUZ1J61 05023513 - MASSA VIVA Janela de atendimento Grade de at…" at bounding box center [544, 234] width 1089 height 469
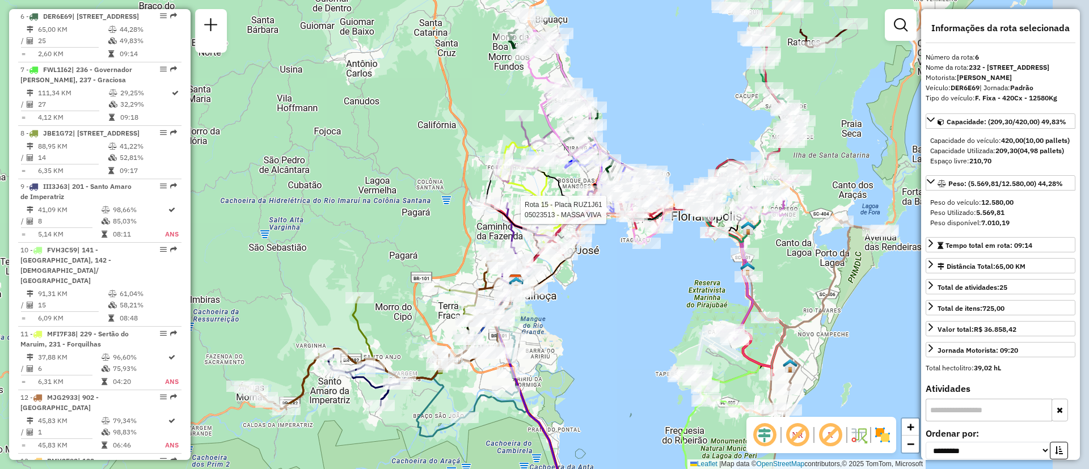
drag, startPoint x: 703, startPoint y: 302, endPoint x: 573, endPoint y: 378, distance: 150.0
click at [573, 378] on div "Rota 15 - Placa RUZ1J61 05023513 - MASSA VIVA Janela de atendimento Grade de at…" at bounding box center [544, 234] width 1089 height 469
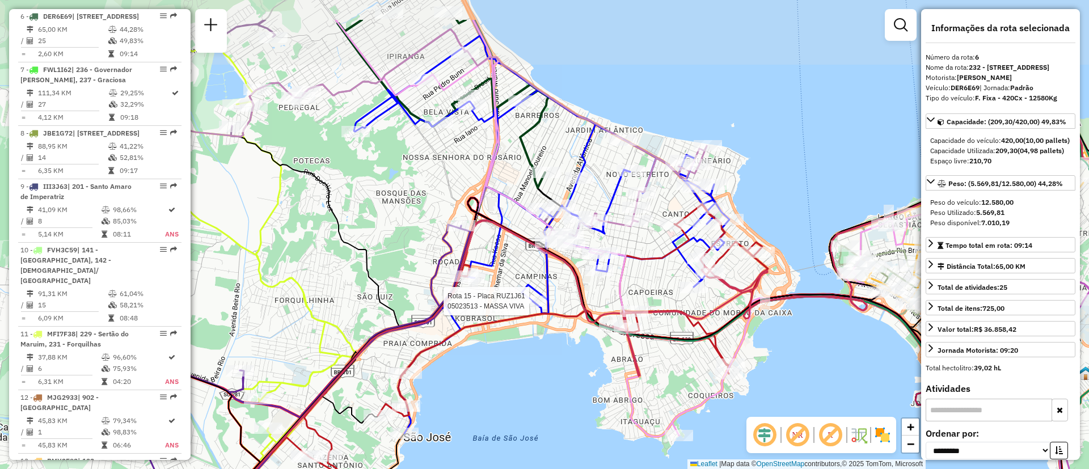
drag, startPoint x: 691, startPoint y: 212, endPoint x: 673, endPoint y: 280, distance: 69.7
click at [673, 280] on div "Rota 15 - Placa RUZ1J61 05023513 - MASSA VIVA Janela de atendimento Grade de at…" at bounding box center [544, 234] width 1089 height 469
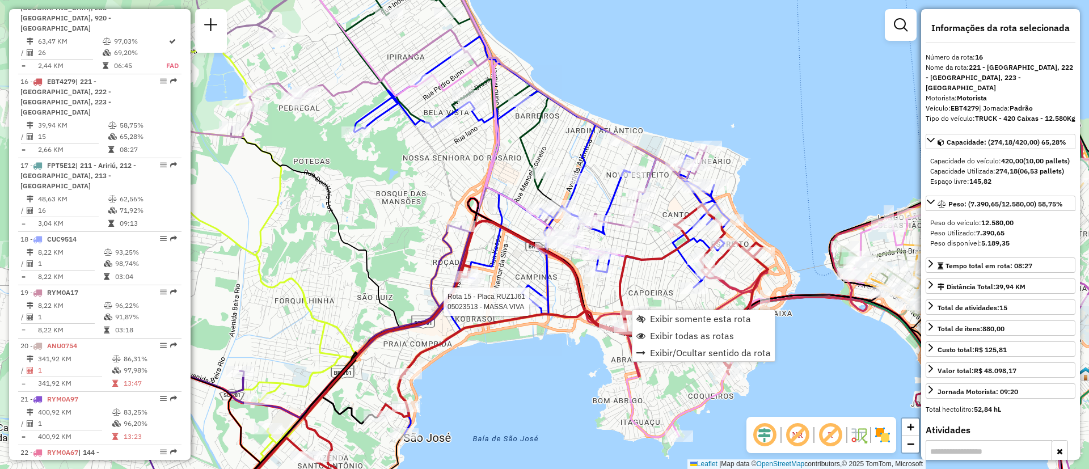
scroll to position [1465, 0]
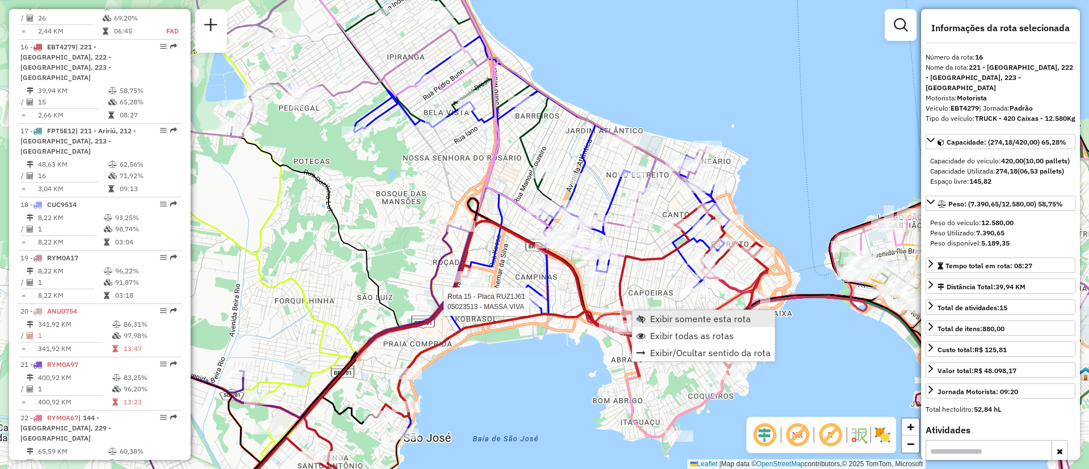
click at [646, 315] on link "Exibir somente esta rota" at bounding box center [703, 318] width 142 height 17
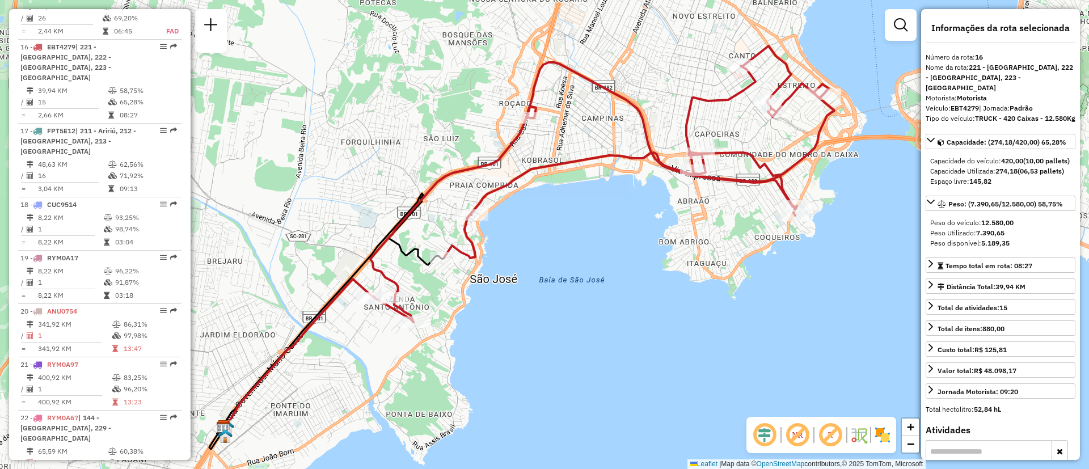
drag, startPoint x: 673, startPoint y: 265, endPoint x: 651, endPoint y: 278, distance: 25.9
click at [651, 278] on div "Janela de atendimento Grade de atendimento Capacidade Transportadoras Veículos …" at bounding box center [544, 234] width 1089 height 469
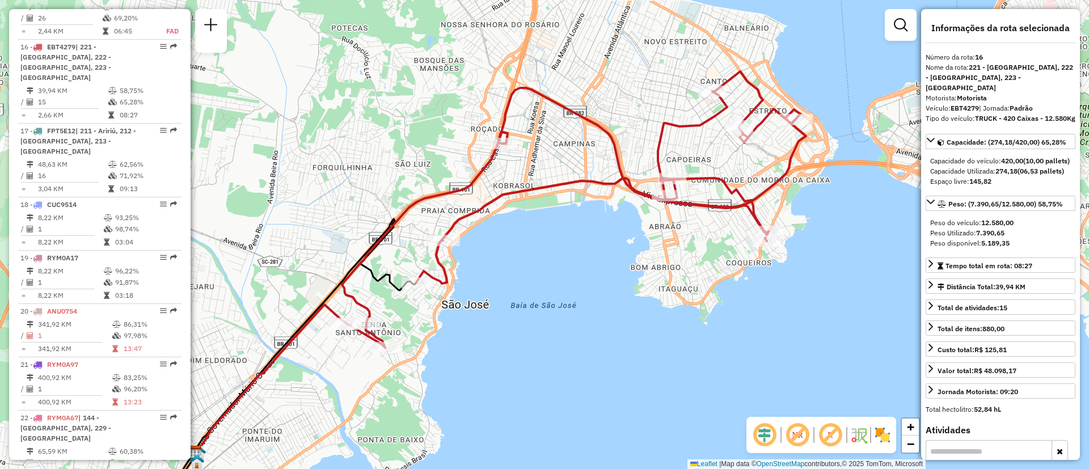
drag, startPoint x: 668, startPoint y: 264, endPoint x: 639, endPoint y: 289, distance: 38.6
click at [639, 289] on div "Janela de atendimento Grade de atendimento Capacidade Transportadoras Veículos …" at bounding box center [544, 234] width 1089 height 469
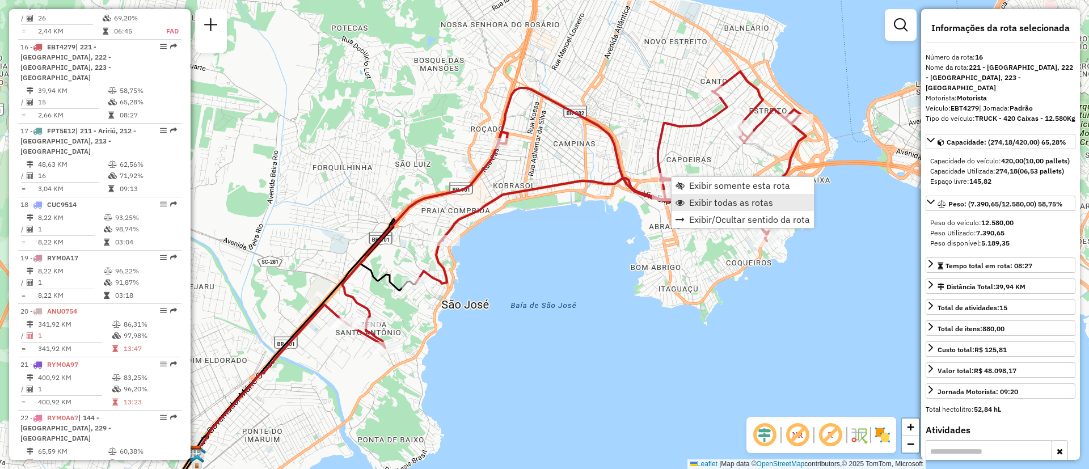
click at [721, 204] on span "Exibir todas as rotas" at bounding box center [731, 202] width 84 height 9
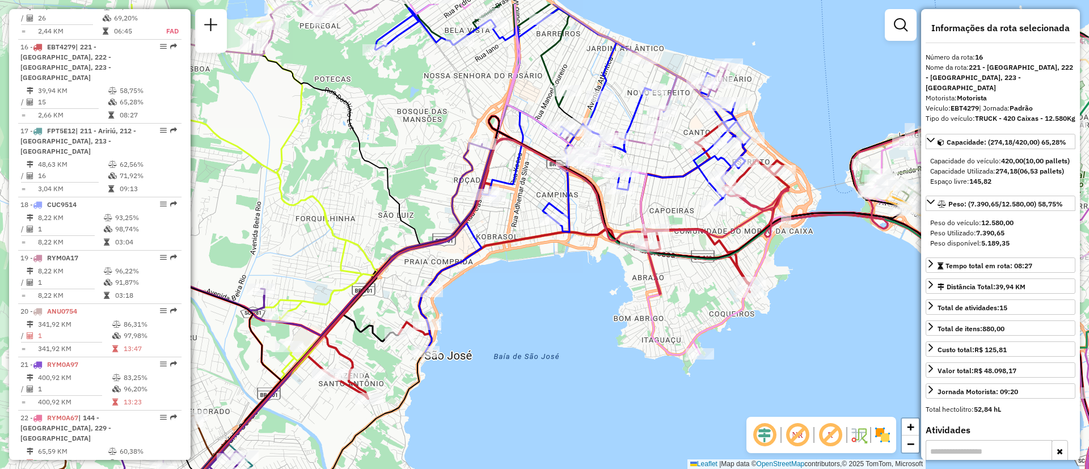
drag, startPoint x: 676, startPoint y: 205, endPoint x: 640, endPoint y: 304, distance: 104.8
click at [640, 304] on icon at bounding box center [672, 272] width 1017 height 507
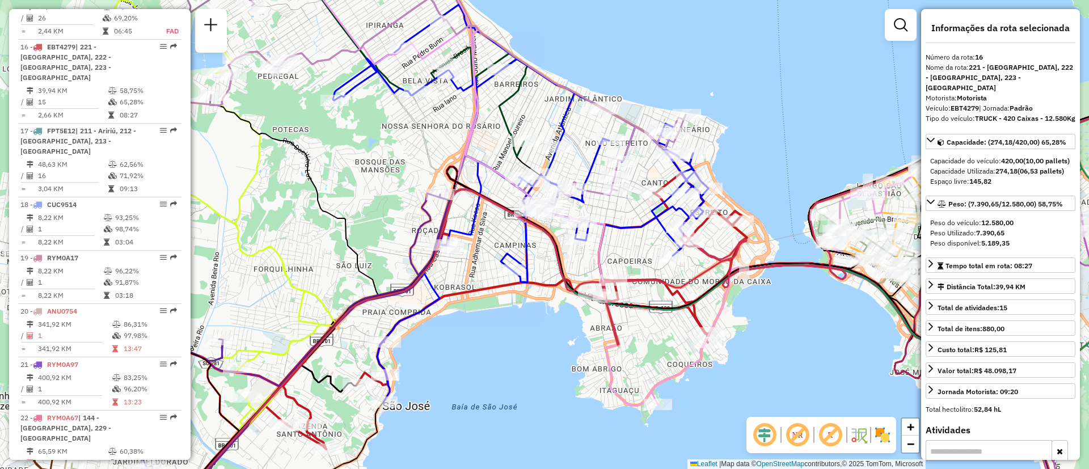
drag, startPoint x: 652, startPoint y: 255, endPoint x: 628, endPoint y: 262, distance: 24.9
click at [628, 259] on div "Janela de atendimento Grade de atendimento Capacidade Transportadoras Veículos …" at bounding box center [544, 234] width 1089 height 469
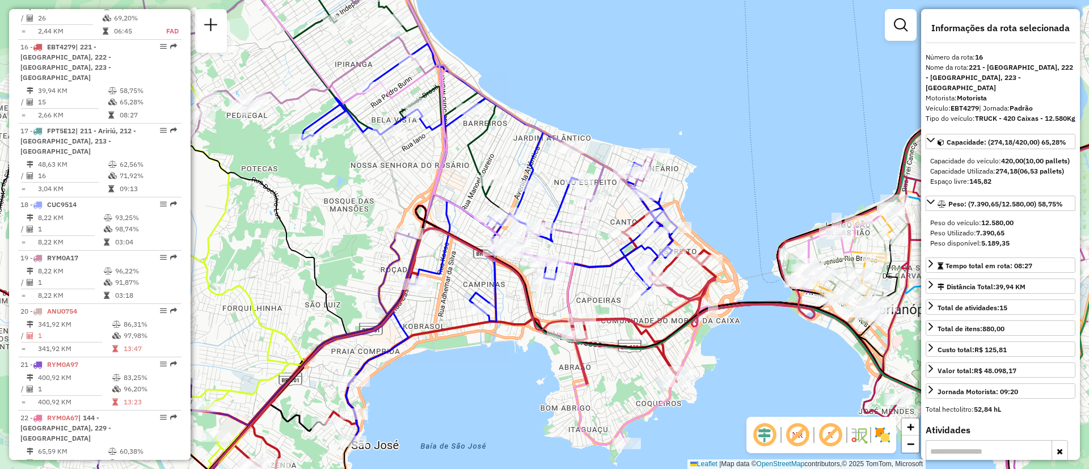
drag, startPoint x: 503, startPoint y: 376, endPoint x: 472, endPoint y: 412, distance: 47.1
click at [472, 412] on div "Janela de atendimento Grade de atendimento Capacidade Transportadoras Veículos …" at bounding box center [544, 234] width 1089 height 469
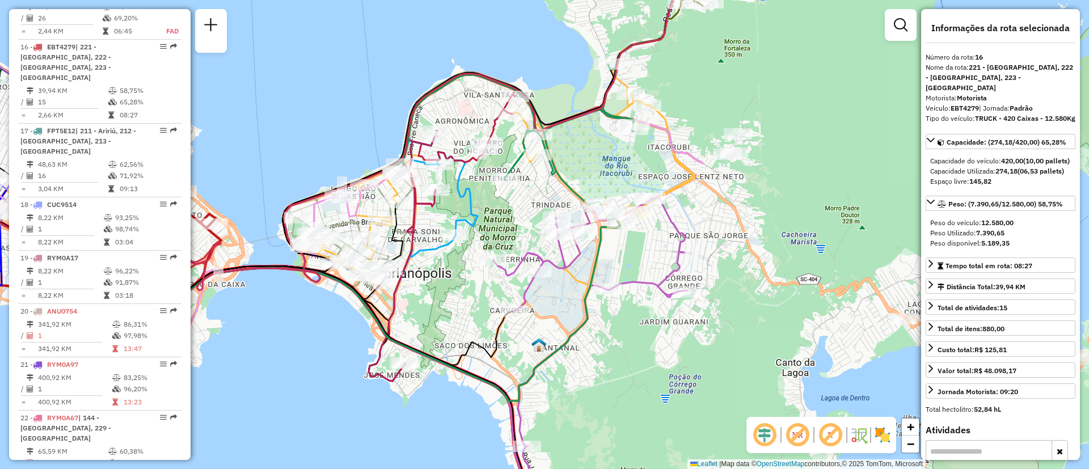
drag, startPoint x: 690, startPoint y: 394, endPoint x: 354, endPoint y: 377, distance: 336.8
click at [354, 377] on div "Janela de atendimento Grade de atendimento Capacidade Transportadoras Veículos …" at bounding box center [544, 234] width 1089 height 469
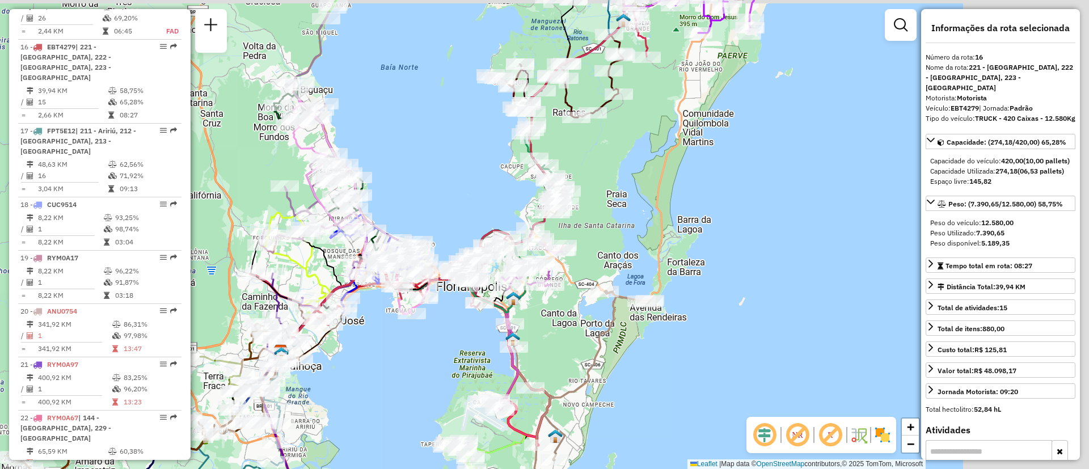
drag, startPoint x: 537, startPoint y: 336, endPoint x: 476, endPoint y: 362, distance: 66.6
click at [474, 364] on div "Janela de atendimento Grade de atendimento Capacidade Transportadoras Veículos …" at bounding box center [544, 234] width 1089 height 469
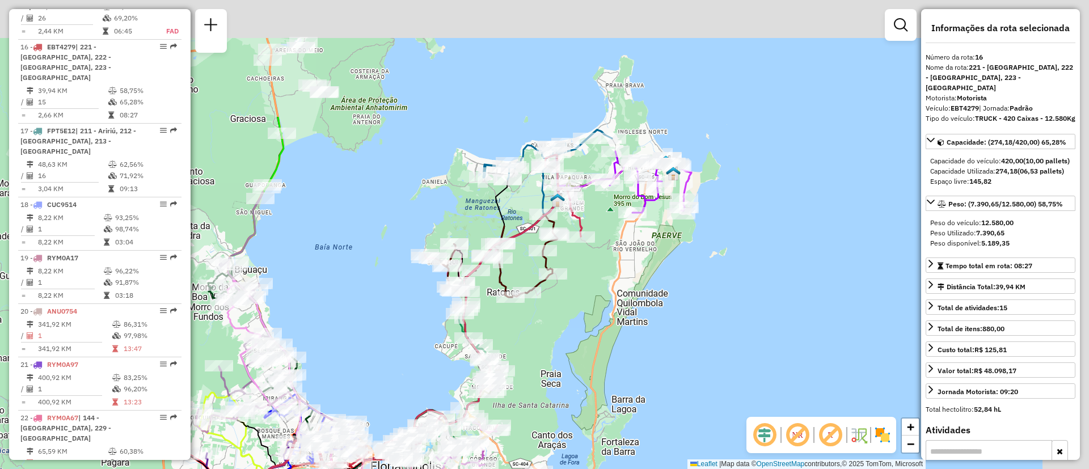
drag, startPoint x: 620, startPoint y: 254, endPoint x: 562, endPoint y: 421, distance: 177.2
click at [562, 421] on div "Janela de atendimento Grade de atendimento Capacidade Transportadoras Veículos …" at bounding box center [544, 234] width 1089 height 469
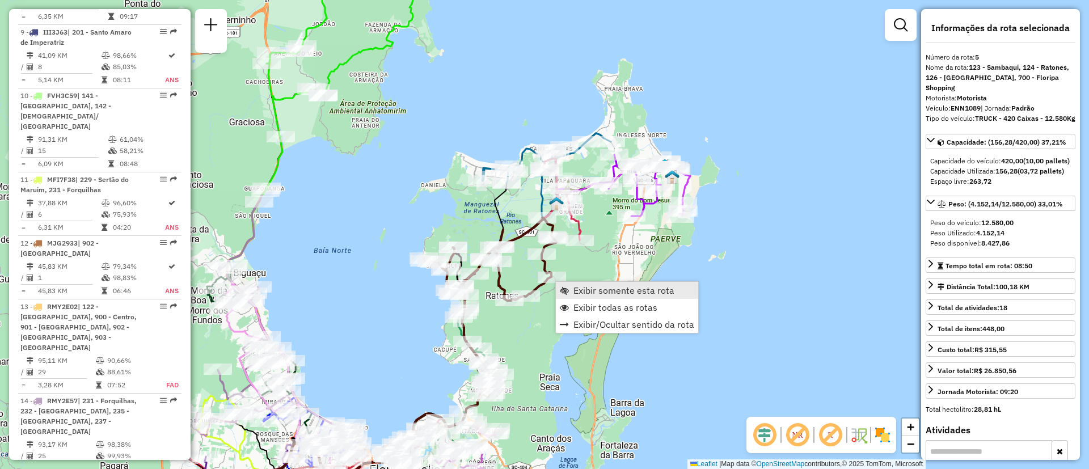
scroll to position [705, 0]
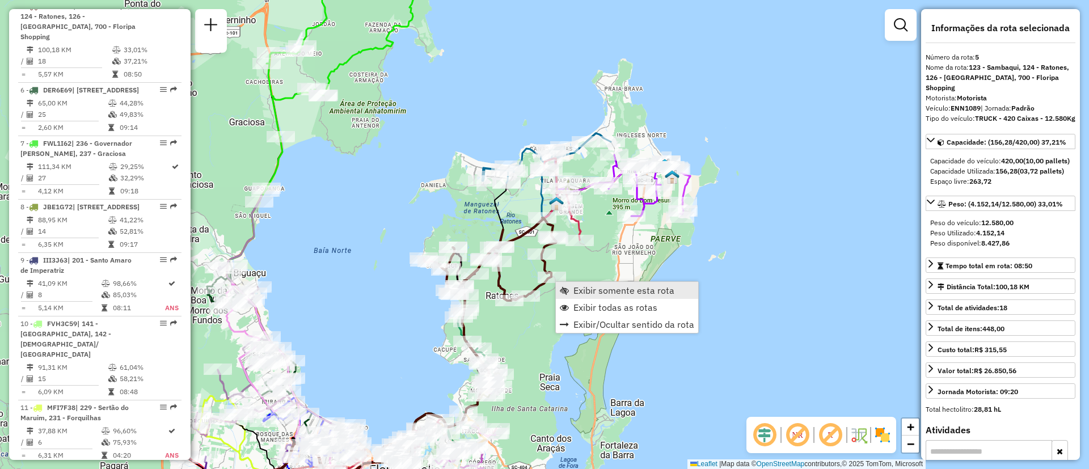
click at [579, 291] on span "Exibir somente esta rota" at bounding box center [623, 290] width 101 height 9
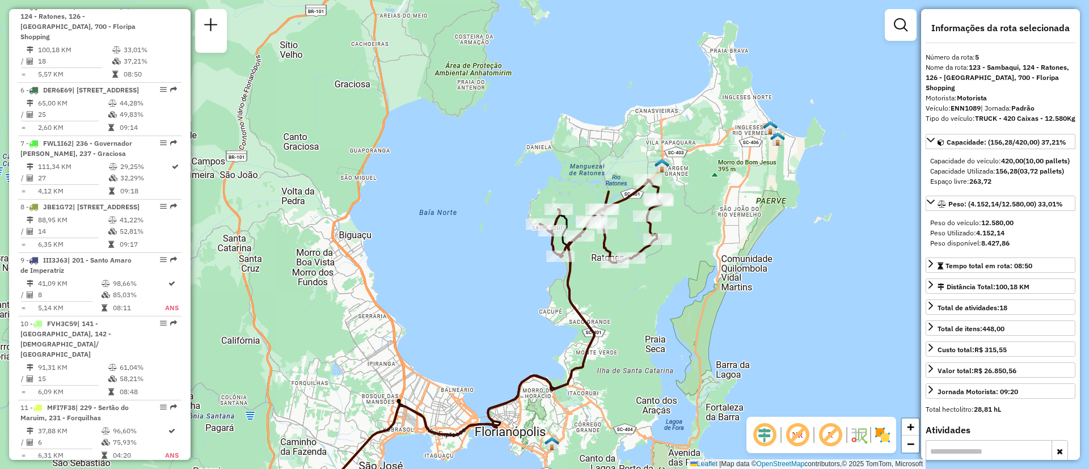
drag, startPoint x: 676, startPoint y: 239, endPoint x: 621, endPoint y: 345, distance: 119.7
click at [621, 345] on div "Janela de atendimento Grade de atendimento Capacidade Transportadoras Veículos …" at bounding box center [544, 234] width 1089 height 469
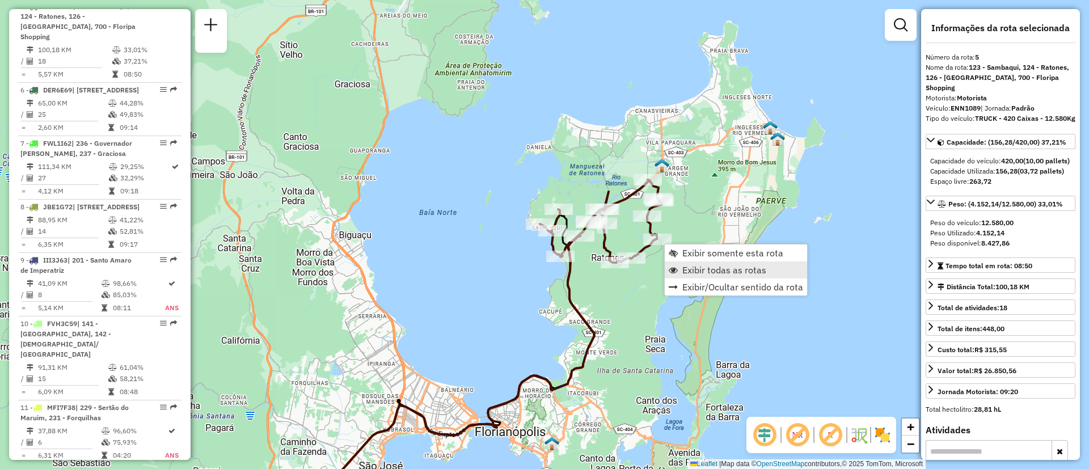
click at [685, 265] on span "Exibir todas as rotas" at bounding box center [724, 269] width 84 height 9
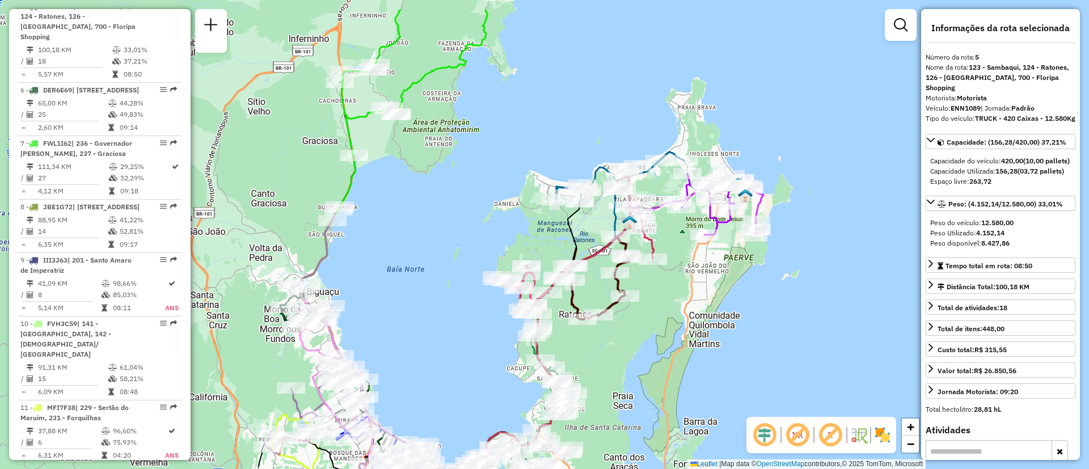
drag, startPoint x: 693, startPoint y: 257, endPoint x: 647, endPoint y: 338, distance: 93.5
click at [647, 338] on div "Janela de atendimento Grade de atendimento Capacidade Transportadoras Veículos …" at bounding box center [544, 234] width 1089 height 469
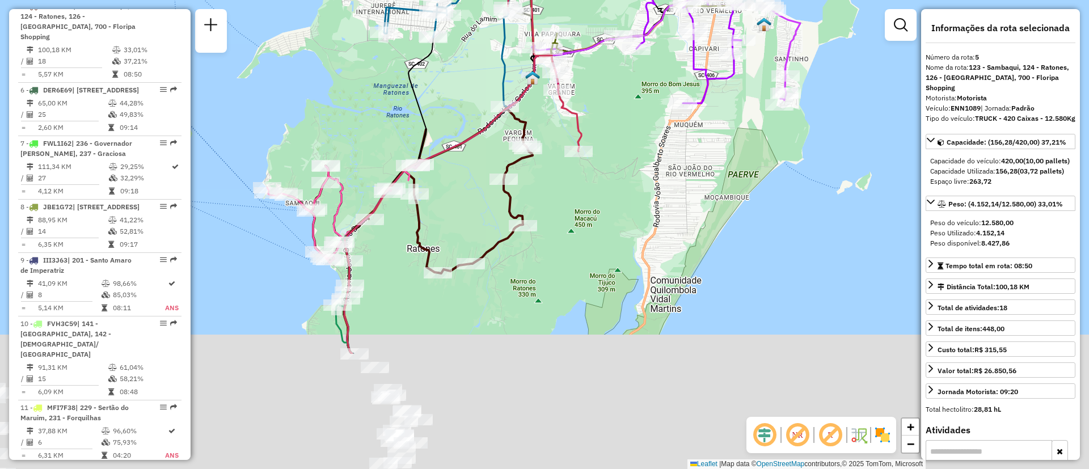
drag, startPoint x: 669, startPoint y: 288, endPoint x: 695, endPoint y: 171, distance: 119.0
click at [697, 169] on div "Janela de atendimento Grade de atendimento Capacidade Transportadoras Veículos …" at bounding box center [544, 234] width 1089 height 469
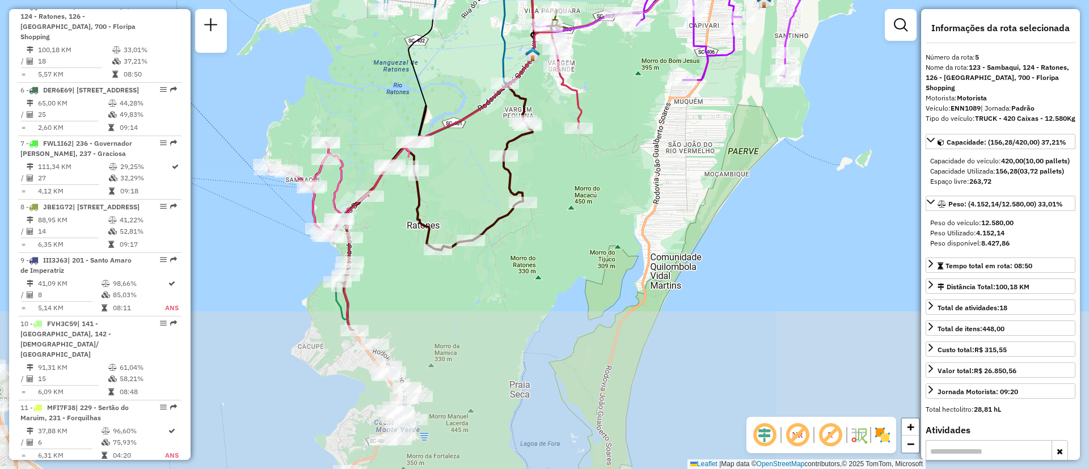
drag, startPoint x: 653, startPoint y: 288, endPoint x: 706, endPoint y: 152, distance: 146.0
click at [705, 155] on div "Janela de atendimento Grade de atendimento Capacidade Transportadoras Veículos …" at bounding box center [544, 234] width 1089 height 469
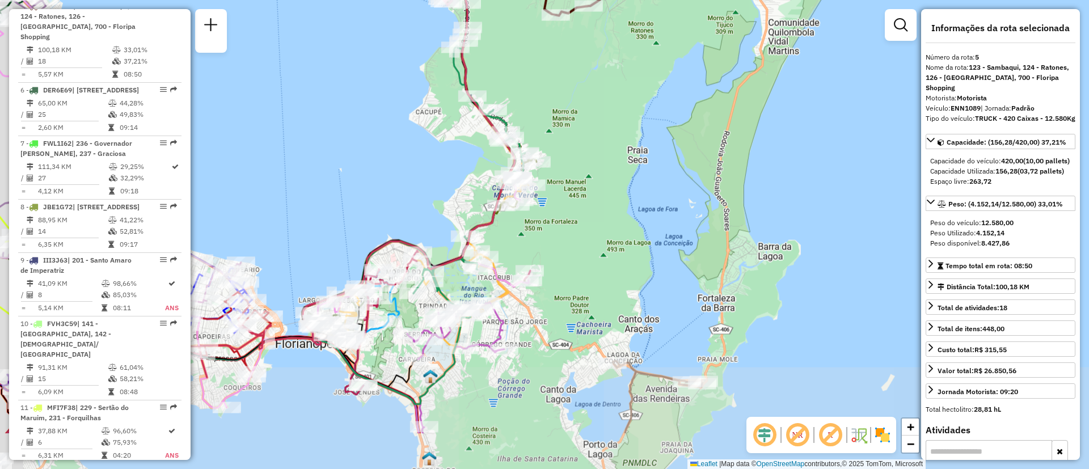
drag, startPoint x: 589, startPoint y: 299, endPoint x: 674, endPoint y: 166, distance: 158.6
click at [694, 115] on div "Janela de atendimento Grade de atendimento Capacidade Transportadoras Veículos …" at bounding box center [544, 234] width 1089 height 469
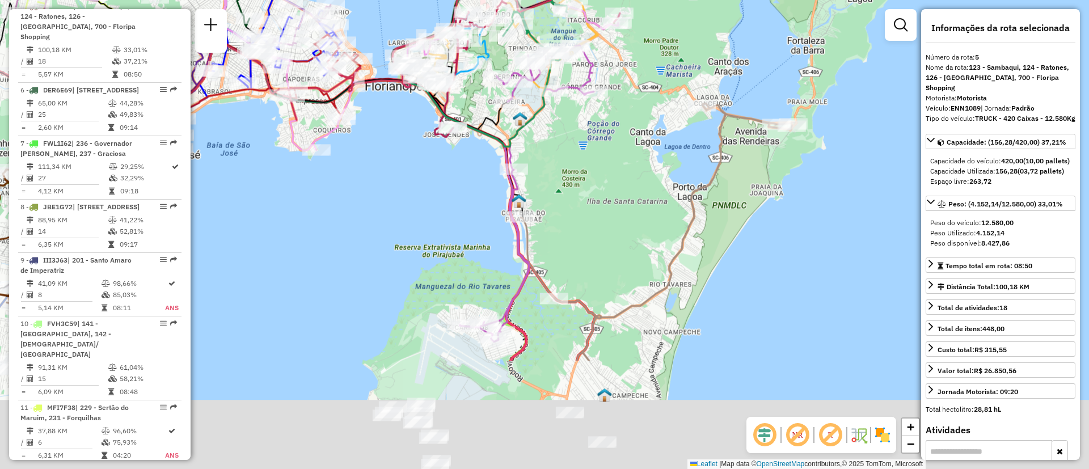
drag, startPoint x: 640, startPoint y: 236, endPoint x: 660, endPoint y: 136, distance: 102.3
click at [661, 127] on div "Janela de atendimento Grade de atendimento Capacidade Transportadoras Veículos …" at bounding box center [544, 234] width 1089 height 469
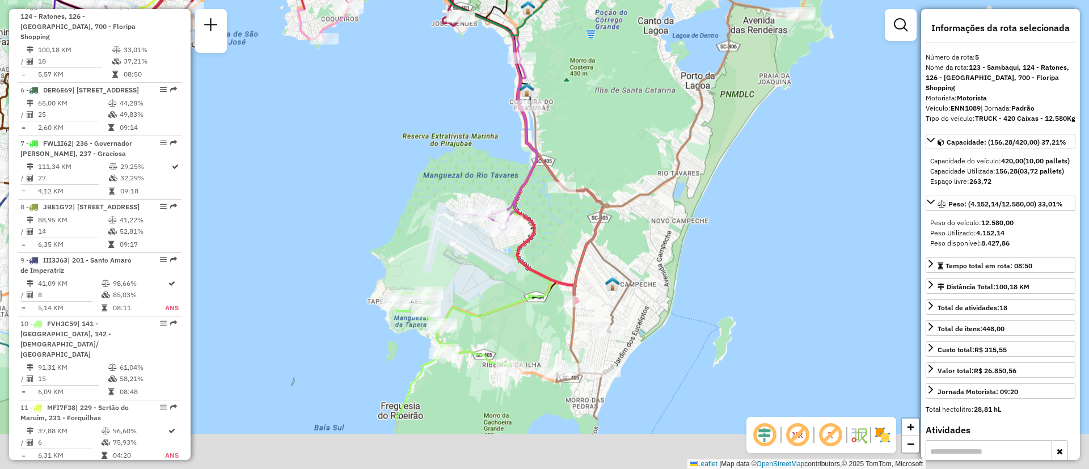
drag, startPoint x: 618, startPoint y: 210, endPoint x: 620, endPoint y: 176, distance: 33.5
click at [620, 176] on icon at bounding box center [665, 206] width 273 height 428
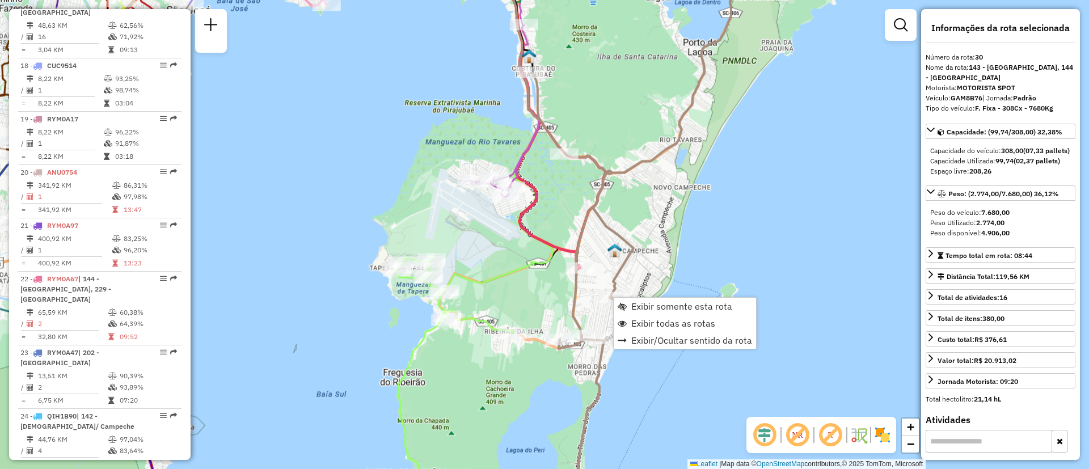
scroll to position [2344, 0]
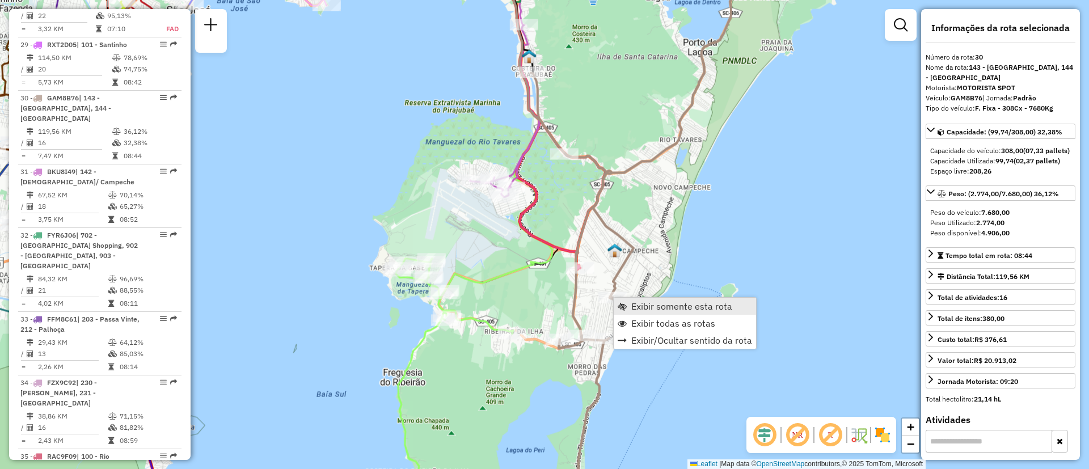
click at [628, 303] on link "Exibir somente esta rota" at bounding box center [685, 306] width 142 height 17
